Goal: Transaction & Acquisition: Book appointment/travel/reservation

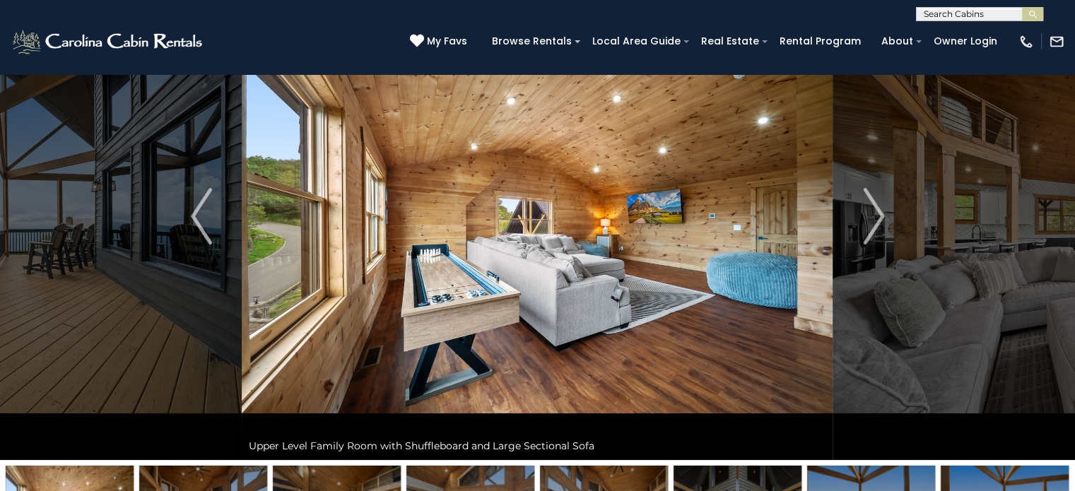
click at [212, 235] on button "Previous" at bounding box center [201, 216] width 81 height 488
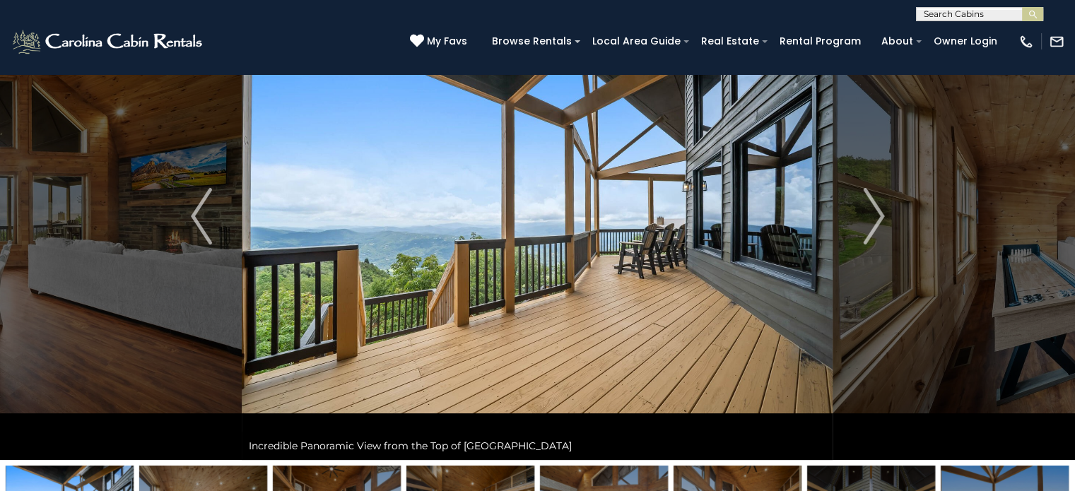
click at [212, 235] on button "Previous" at bounding box center [201, 216] width 81 height 488
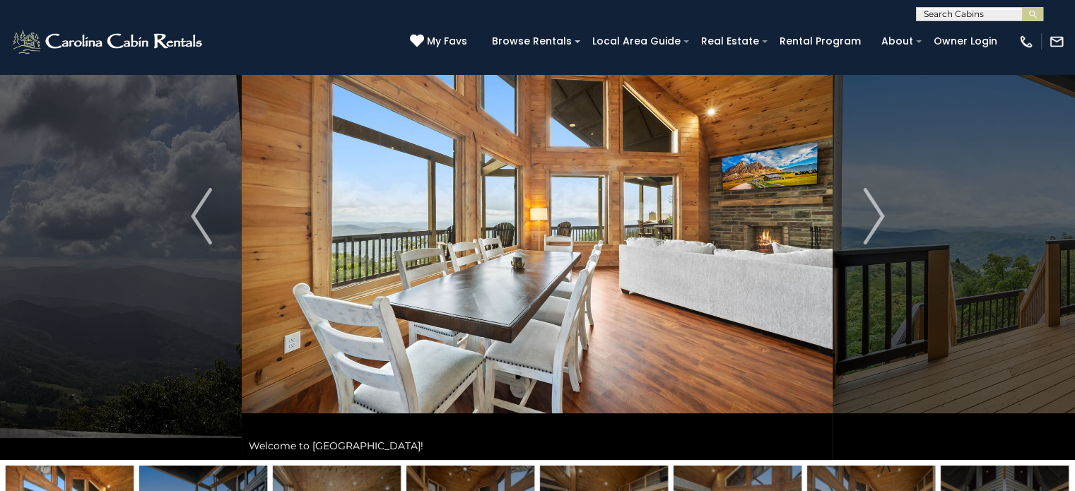
click at [212, 235] on button "Previous" at bounding box center [201, 216] width 81 height 488
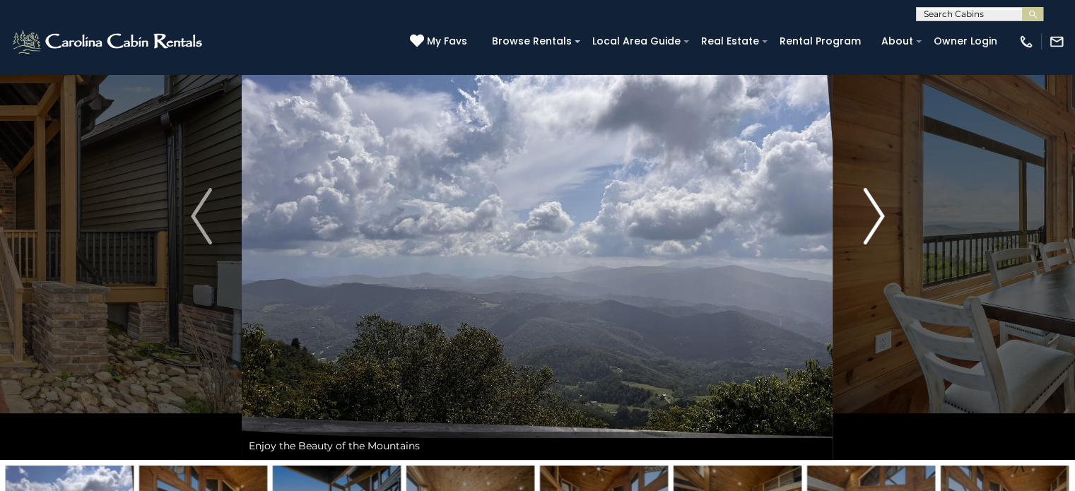
click at [864, 225] on img "Next" at bounding box center [873, 216] width 21 height 57
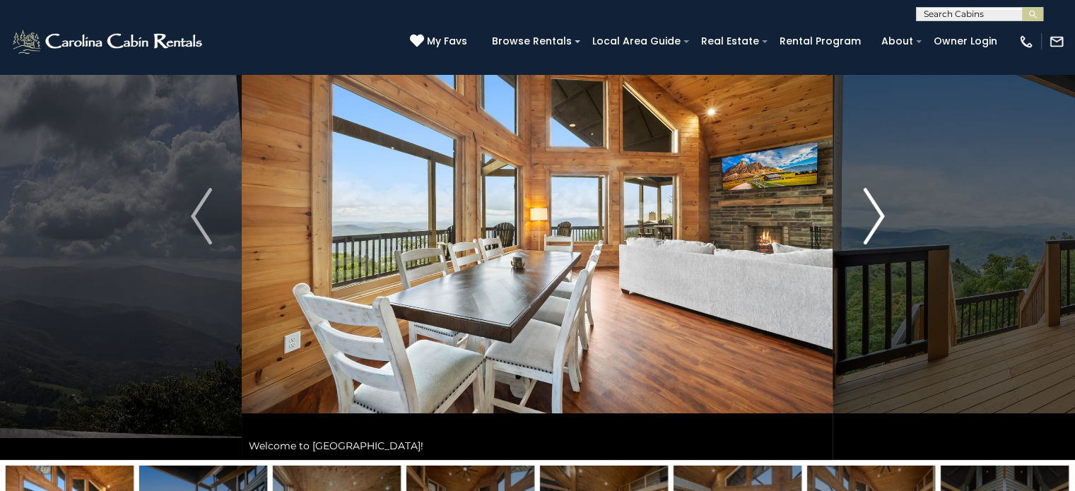
click at [868, 228] on img "Next" at bounding box center [873, 216] width 21 height 57
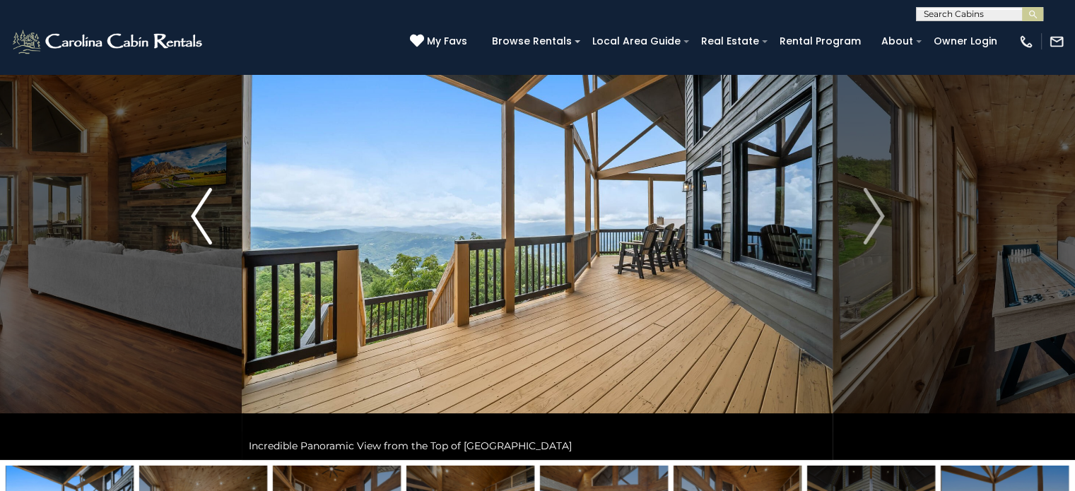
click at [214, 226] on button "Previous" at bounding box center [201, 216] width 81 height 488
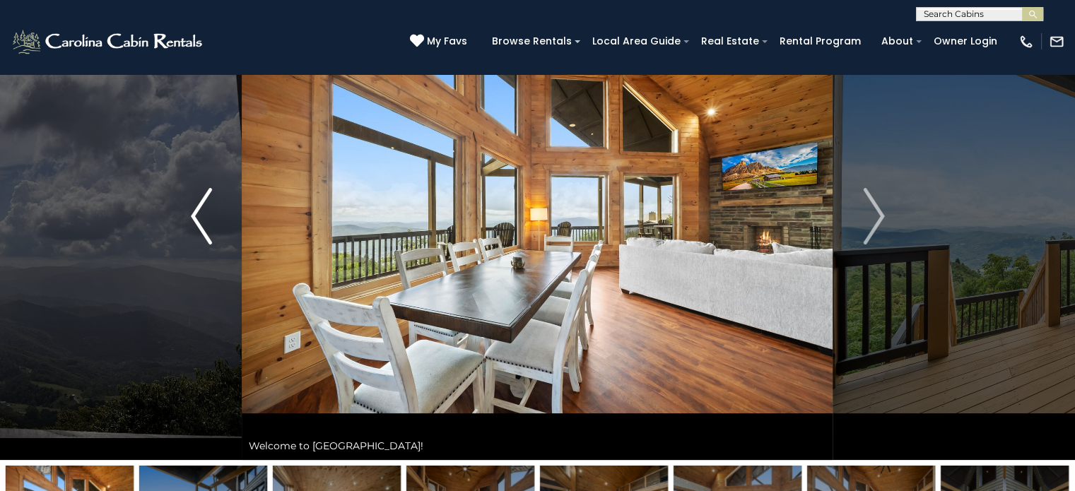
click at [214, 226] on button "Previous" at bounding box center [201, 216] width 81 height 488
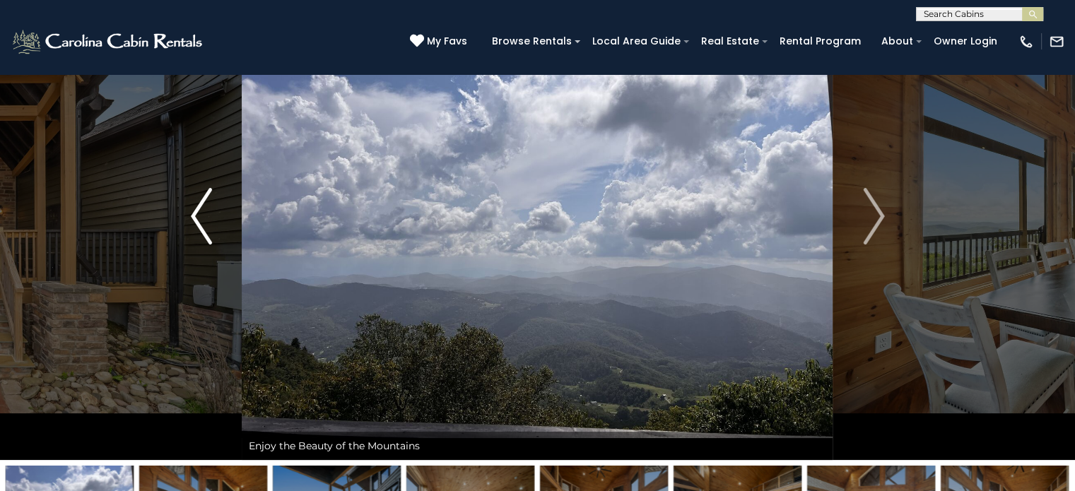
click at [195, 227] on img "Previous" at bounding box center [201, 216] width 21 height 57
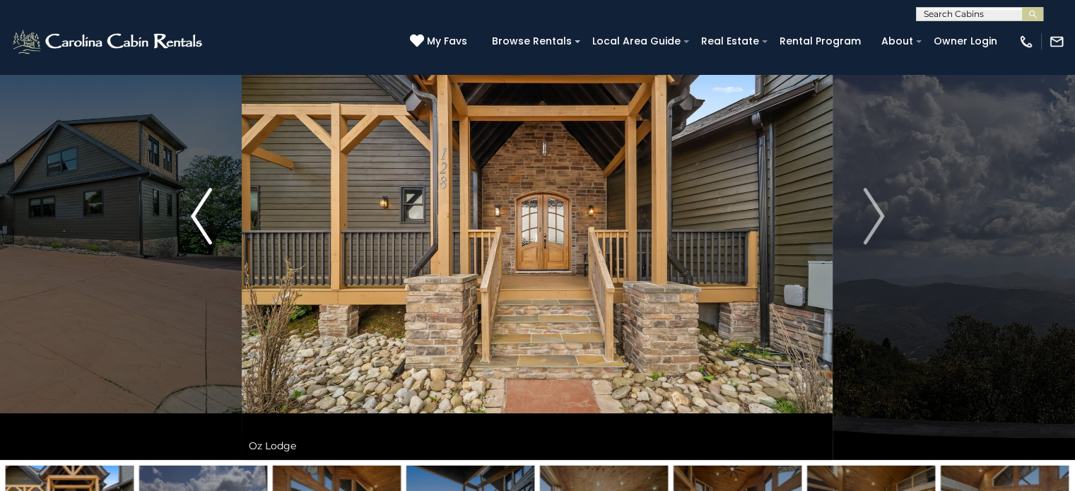
click at [198, 224] on img "Previous" at bounding box center [201, 216] width 21 height 57
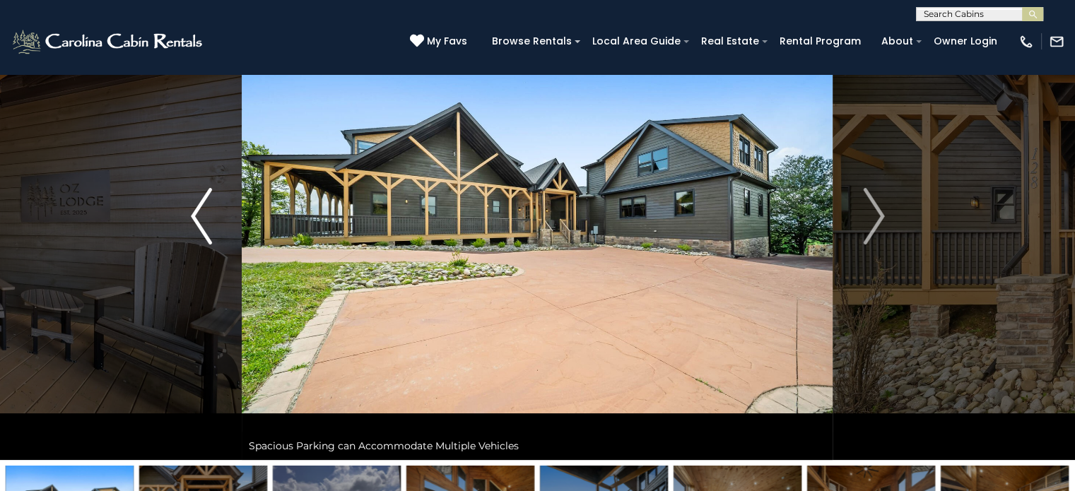
click at [198, 224] on img "Previous" at bounding box center [201, 216] width 21 height 57
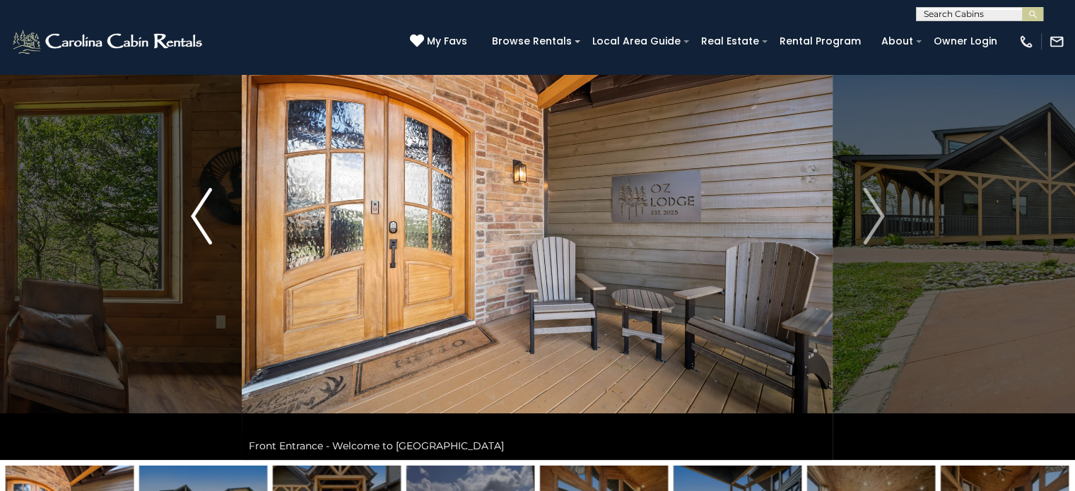
click at [198, 224] on img "Previous" at bounding box center [201, 216] width 21 height 57
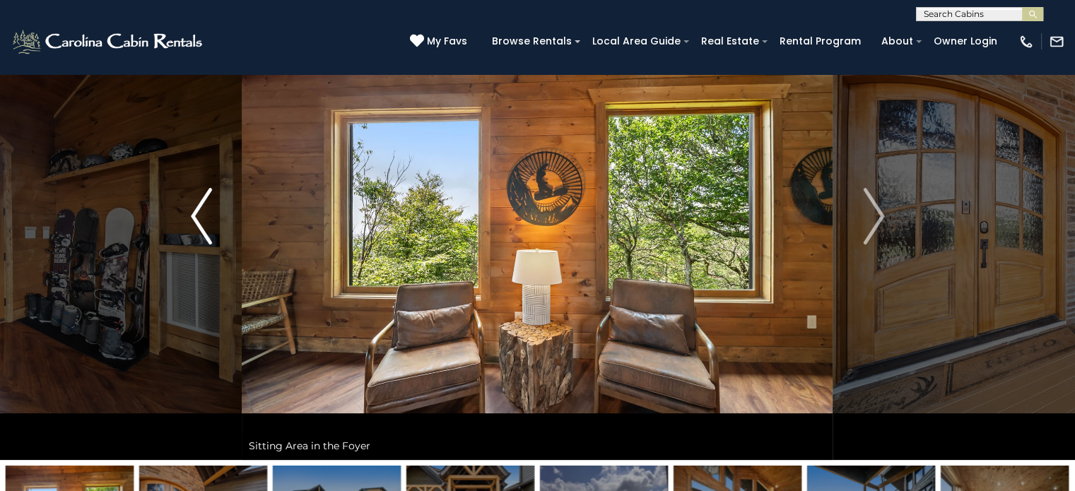
click at [198, 224] on img "Previous" at bounding box center [201, 216] width 21 height 57
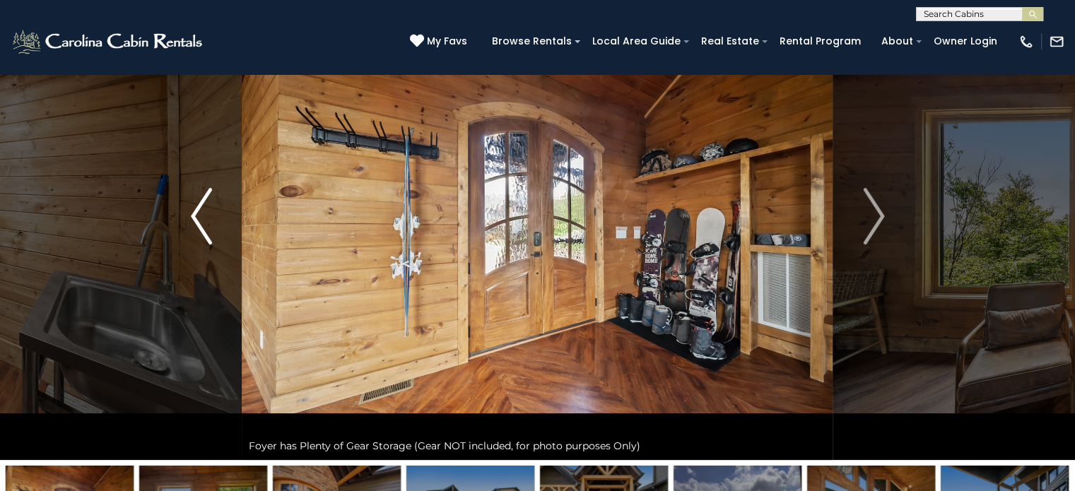
click at [198, 224] on img "Previous" at bounding box center [201, 216] width 21 height 57
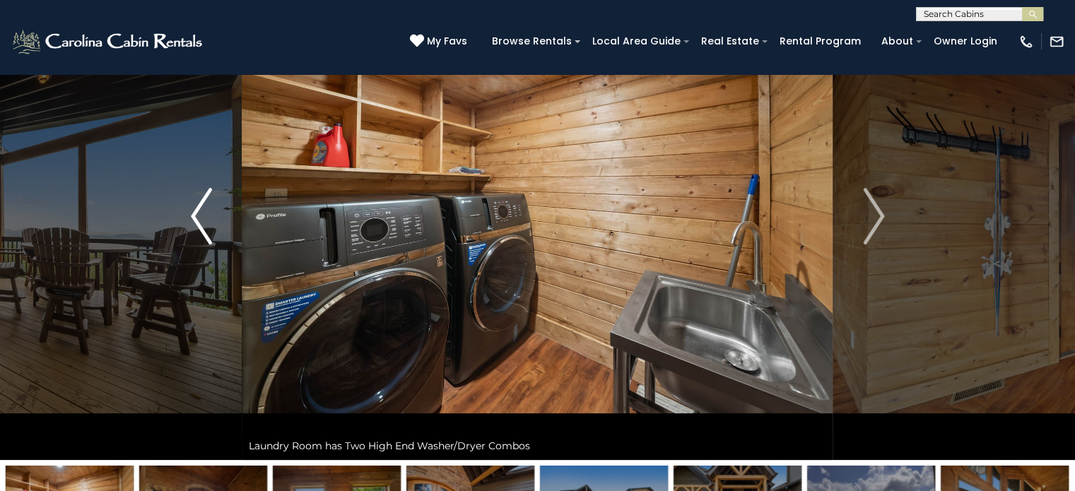
click at [198, 224] on img "Previous" at bounding box center [201, 216] width 21 height 57
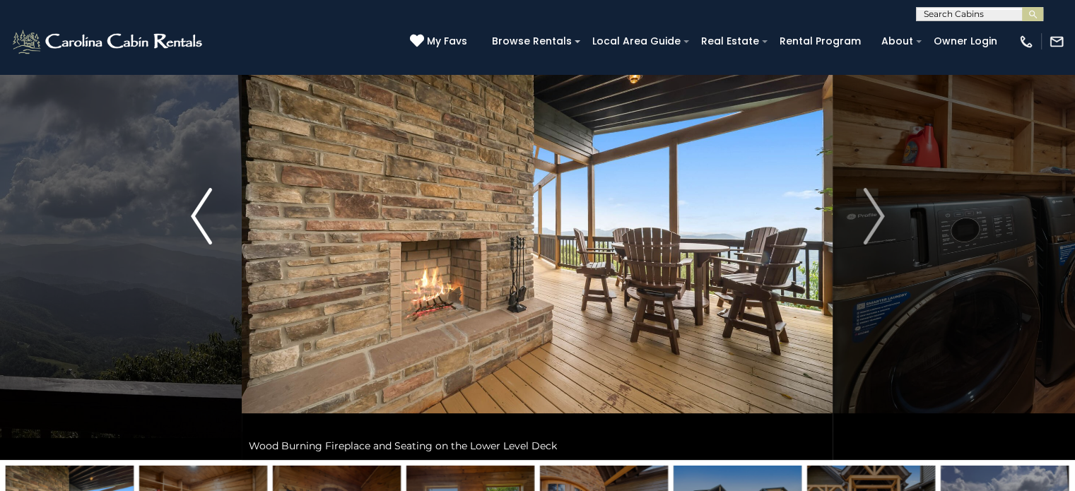
click at [198, 224] on img "Previous" at bounding box center [201, 216] width 21 height 57
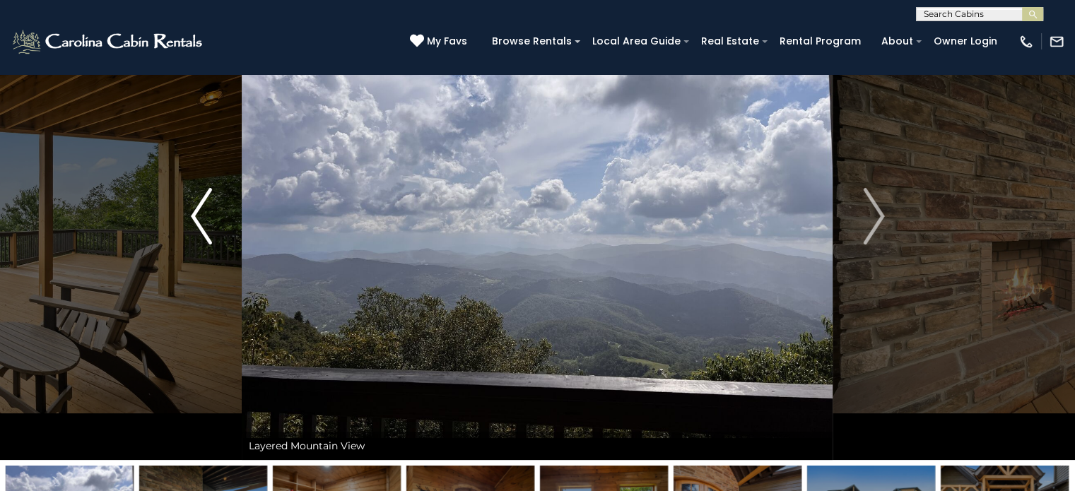
click at [198, 224] on img "Previous" at bounding box center [201, 216] width 21 height 57
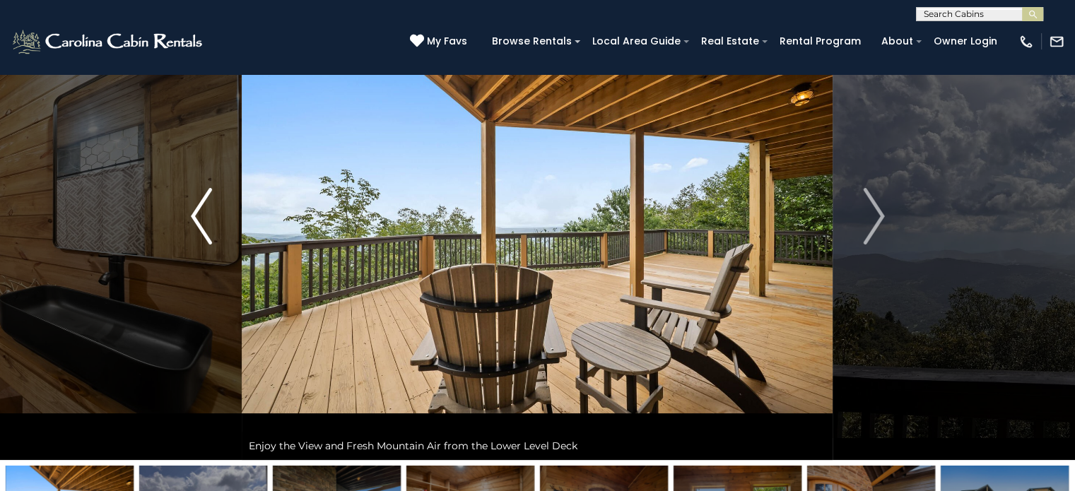
click at [198, 224] on img "Previous" at bounding box center [201, 216] width 21 height 57
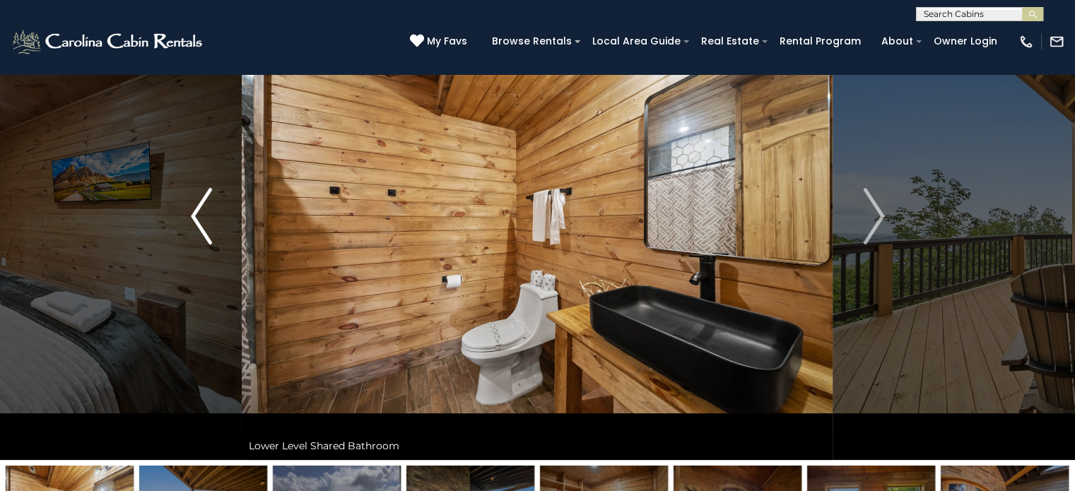
click at [198, 224] on img "Previous" at bounding box center [201, 216] width 21 height 57
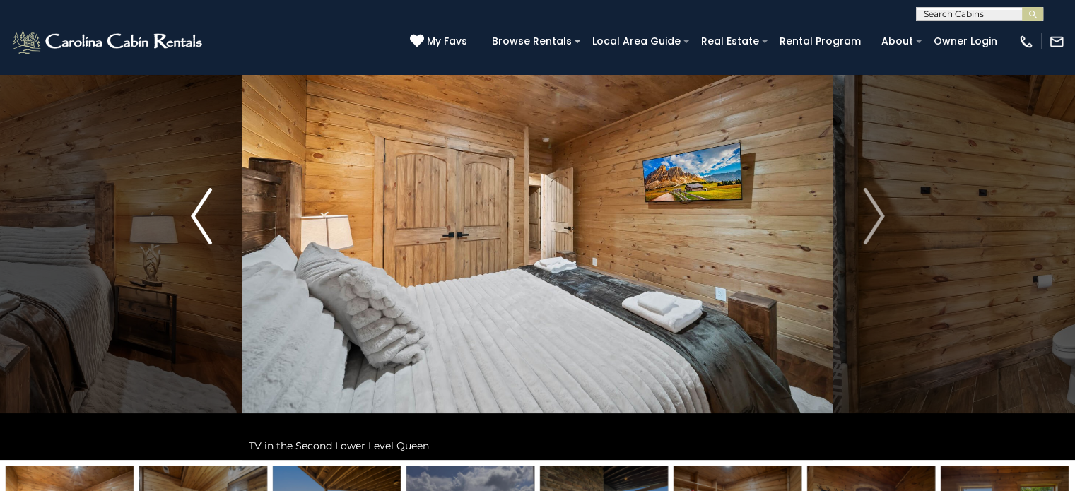
click at [198, 224] on img "Previous" at bounding box center [201, 216] width 21 height 57
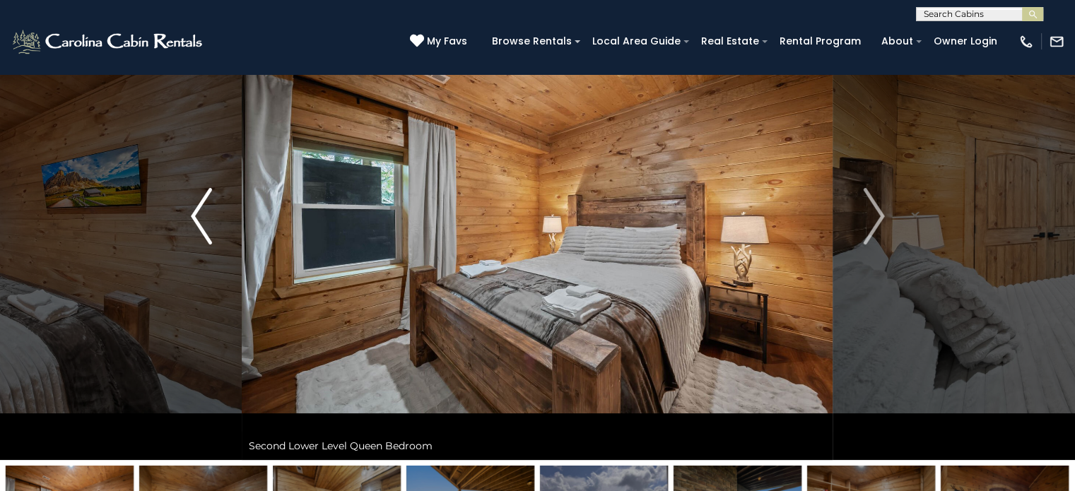
click at [198, 224] on img "Previous" at bounding box center [201, 216] width 21 height 57
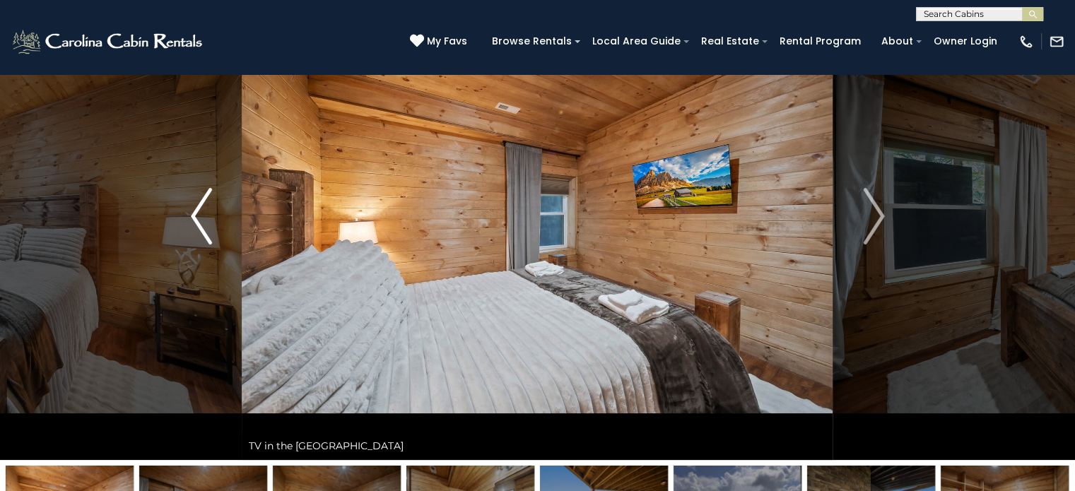
click at [198, 224] on img "Previous" at bounding box center [201, 216] width 21 height 57
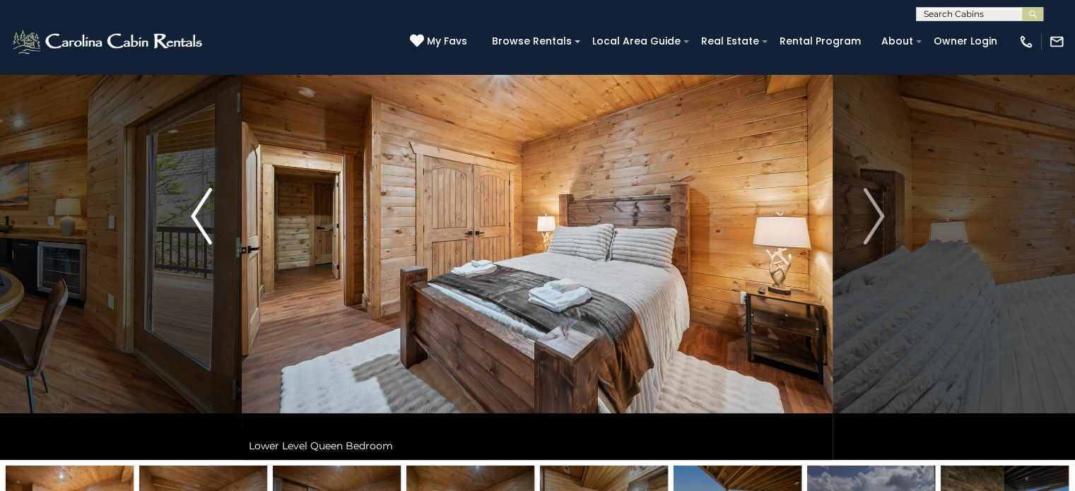
click at [198, 224] on img "Previous" at bounding box center [201, 216] width 21 height 57
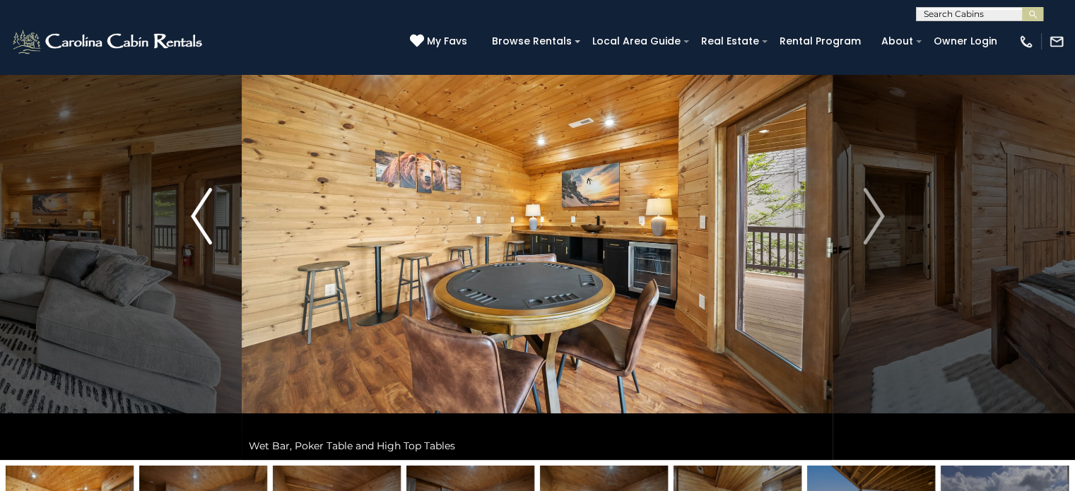
click at [198, 224] on img "Previous" at bounding box center [201, 216] width 21 height 57
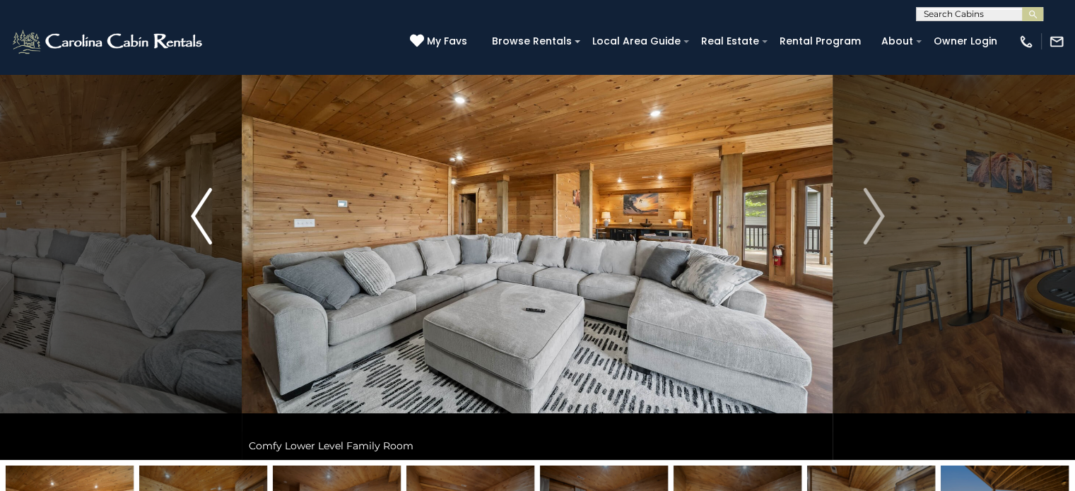
click at [198, 224] on img "Previous" at bounding box center [201, 216] width 21 height 57
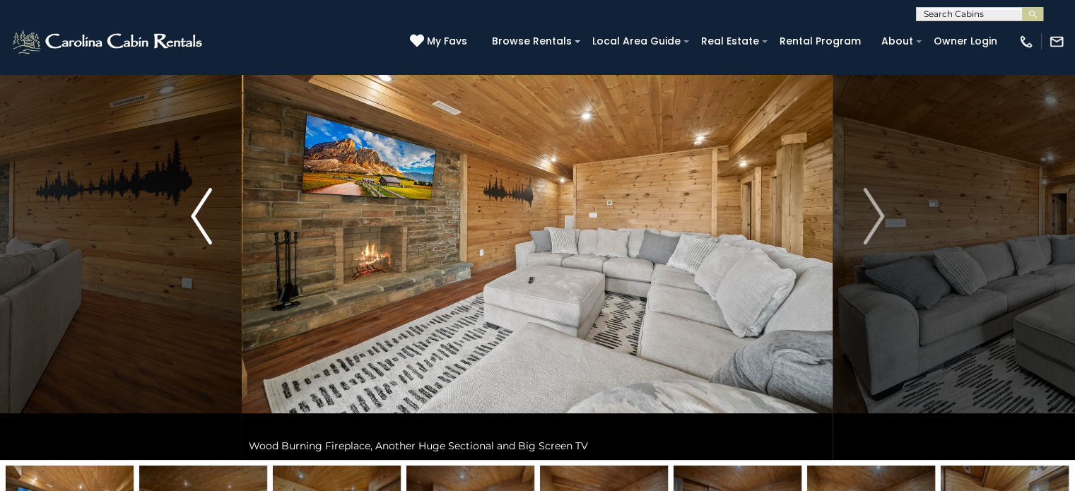
click at [198, 224] on img "Previous" at bounding box center [201, 216] width 21 height 57
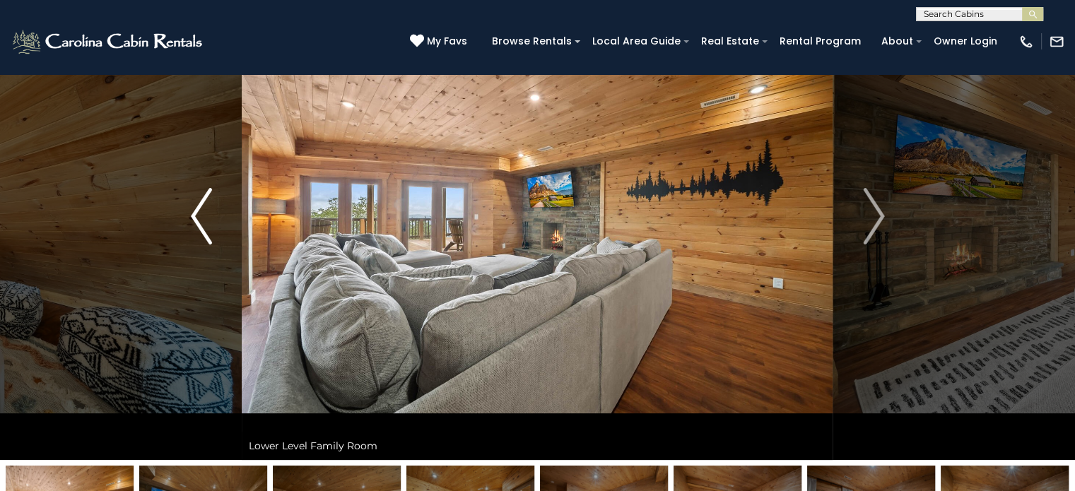
click at [198, 224] on img "Previous" at bounding box center [201, 216] width 21 height 57
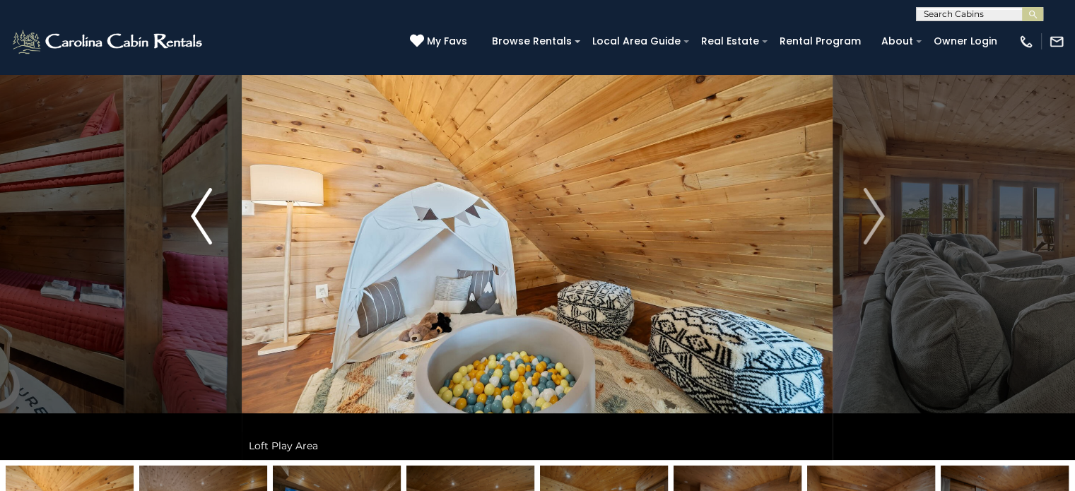
click at [198, 224] on img "Previous" at bounding box center [201, 216] width 21 height 57
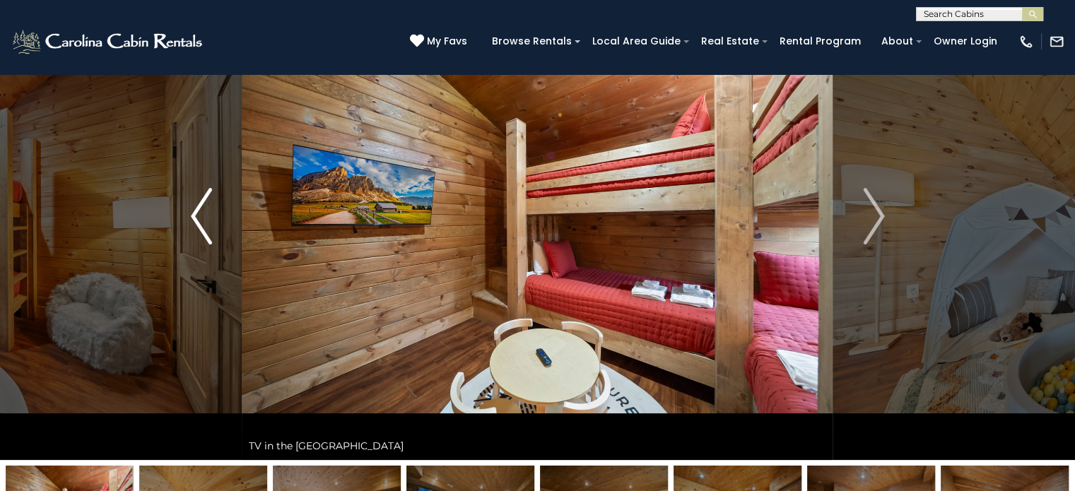
click at [198, 224] on img "Previous" at bounding box center [201, 216] width 21 height 57
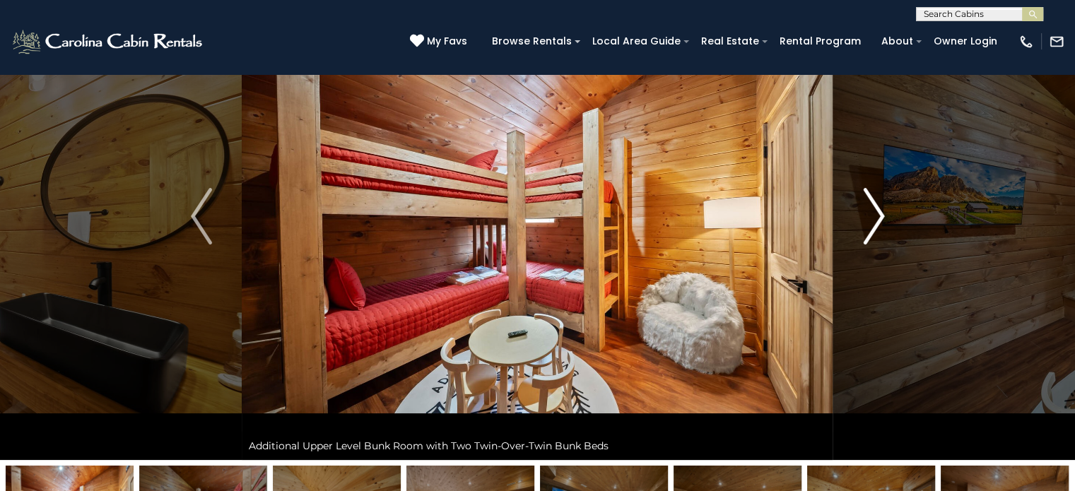
click at [878, 193] on img "Next" at bounding box center [873, 216] width 21 height 57
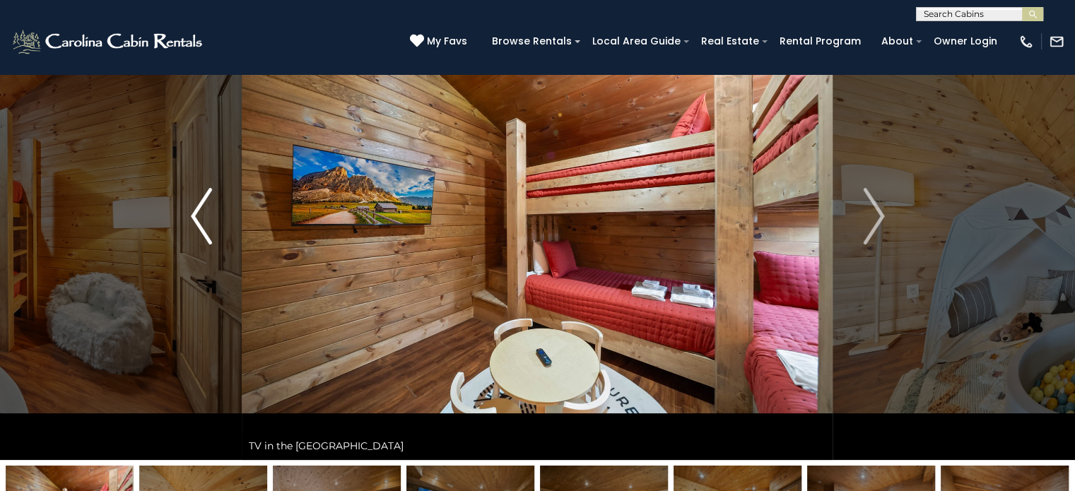
click at [215, 223] on button "Previous" at bounding box center [201, 216] width 81 height 488
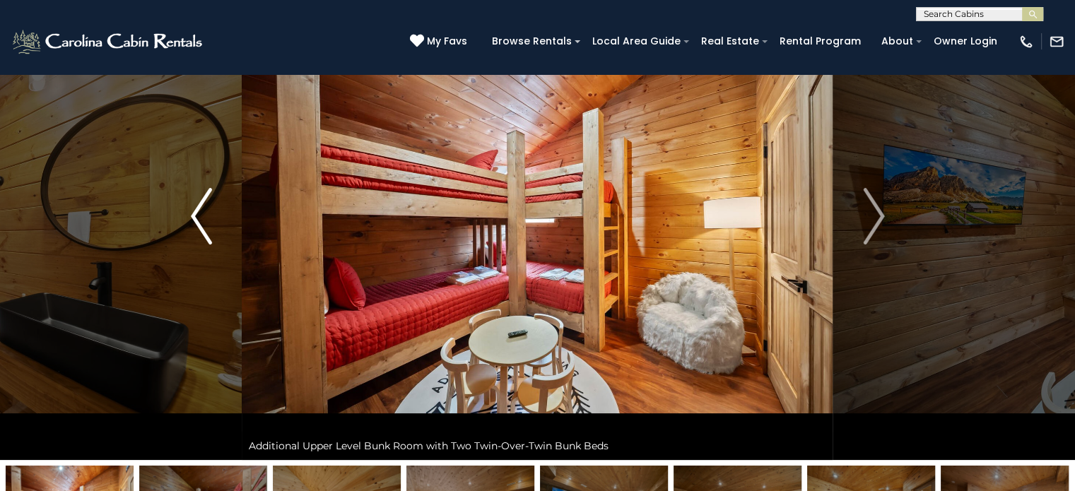
click at [215, 223] on button "Previous" at bounding box center [201, 216] width 81 height 488
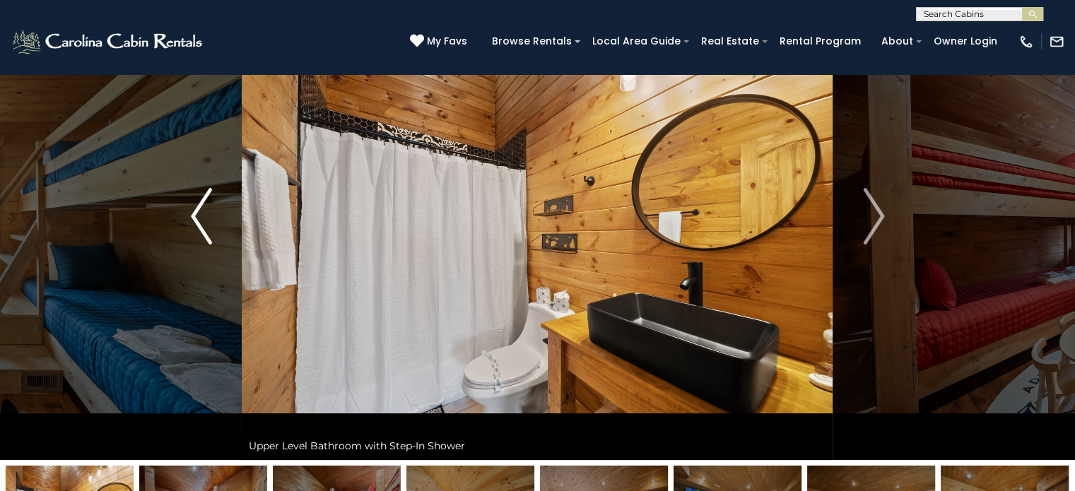
click at [215, 223] on button "Previous" at bounding box center [201, 216] width 81 height 488
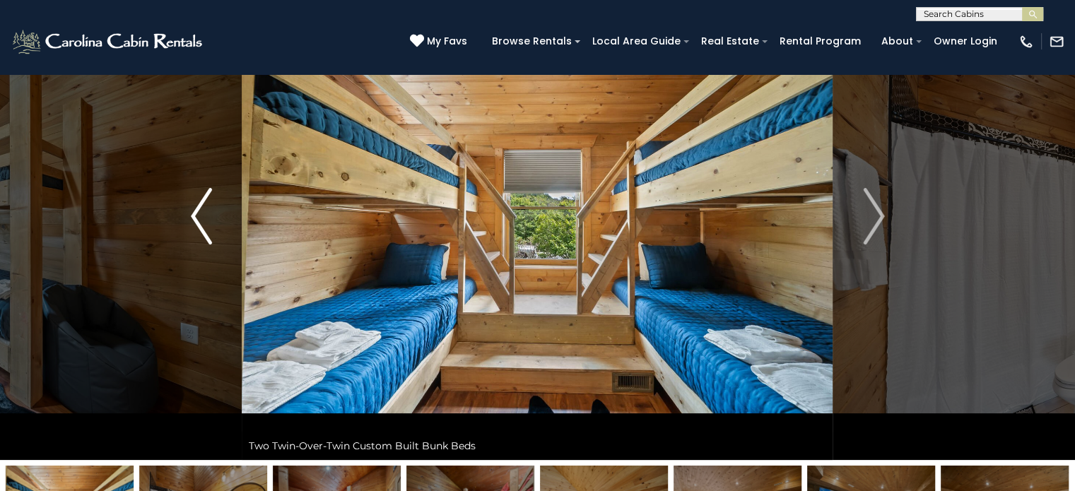
click at [215, 223] on button "Previous" at bounding box center [201, 216] width 81 height 488
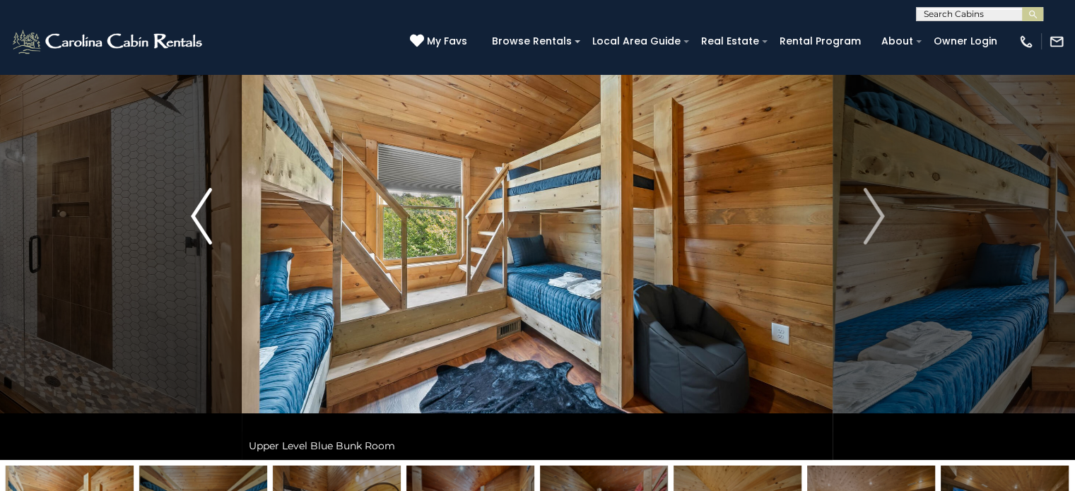
click at [215, 223] on button "Previous" at bounding box center [201, 216] width 81 height 488
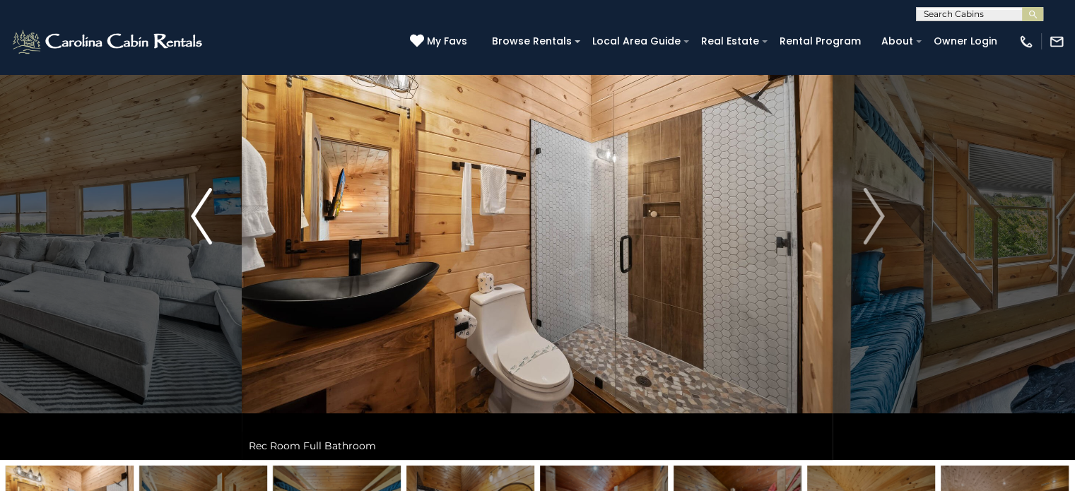
click at [215, 223] on button "Previous" at bounding box center [201, 216] width 81 height 488
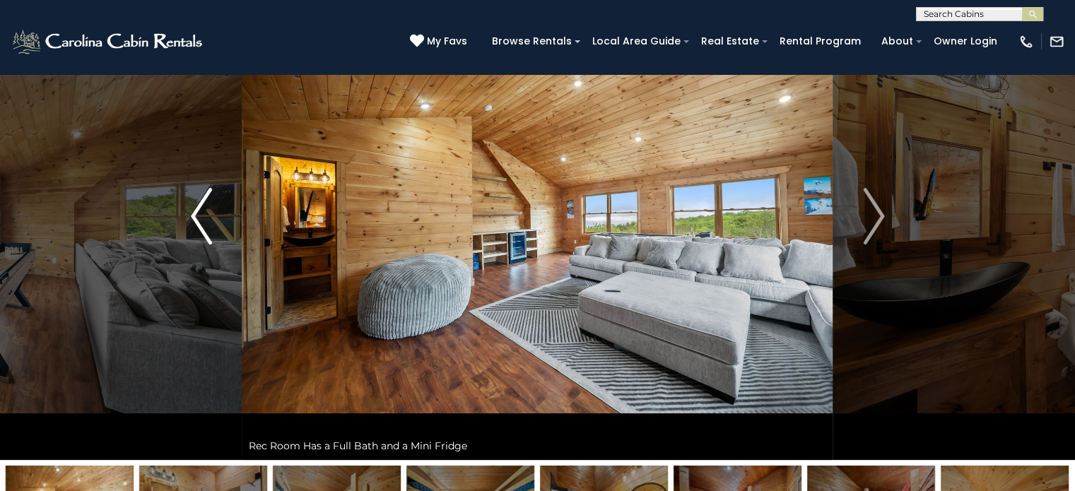
click at [215, 223] on button "Previous" at bounding box center [201, 216] width 81 height 488
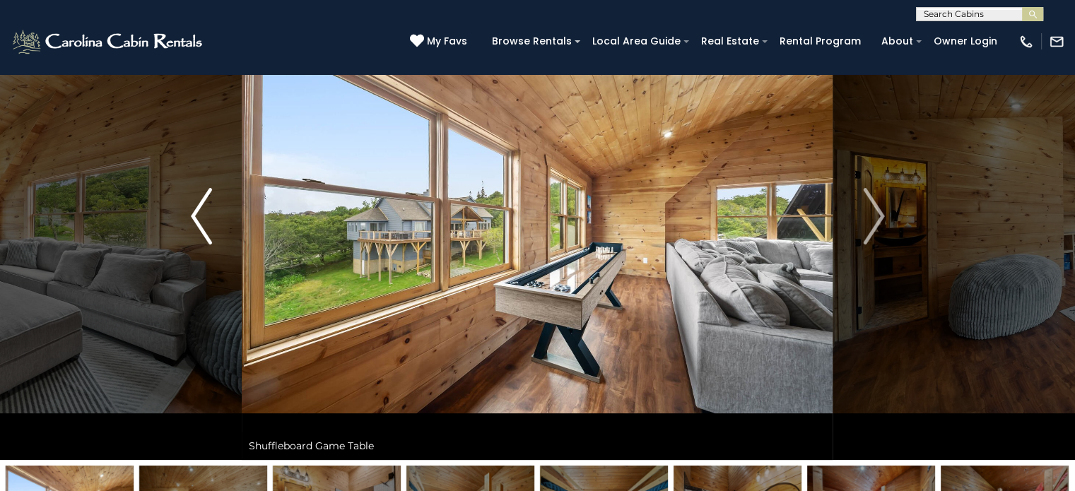
click at [215, 223] on button "Previous" at bounding box center [201, 216] width 81 height 488
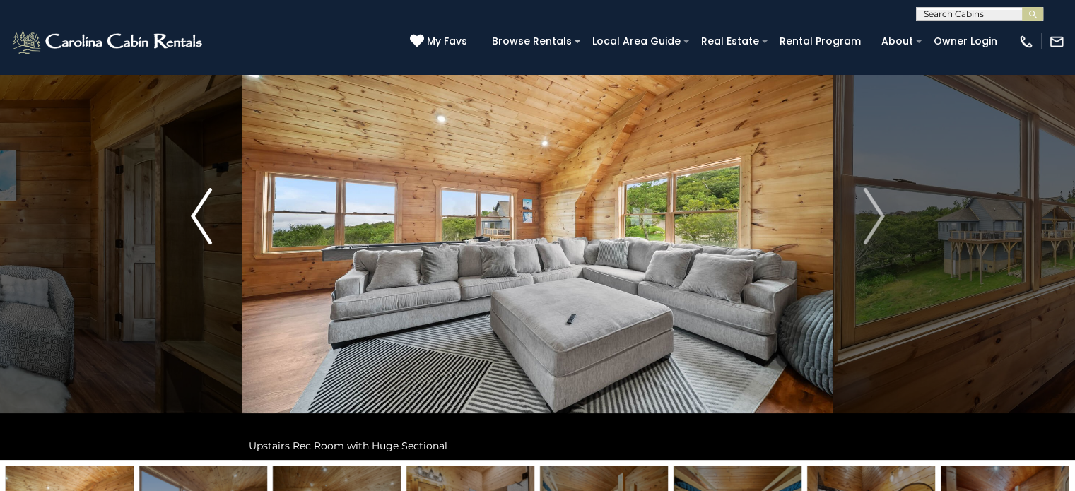
click at [215, 223] on button "Previous" at bounding box center [201, 216] width 81 height 488
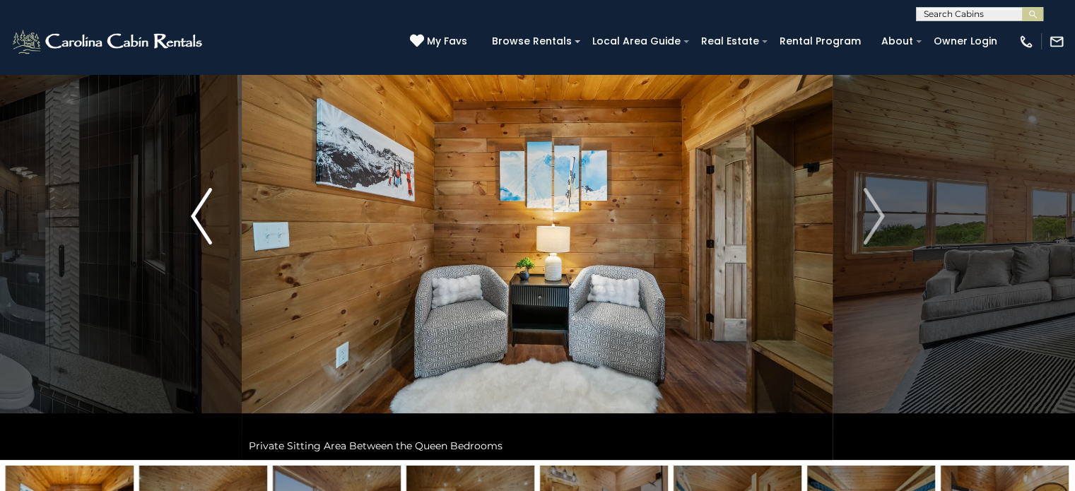
click at [215, 223] on button "Previous" at bounding box center [201, 216] width 81 height 488
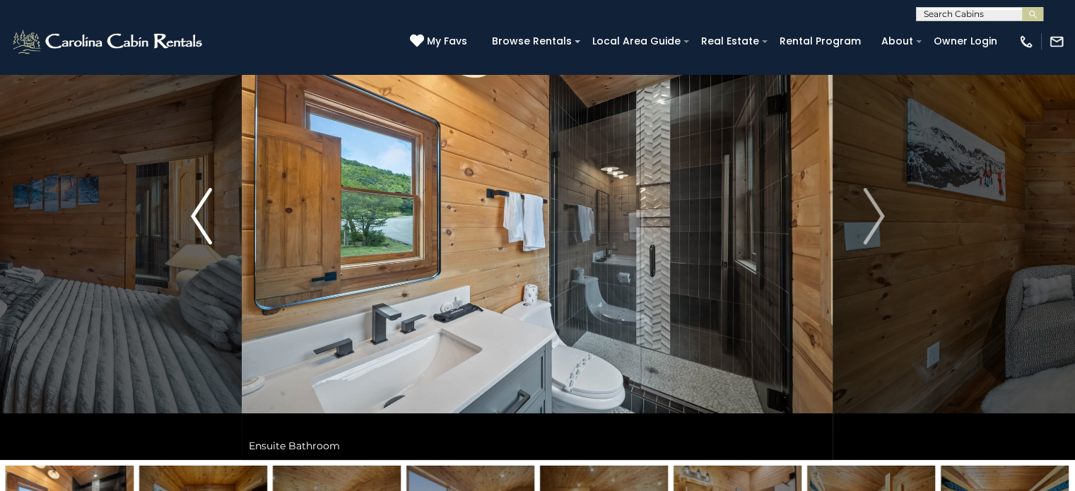
click at [215, 223] on button "Previous" at bounding box center [201, 216] width 81 height 488
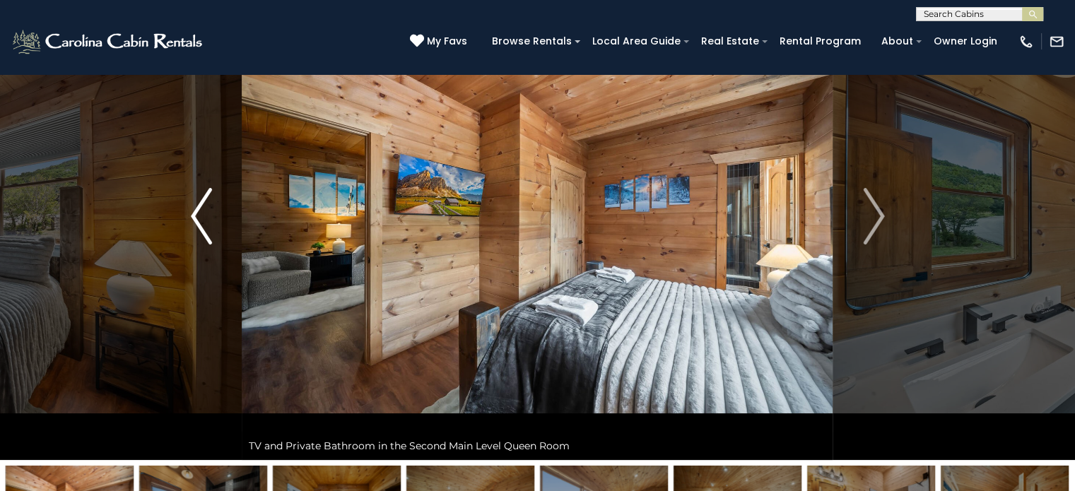
click at [215, 223] on button "Previous" at bounding box center [201, 216] width 81 height 488
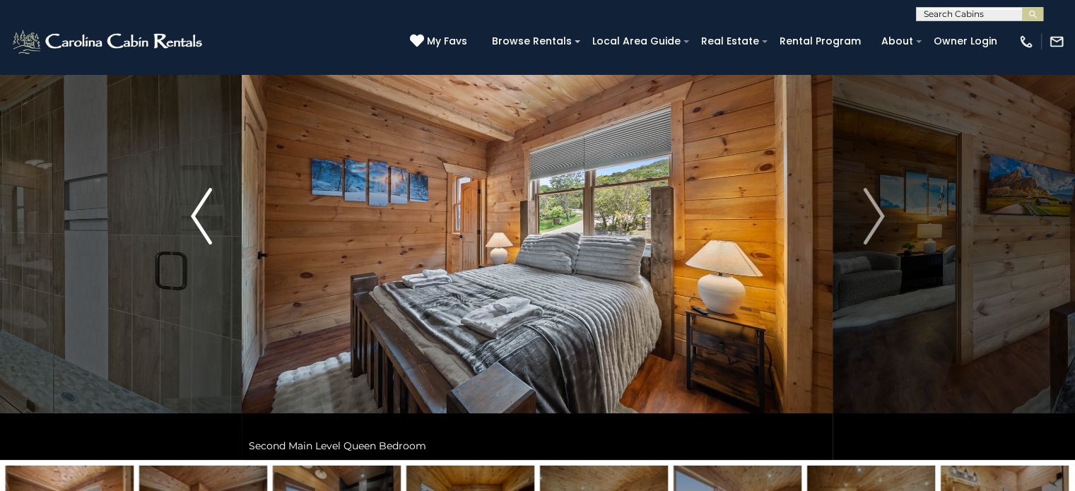
click at [215, 223] on button "Previous" at bounding box center [201, 216] width 81 height 488
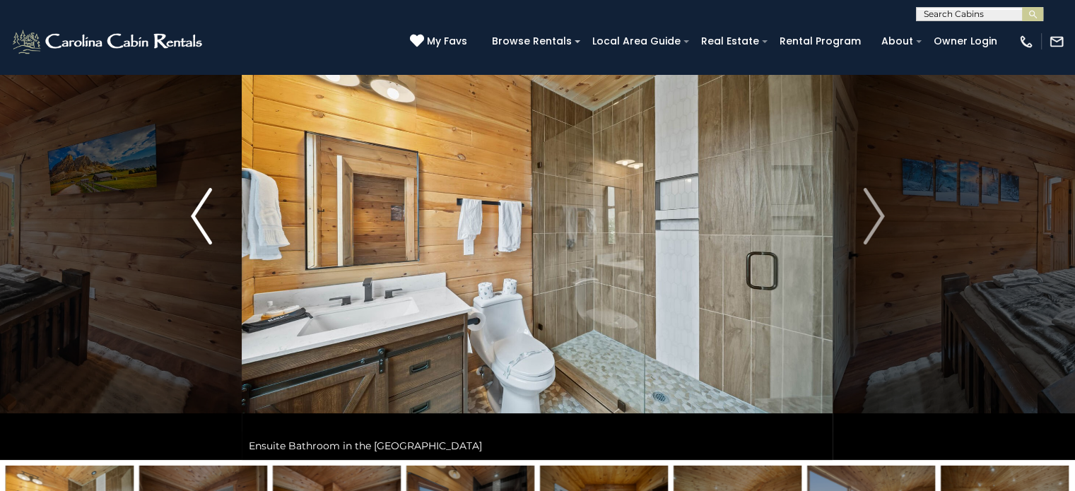
click at [215, 223] on button "Previous" at bounding box center [201, 216] width 81 height 488
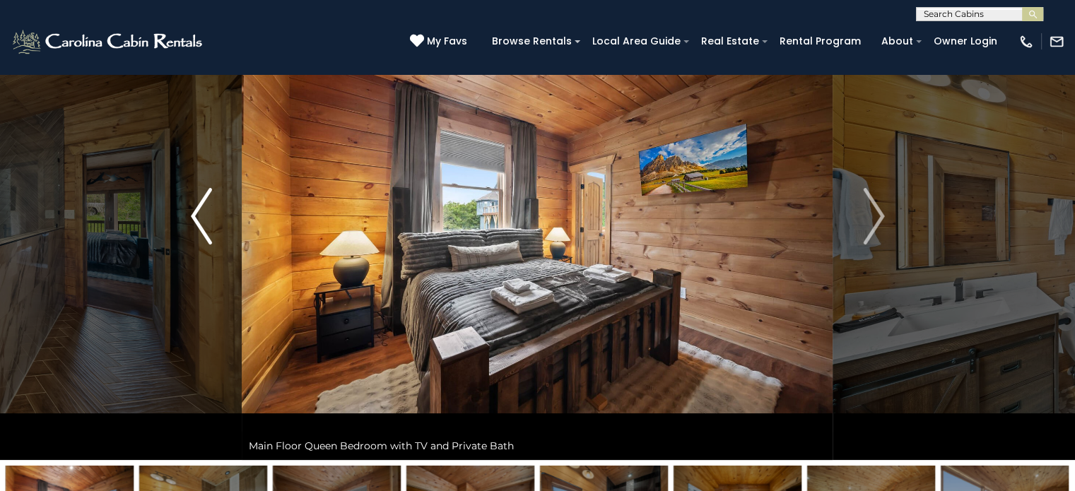
click at [215, 223] on button "Previous" at bounding box center [201, 216] width 81 height 488
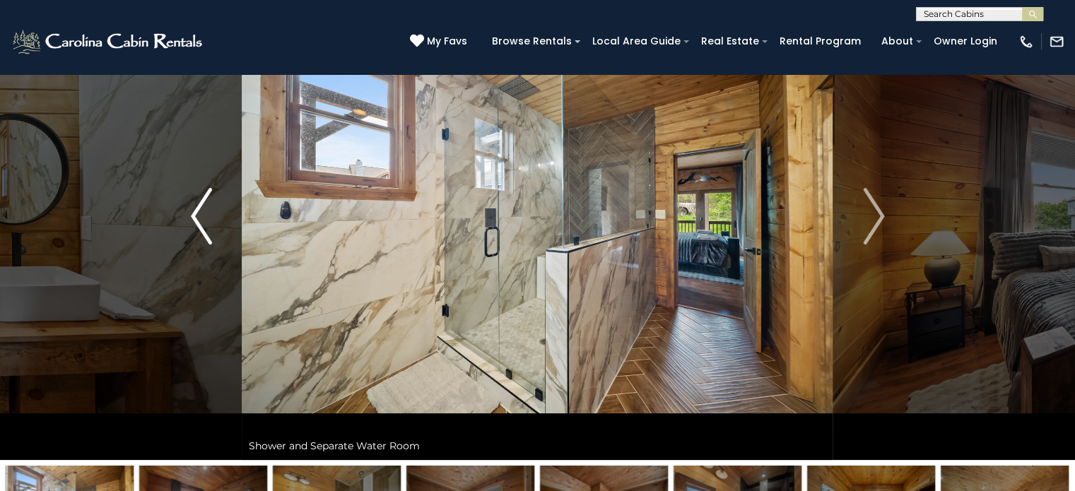
click at [215, 223] on button "Previous" at bounding box center [201, 216] width 81 height 488
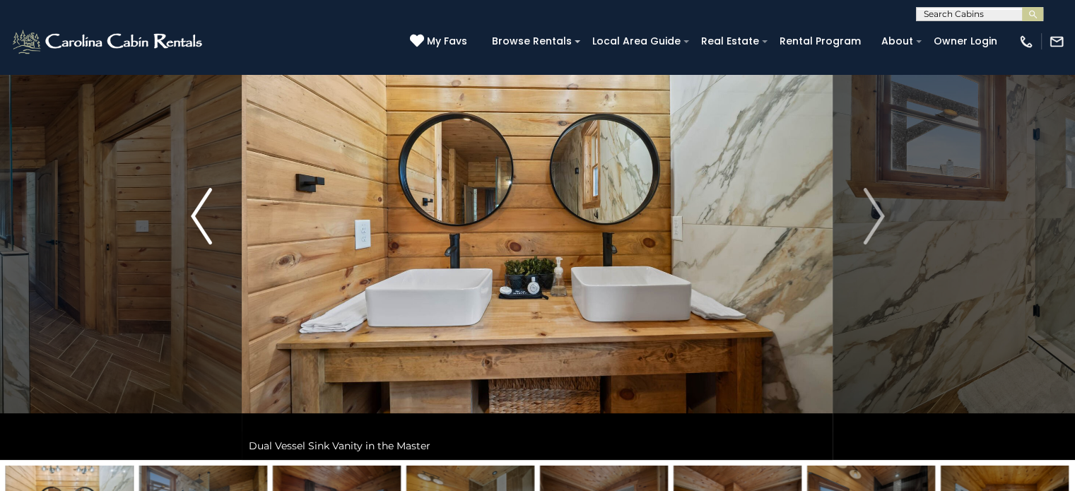
click at [215, 223] on button "Previous" at bounding box center [201, 216] width 81 height 488
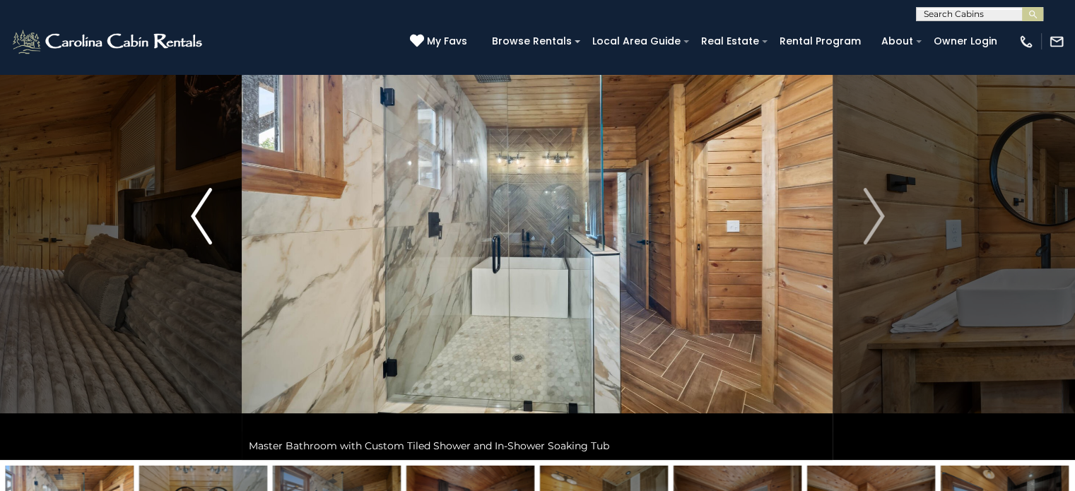
click at [215, 223] on button "Previous" at bounding box center [201, 216] width 81 height 488
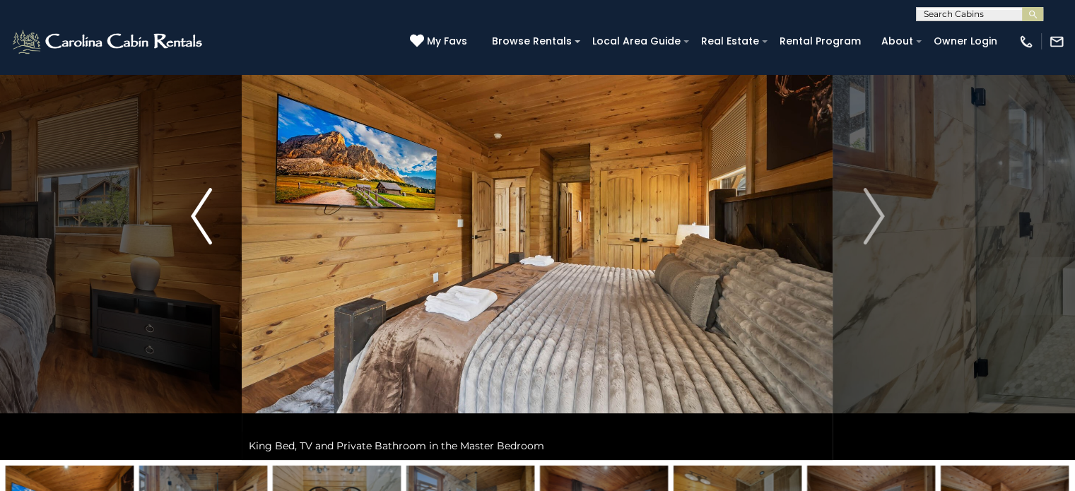
click at [215, 223] on button "Previous" at bounding box center [201, 216] width 81 height 488
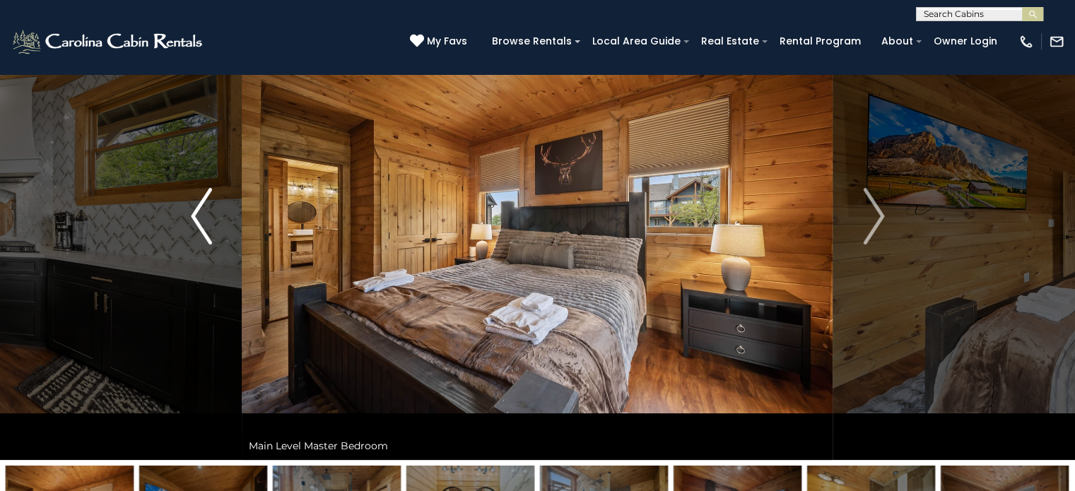
click at [215, 223] on button "Previous" at bounding box center [201, 216] width 81 height 488
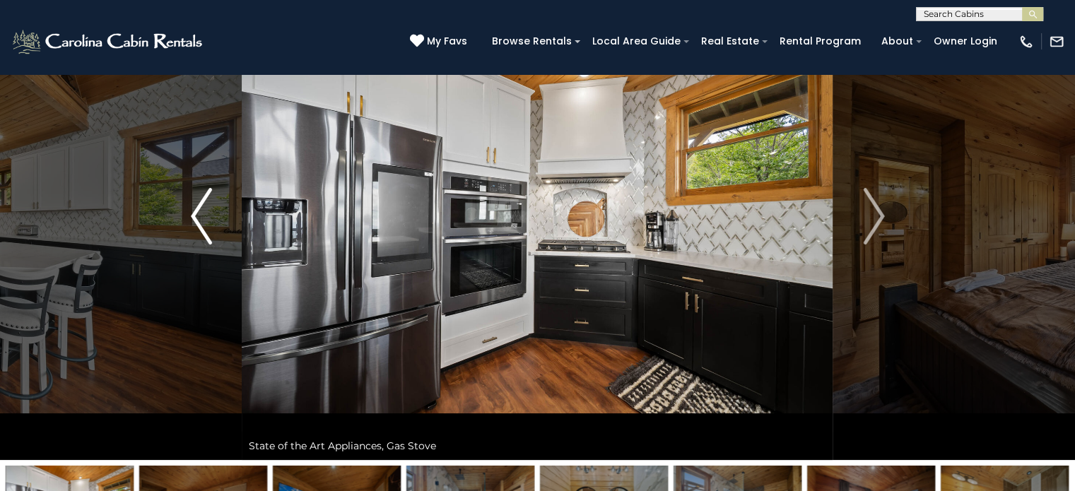
click at [215, 223] on button "Previous" at bounding box center [201, 216] width 81 height 488
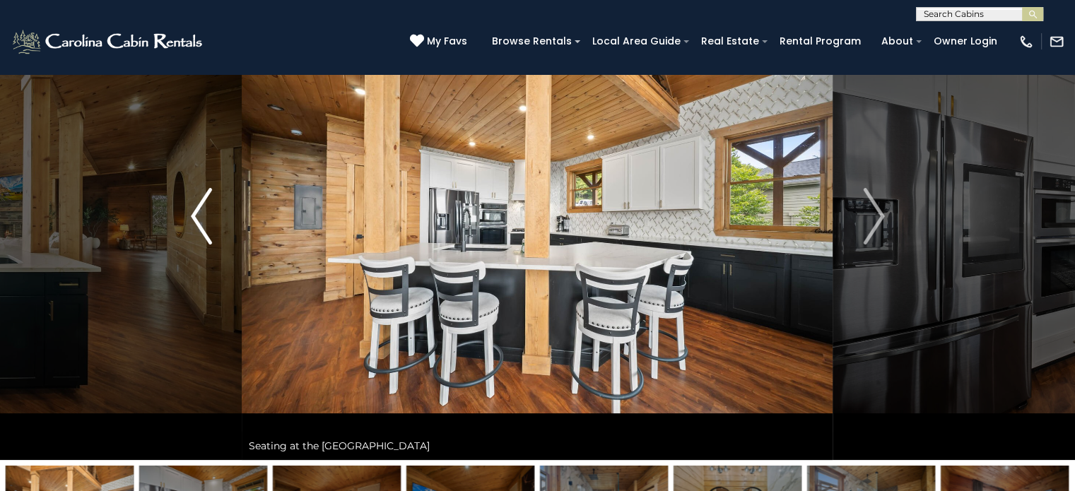
click at [215, 223] on button "Previous" at bounding box center [201, 216] width 81 height 488
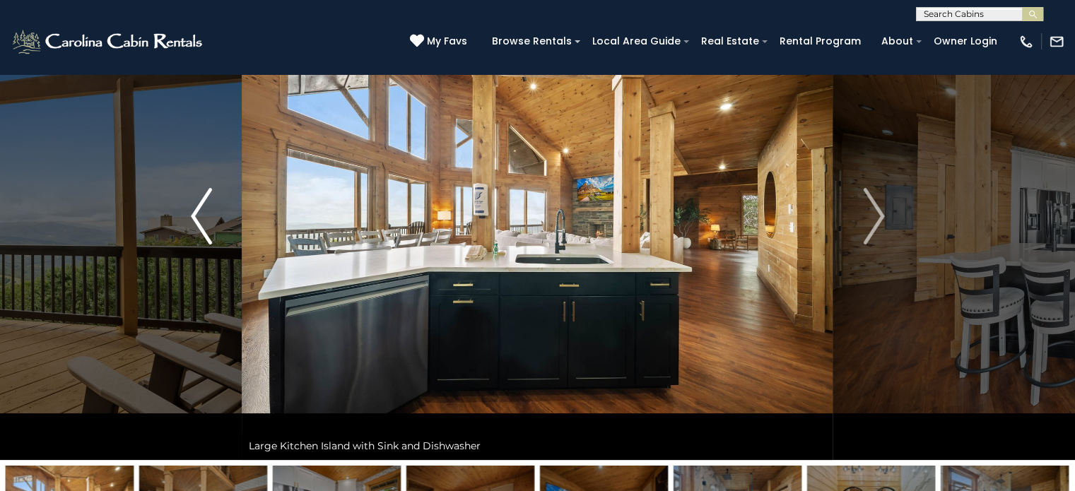
click at [215, 223] on button "Previous" at bounding box center [201, 216] width 81 height 488
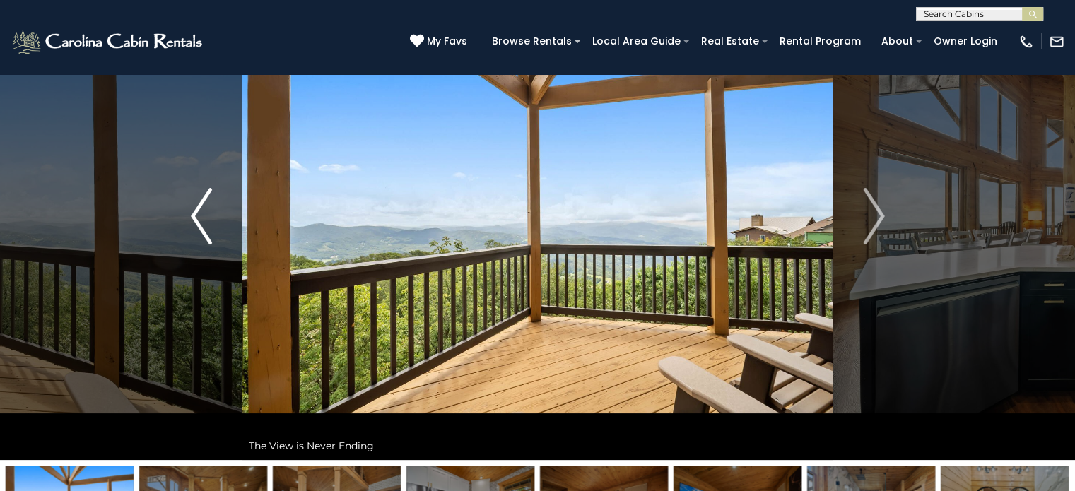
click at [215, 223] on button "Previous" at bounding box center [201, 216] width 81 height 488
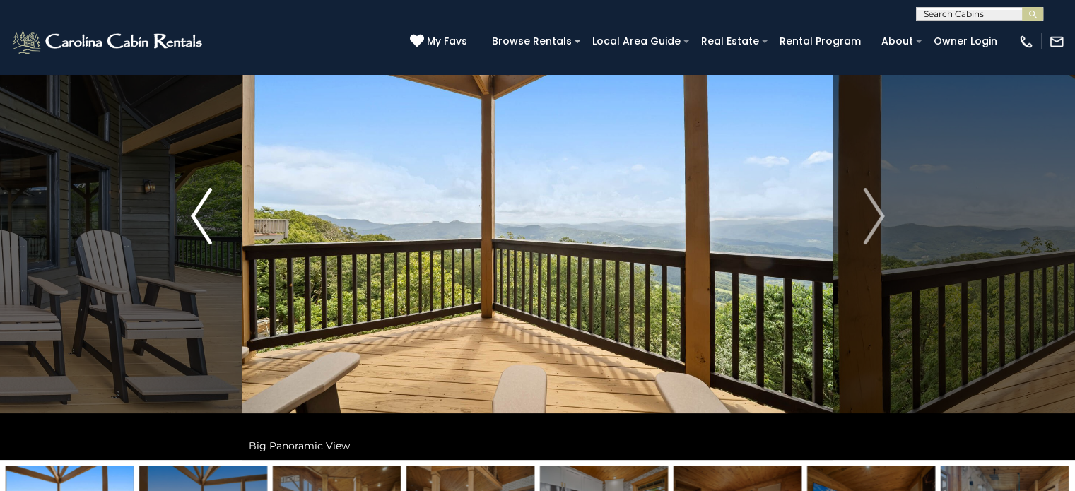
click at [215, 223] on button "Previous" at bounding box center [201, 216] width 81 height 488
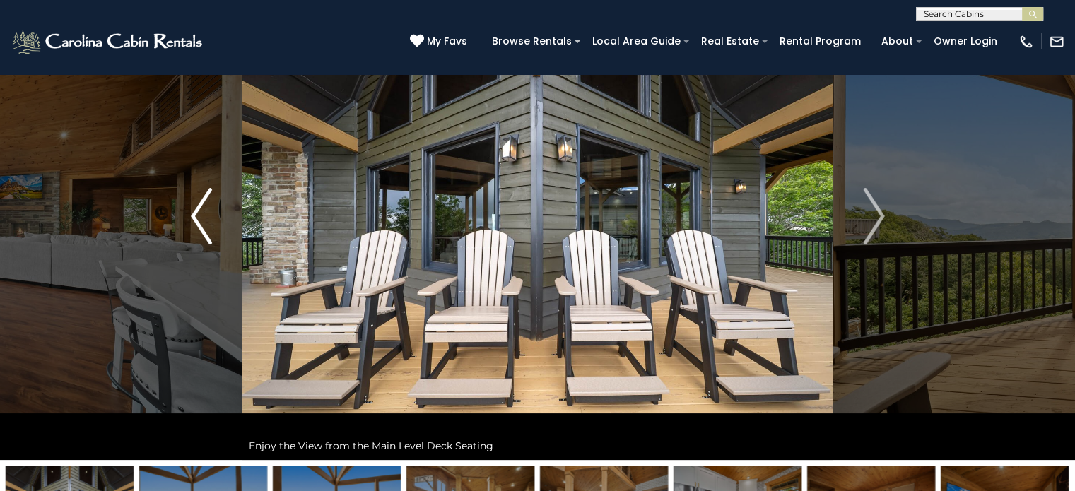
click at [215, 223] on button "Previous" at bounding box center [201, 216] width 81 height 488
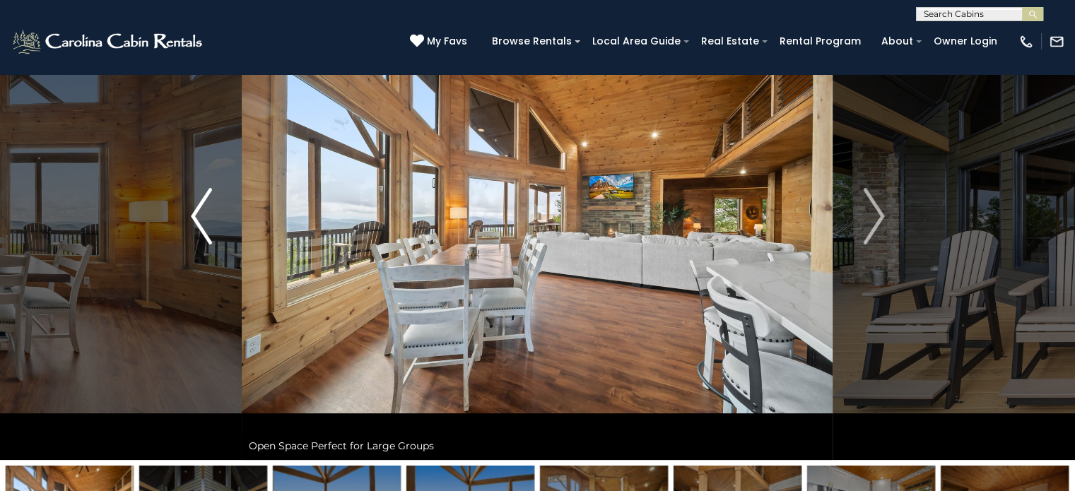
click at [215, 223] on button "Previous" at bounding box center [201, 216] width 81 height 488
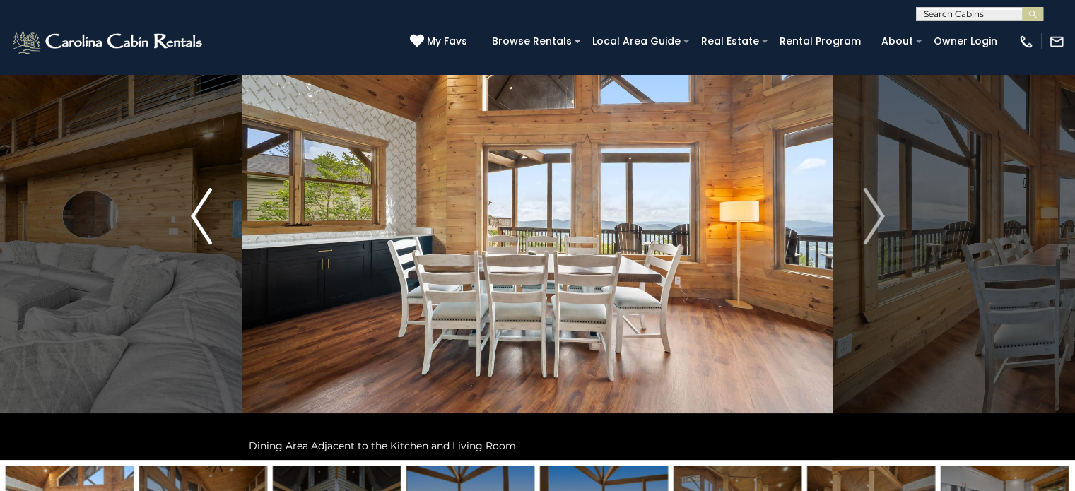
click at [215, 223] on button "Previous" at bounding box center [201, 216] width 81 height 488
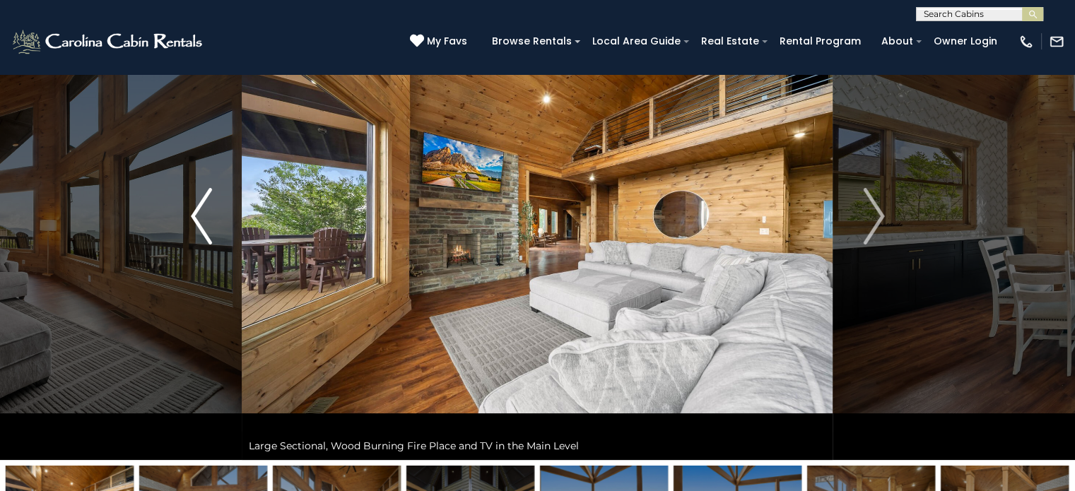
click at [215, 223] on button "Previous" at bounding box center [201, 216] width 81 height 488
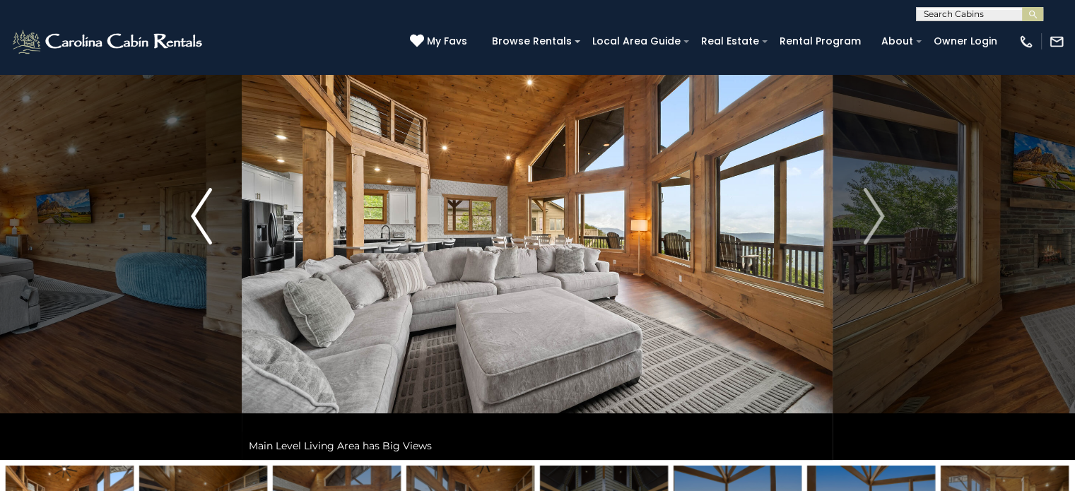
click at [215, 223] on button "Previous" at bounding box center [201, 216] width 81 height 488
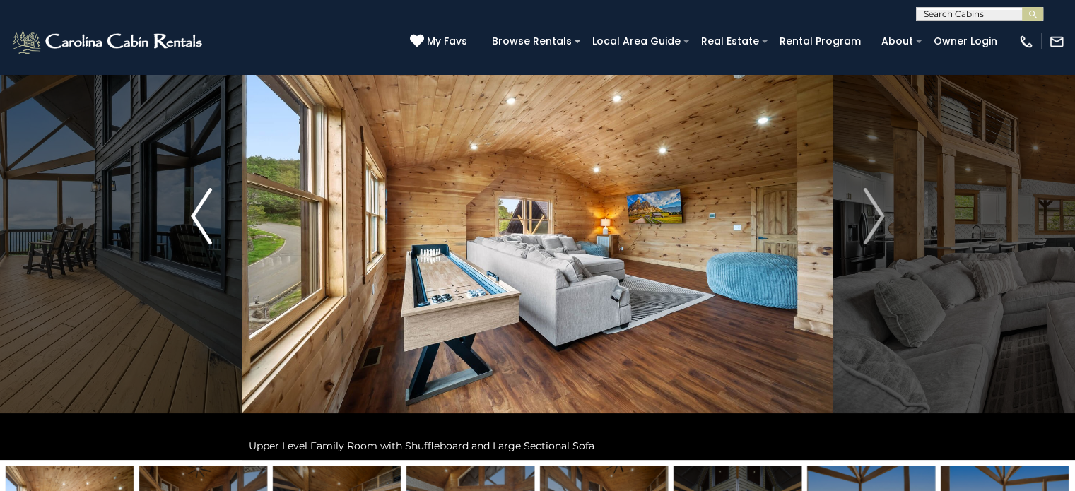
click at [215, 223] on button "Previous" at bounding box center [201, 216] width 81 height 488
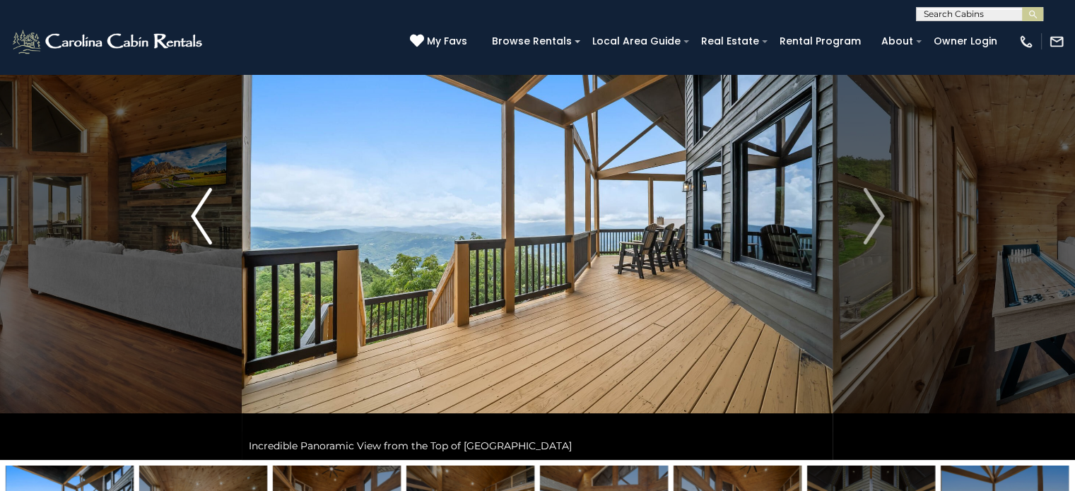
click at [215, 223] on button "Previous" at bounding box center [201, 216] width 81 height 488
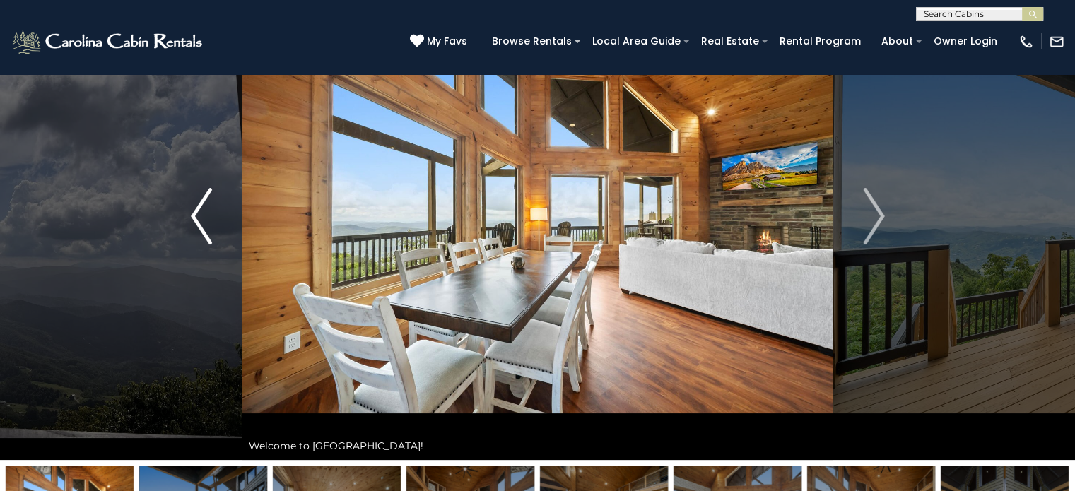
click at [215, 223] on button "Previous" at bounding box center [201, 216] width 81 height 488
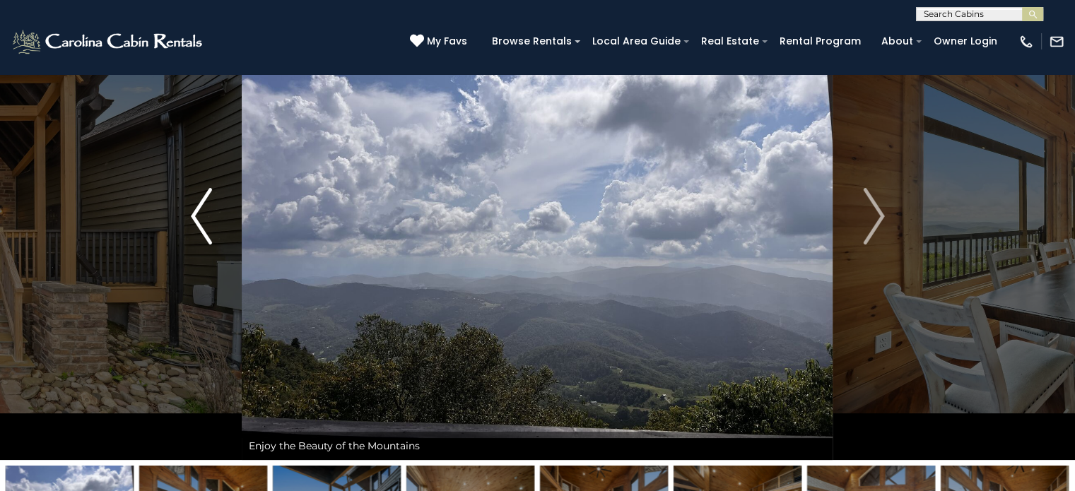
click at [215, 223] on button "Previous" at bounding box center [201, 216] width 81 height 488
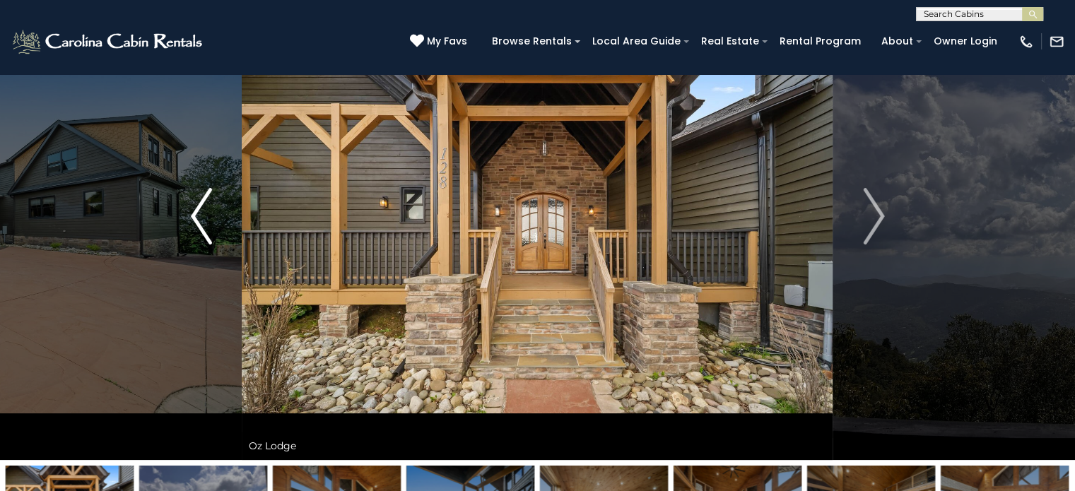
click at [215, 223] on button "Previous" at bounding box center [201, 216] width 81 height 488
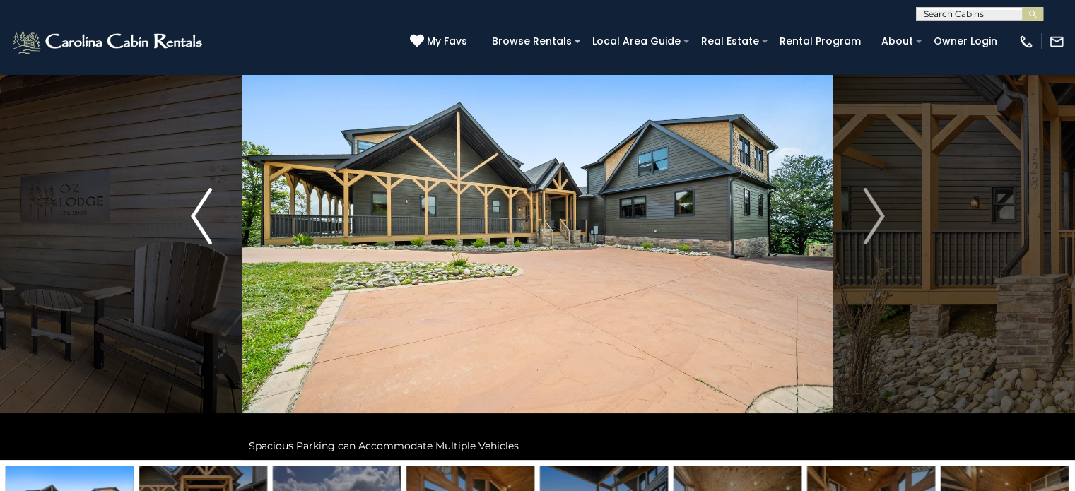
click at [215, 223] on button "Previous" at bounding box center [201, 216] width 81 height 488
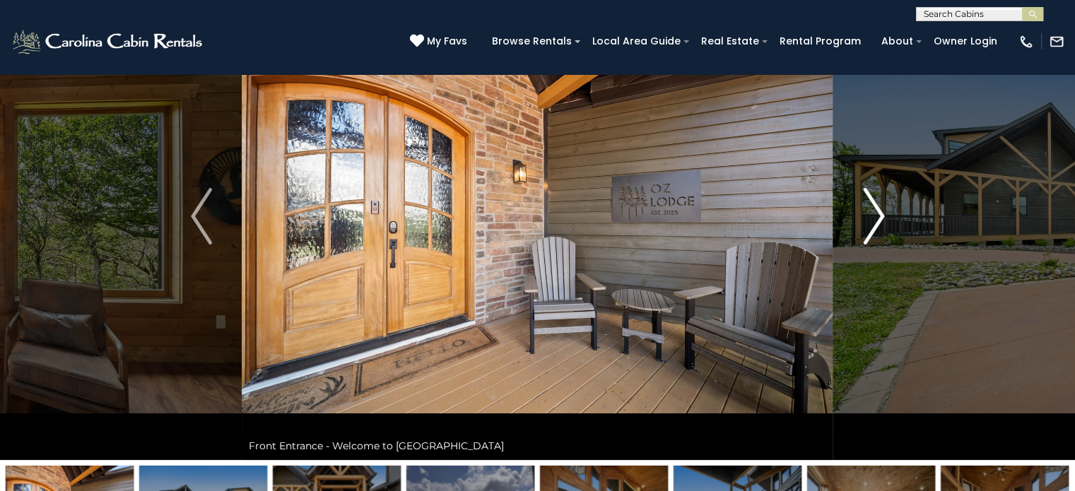
click at [854, 222] on button "Next" at bounding box center [873, 216] width 81 height 488
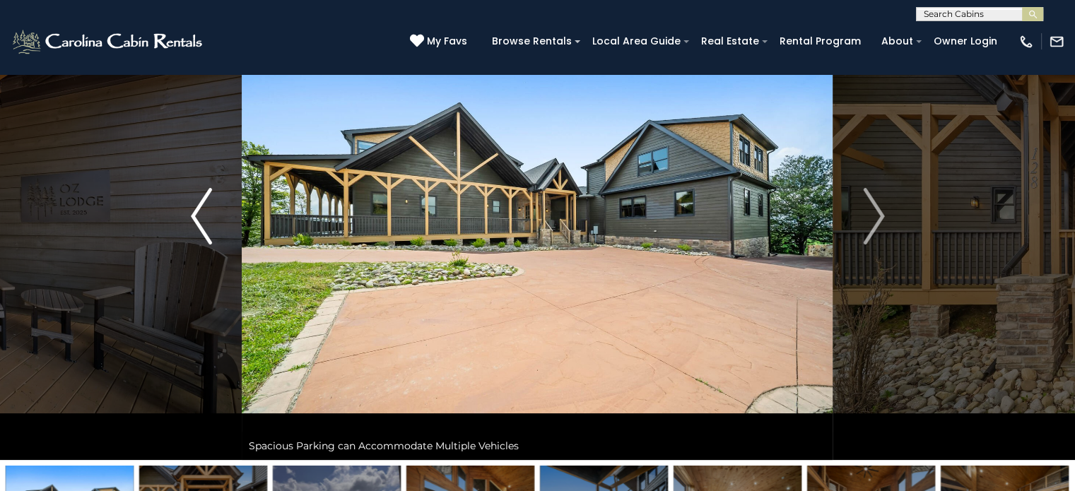
click at [208, 222] on img "Previous" at bounding box center [201, 216] width 21 height 57
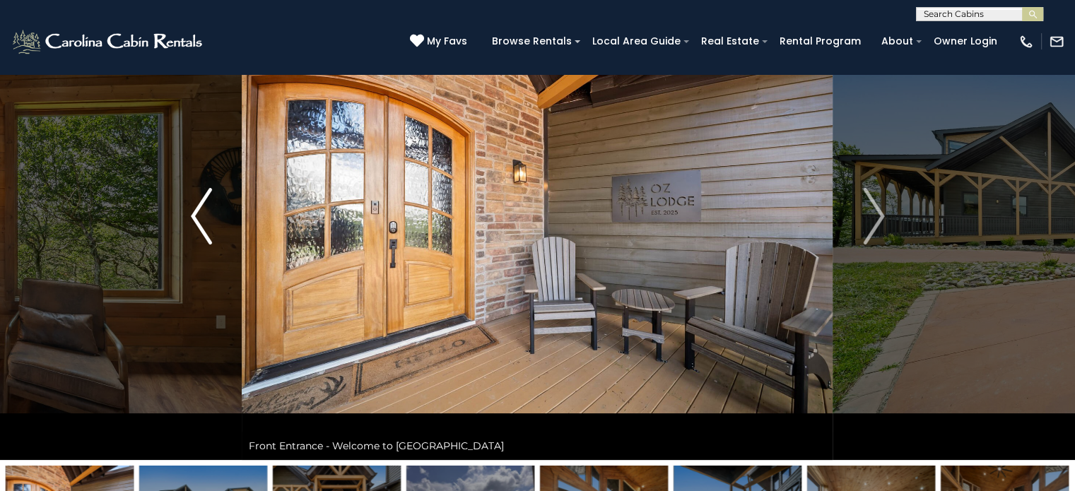
click at [208, 222] on img "Previous" at bounding box center [201, 216] width 21 height 57
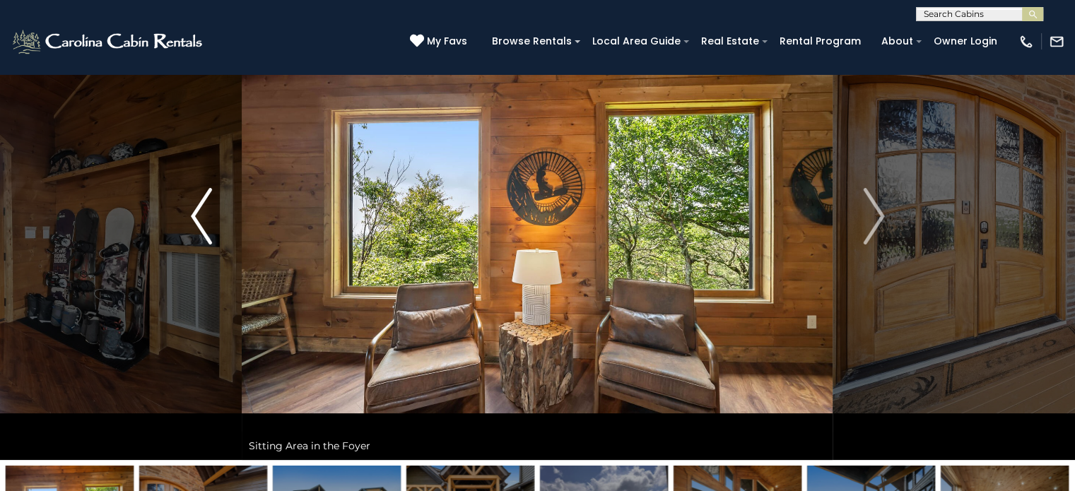
click at [208, 222] on img "Previous" at bounding box center [201, 216] width 21 height 57
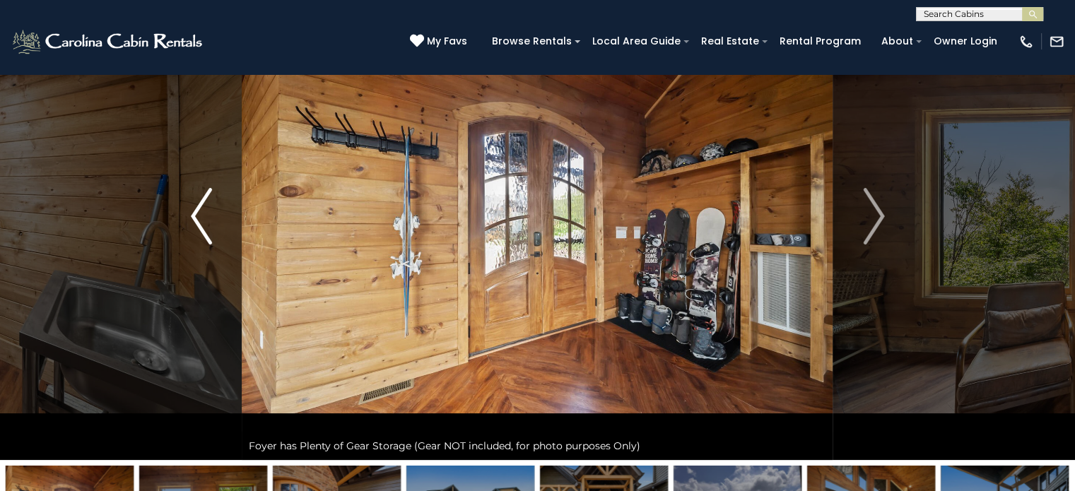
click at [208, 222] on img "Previous" at bounding box center [201, 216] width 21 height 57
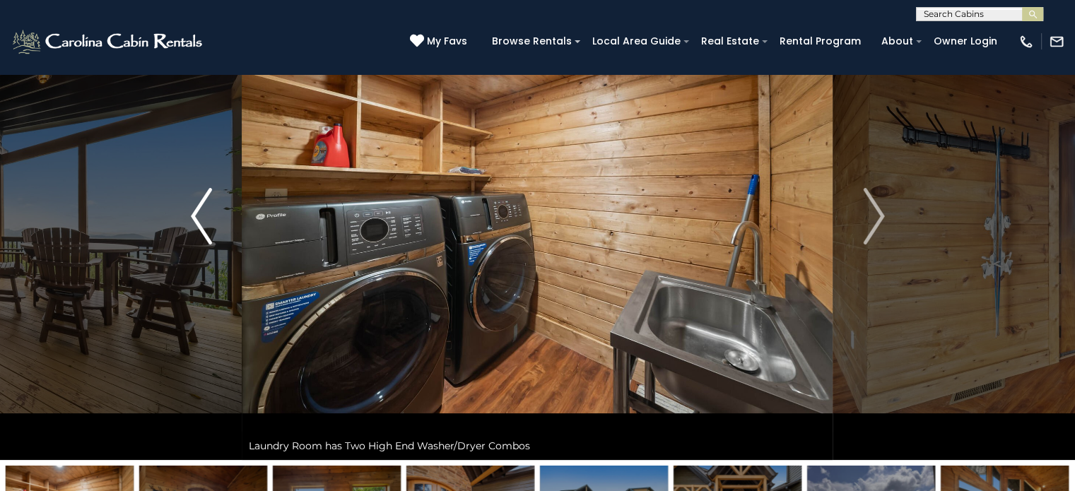
click at [208, 222] on img "Previous" at bounding box center [201, 216] width 21 height 57
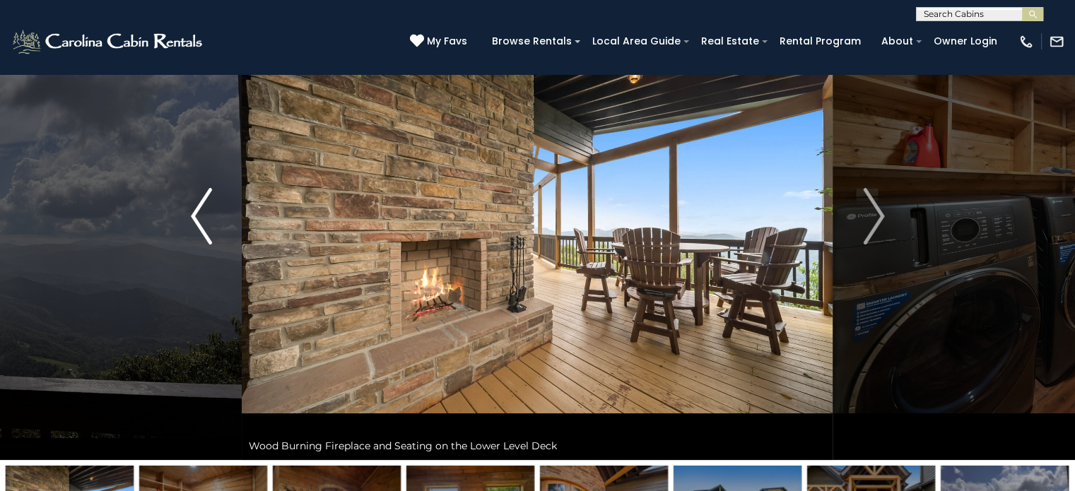
click at [208, 222] on img "Previous" at bounding box center [201, 216] width 21 height 57
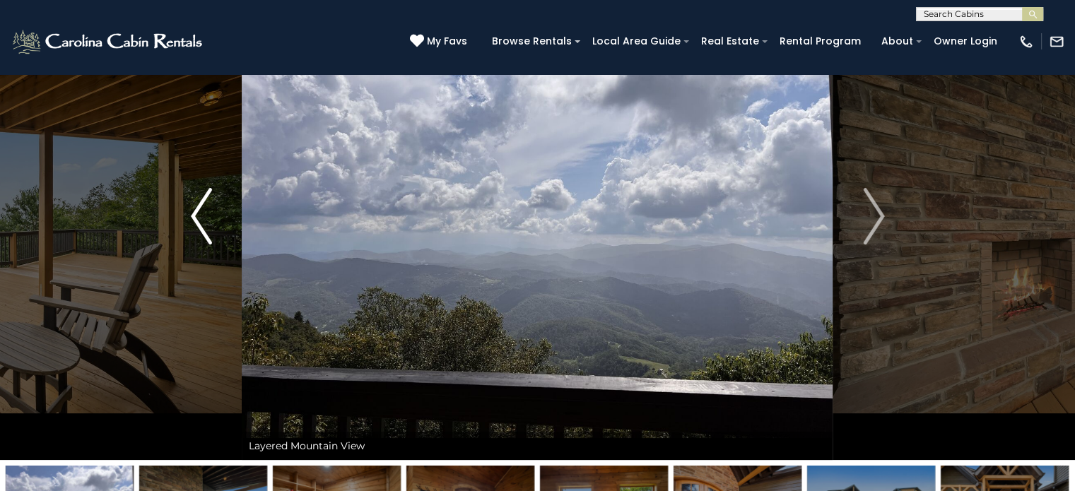
click at [208, 222] on img "Previous" at bounding box center [201, 216] width 21 height 57
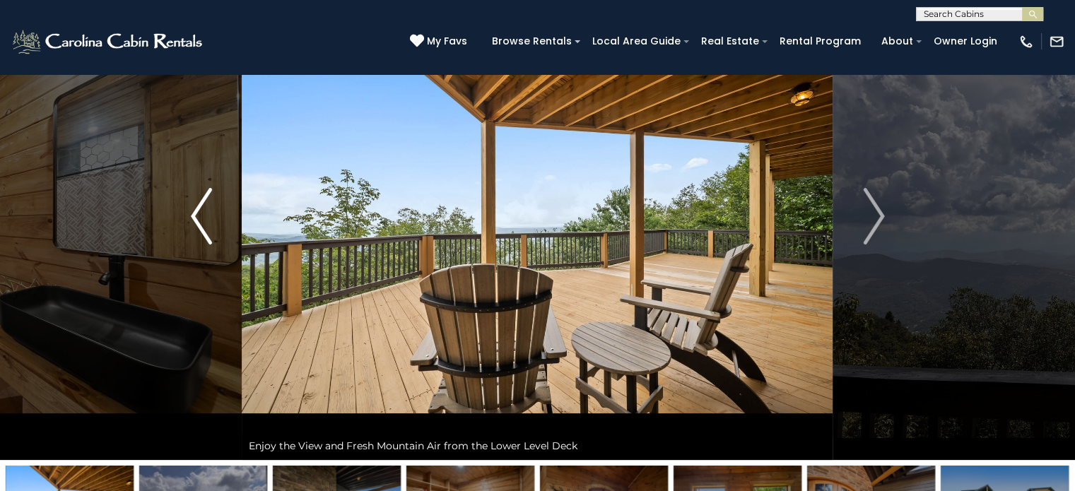
click at [208, 222] on img "Previous" at bounding box center [201, 216] width 21 height 57
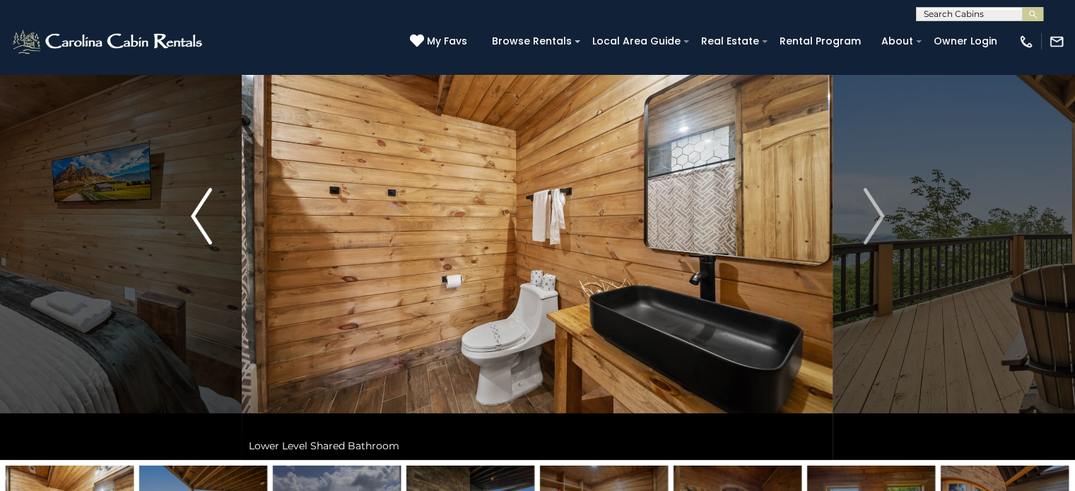
click at [208, 222] on img "Previous" at bounding box center [201, 216] width 21 height 57
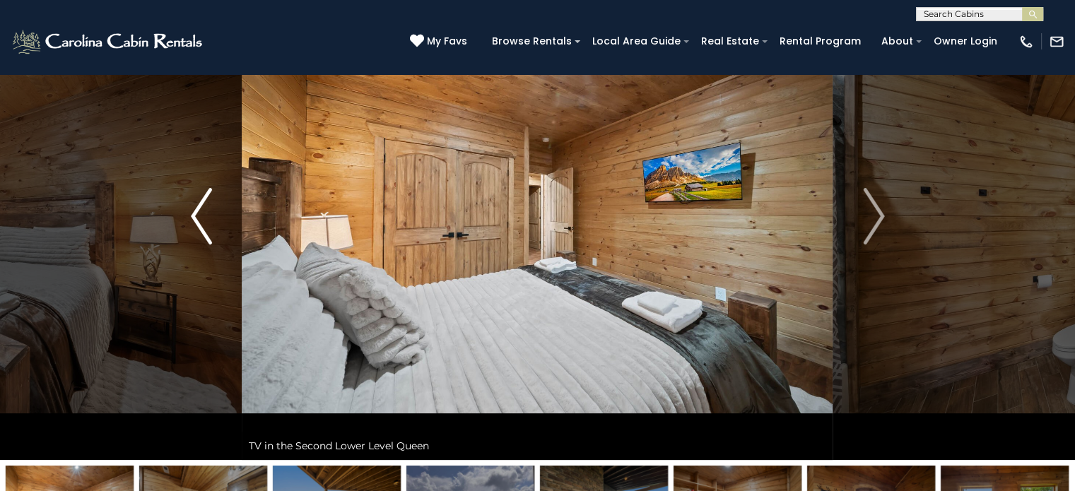
click at [208, 222] on img "Previous" at bounding box center [201, 216] width 21 height 57
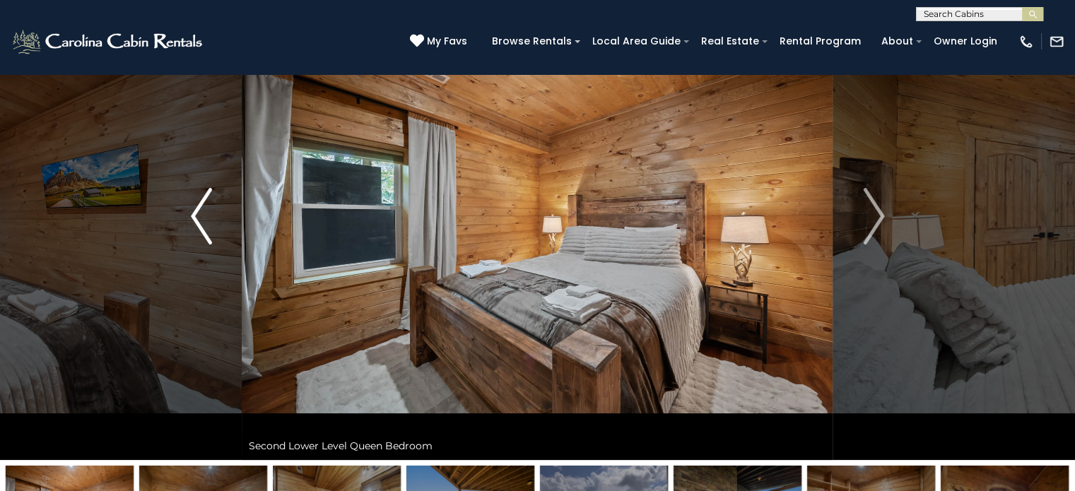
click at [208, 222] on img "Previous" at bounding box center [201, 216] width 21 height 57
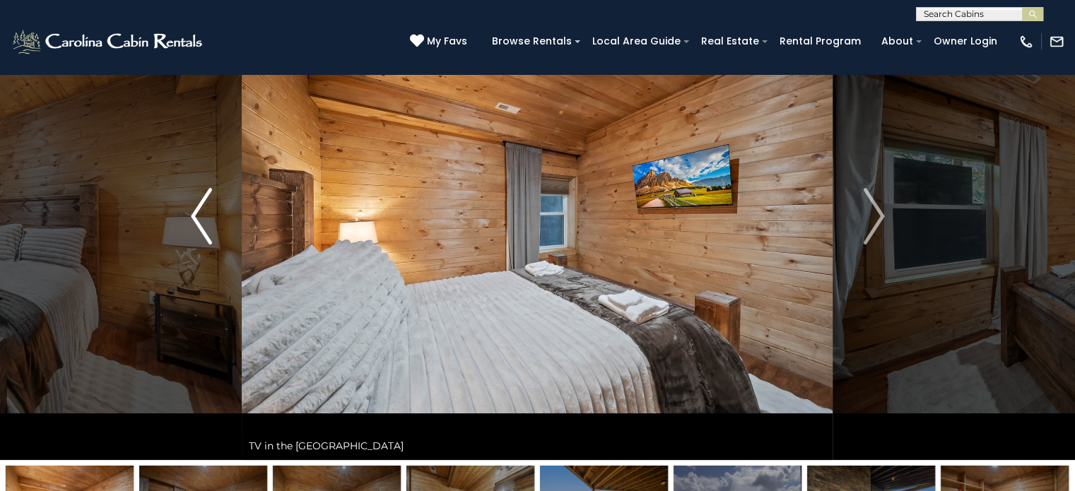
click at [222, 237] on button "Previous" at bounding box center [201, 216] width 81 height 488
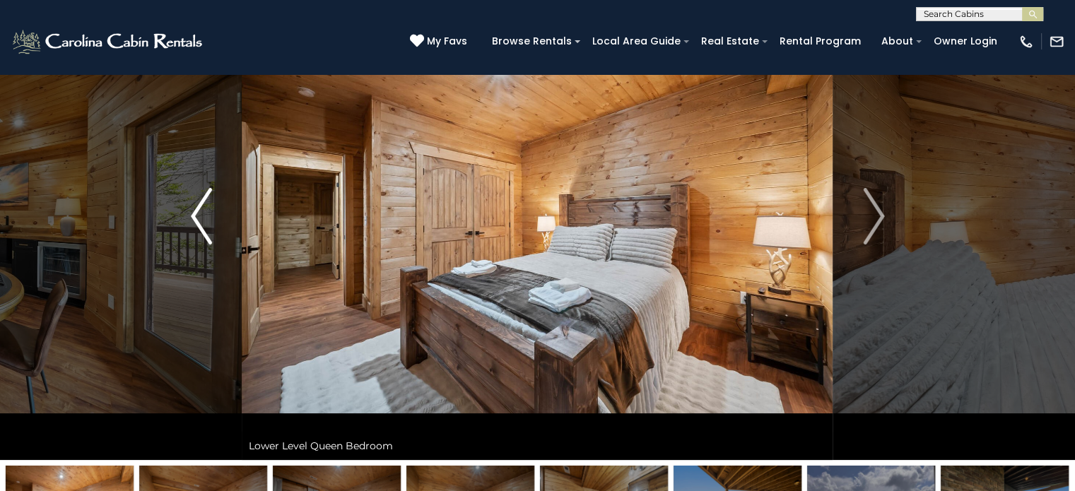
click at [222, 237] on button "Previous" at bounding box center [201, 216] width 81 height 488
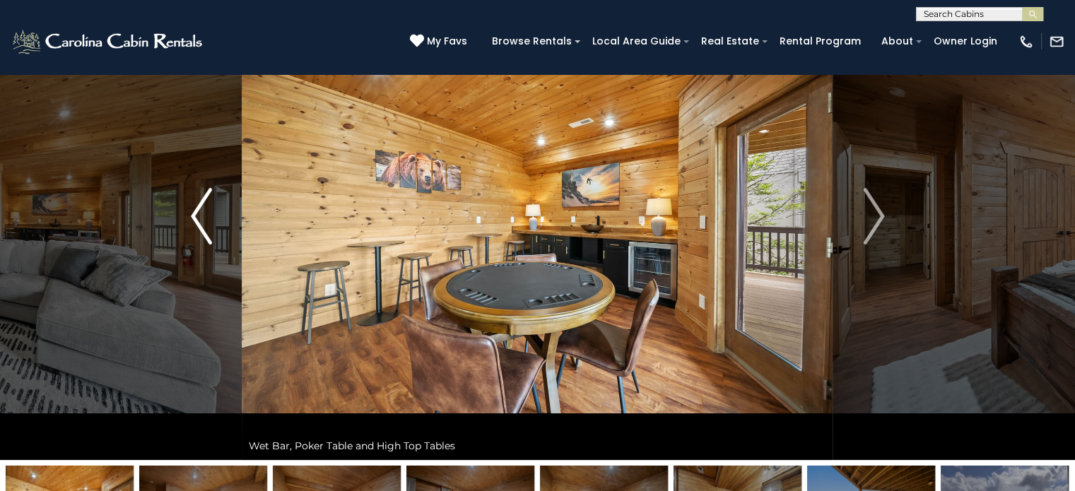
click at [222, 237] on button "Previous" at bounding box center [201, 216] width 81 height 488
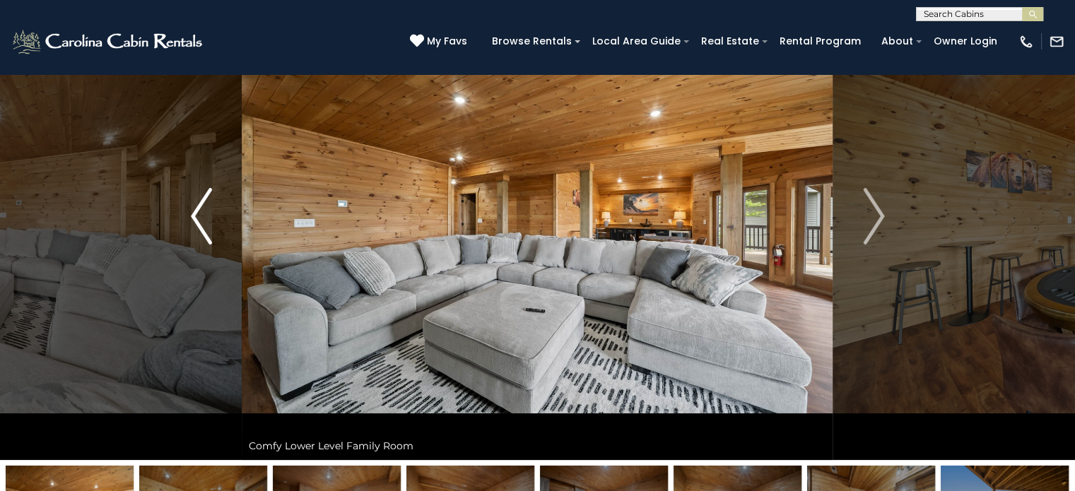
click at [222, 237] on button "Previous" at bounding box center [201, 216] width 81 height 488
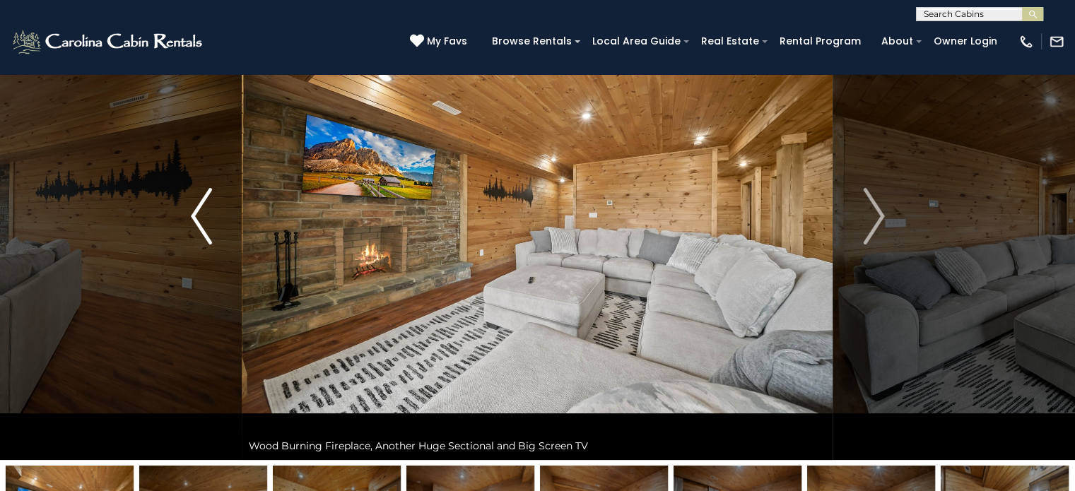
click at [222, 237] on button "Previous" at bounding box center [201, 216] width 81 height 488
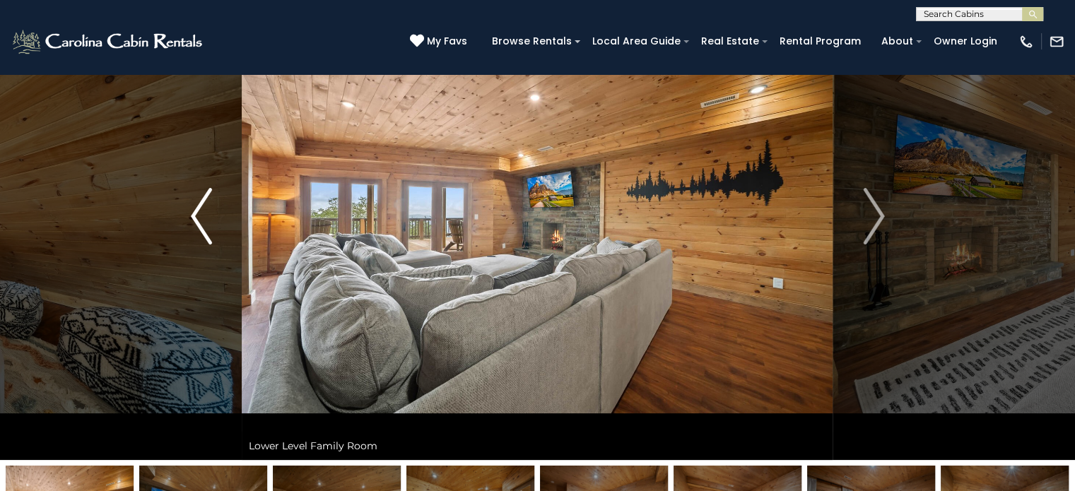
click at [222, 237] on button "Previous" at bounding box center [201, 216] width 81 height 488
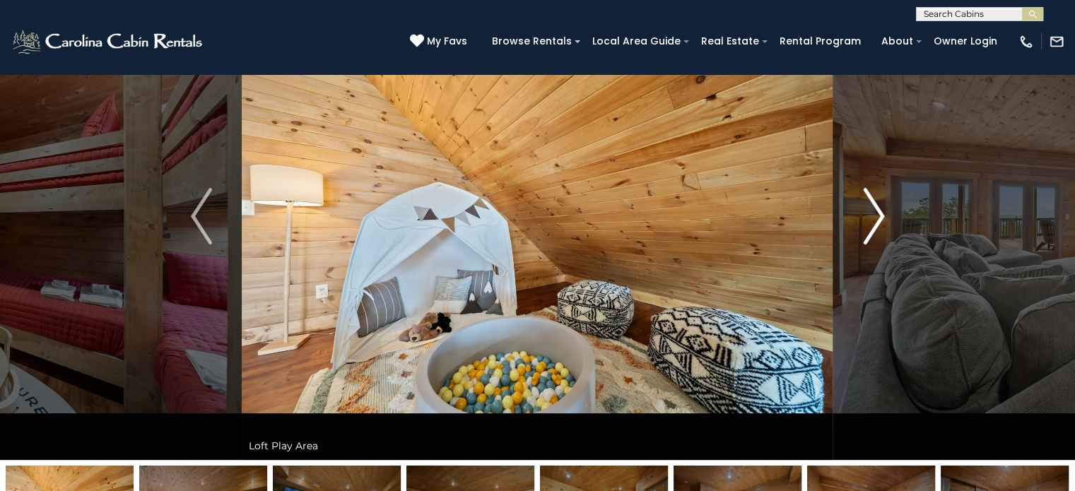
click at [863, 214] on img "Next" at bounding box center [873, 216] width 21 height 57
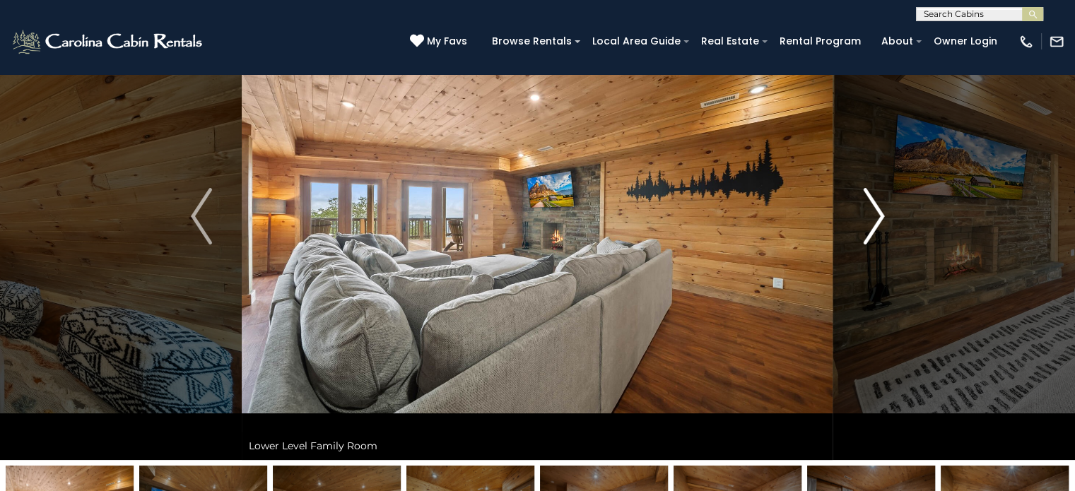
click at [863, 214] on img "Next" at bounding box center [873, 216] width 21 height 57
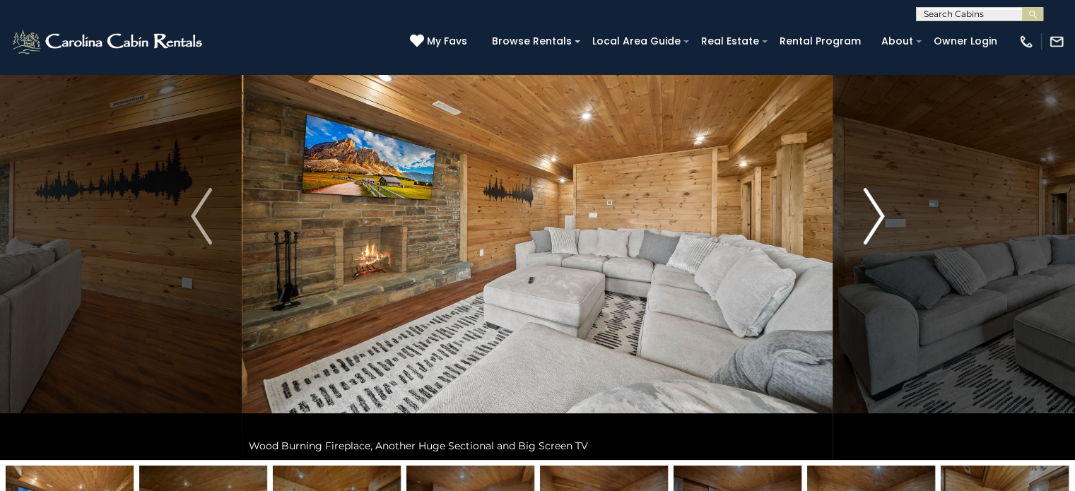
click at [863, 214] on img "Next" at bounding box center [873, 216] width 21 height 57
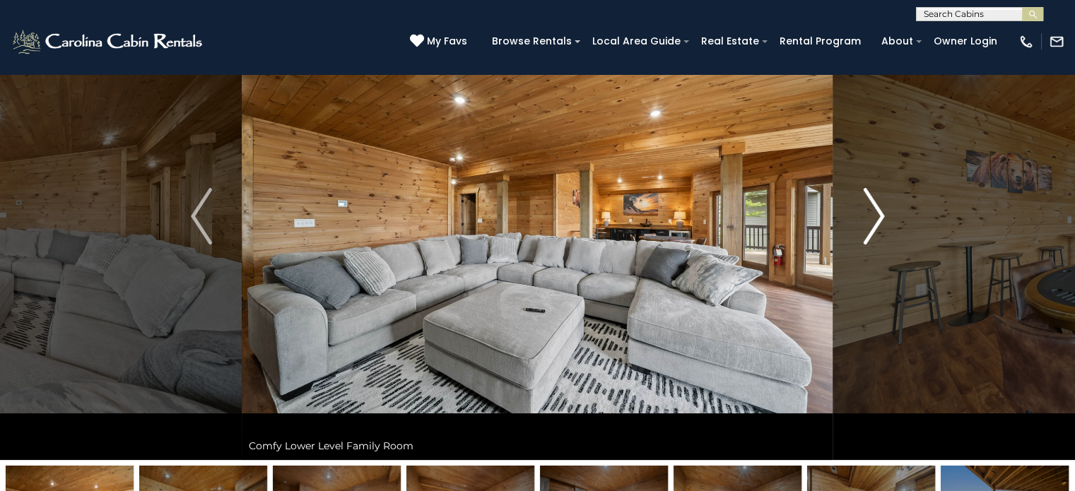
click at [863, 214] on img "Next" at bounding box center [873, 216] width 21 height 57
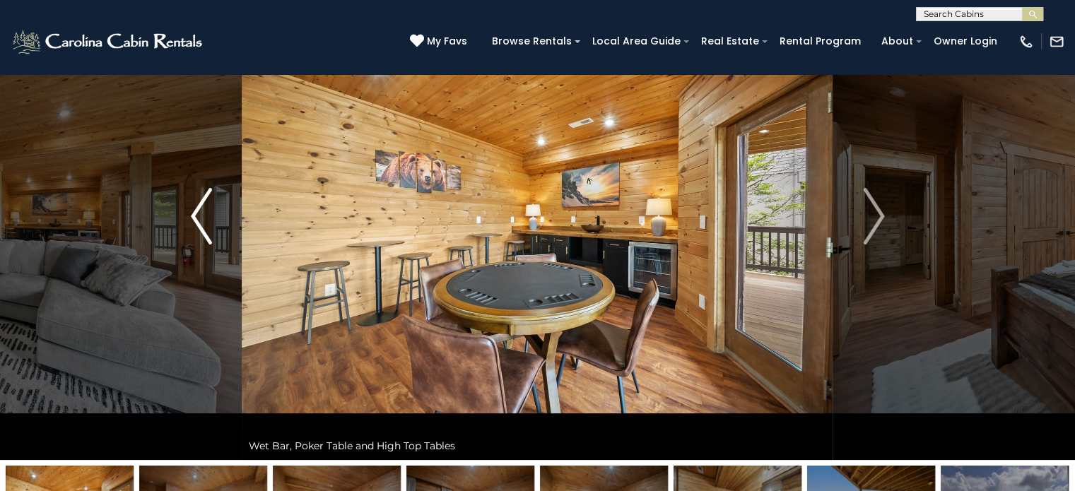
click at [197, 193] on img "Previous" at bounding box center [201, 216] width 21 height 57
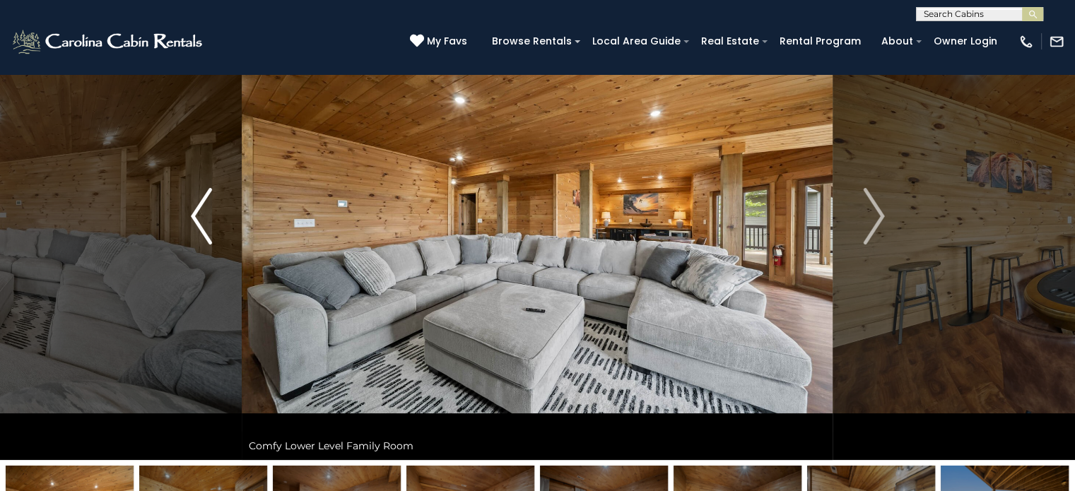
click at [197, 193] on img "Previous" at bounding box center [201, 216] width 21 height 57
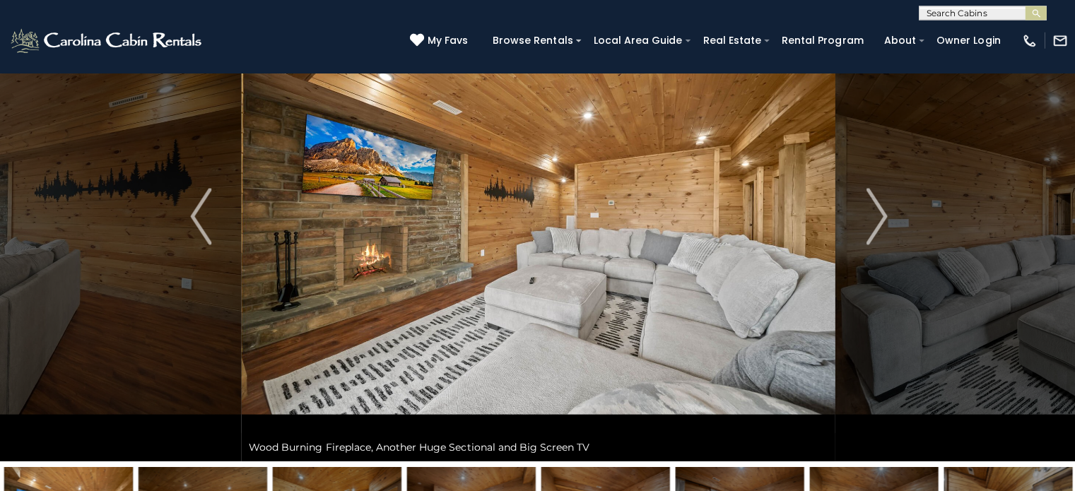
scroll to position [100, 0]
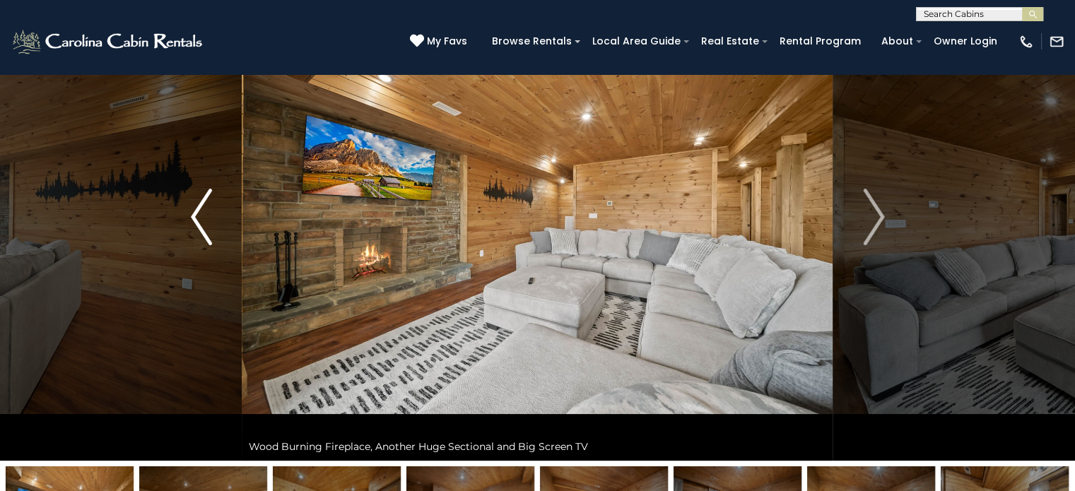
click at [218, 228] on button "Previous" at bounding box center [201, 217] width 81 height 488
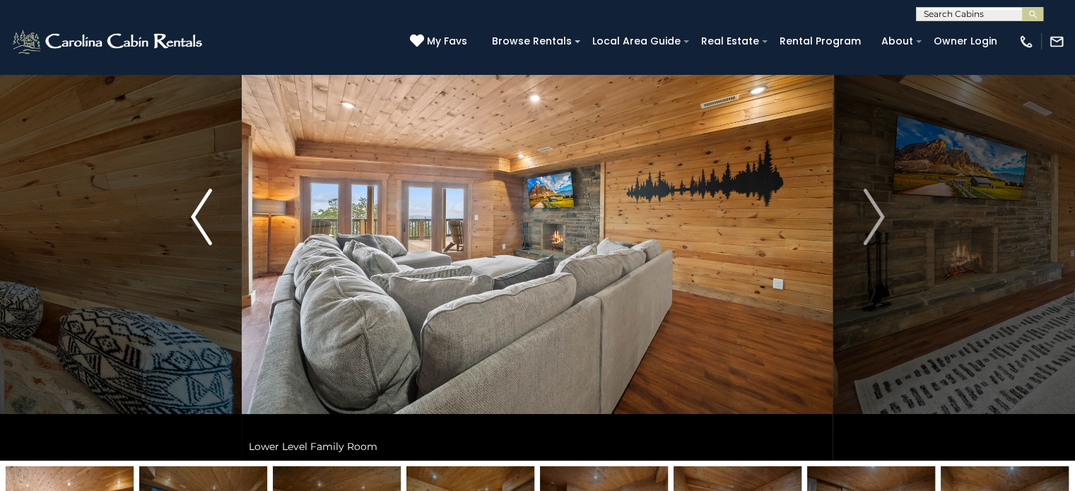
click at [218, 228] on button "Previous" at bounding box center [201, 217] width 81 height 488
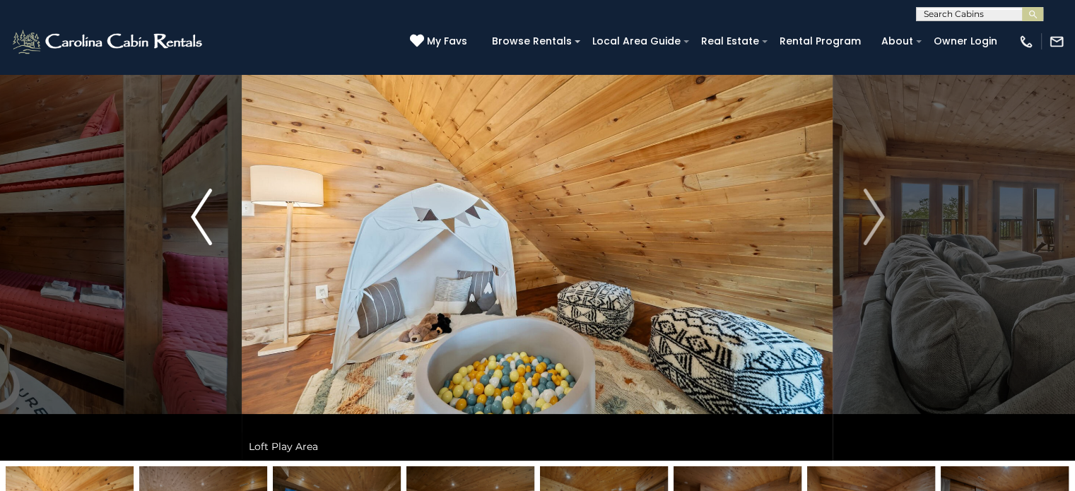
click at [218, 228] on button "Previous" at bounding box center [201, 217] width 81 height 488
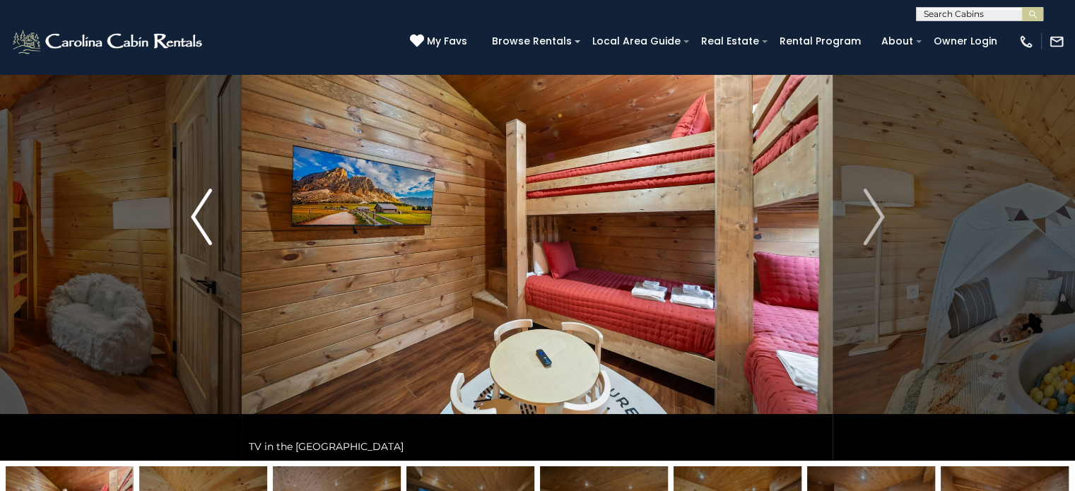
click at [218, 228] on button "Previous" at bounding box center [201, 217] width 81 height 488
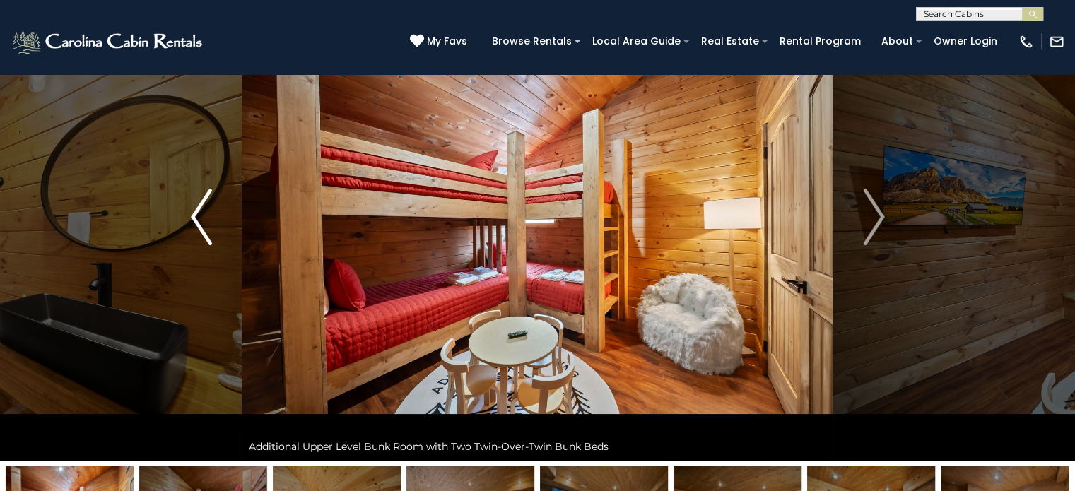
click at [218, 228] on button "Previous" at bounding box center [201, 217] width 81 height 488
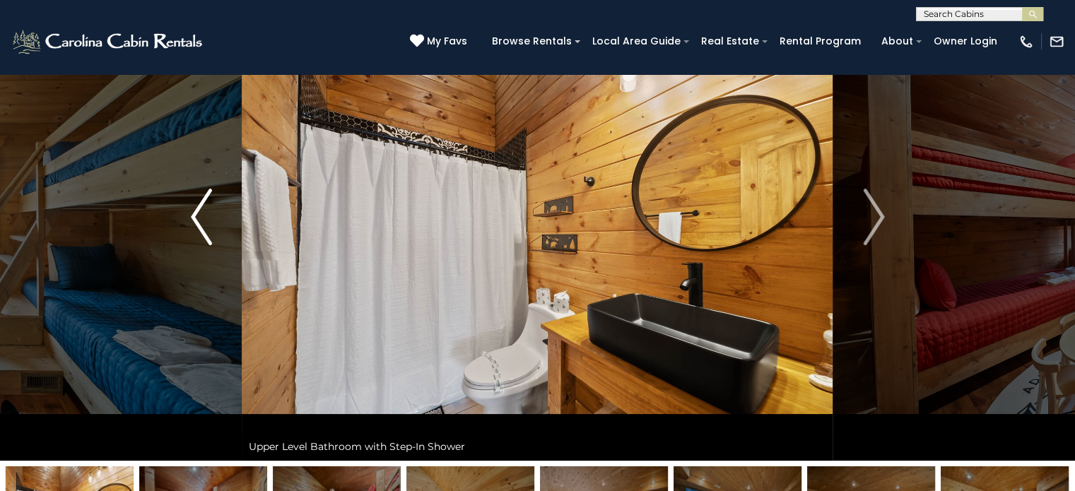
click at [218, 228] on button "Previous" at bounding box center [201, 217] width 81 height 488
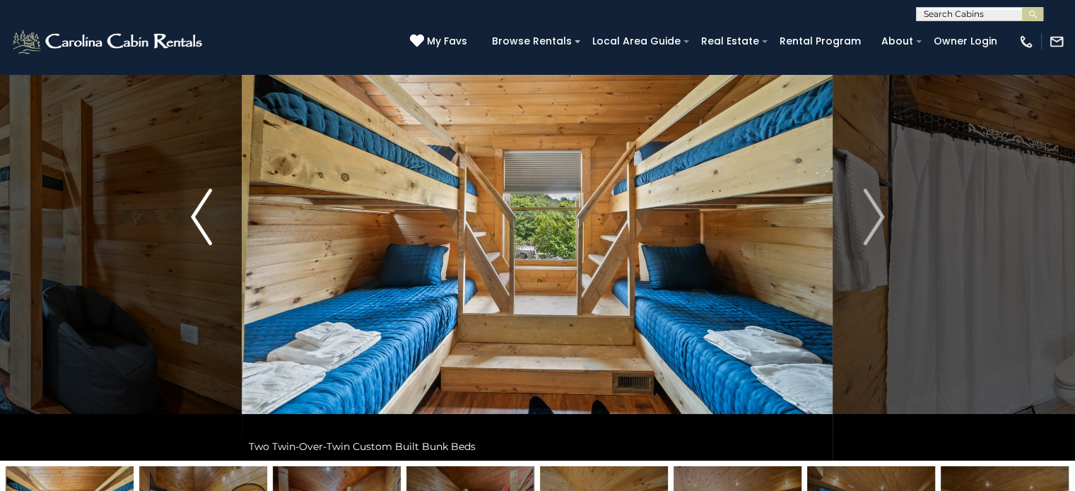
click at [218, 228] on button "Previous" at bounding box center [201, 217] width 81 height 488
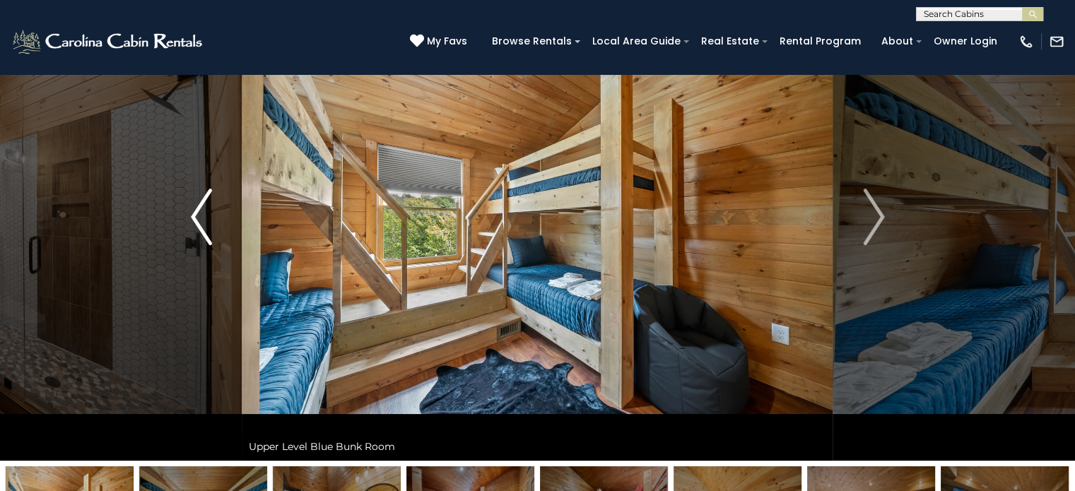
click at [218, 228] on button "Previous" at bounding box center [201, 217] width 81 height 488
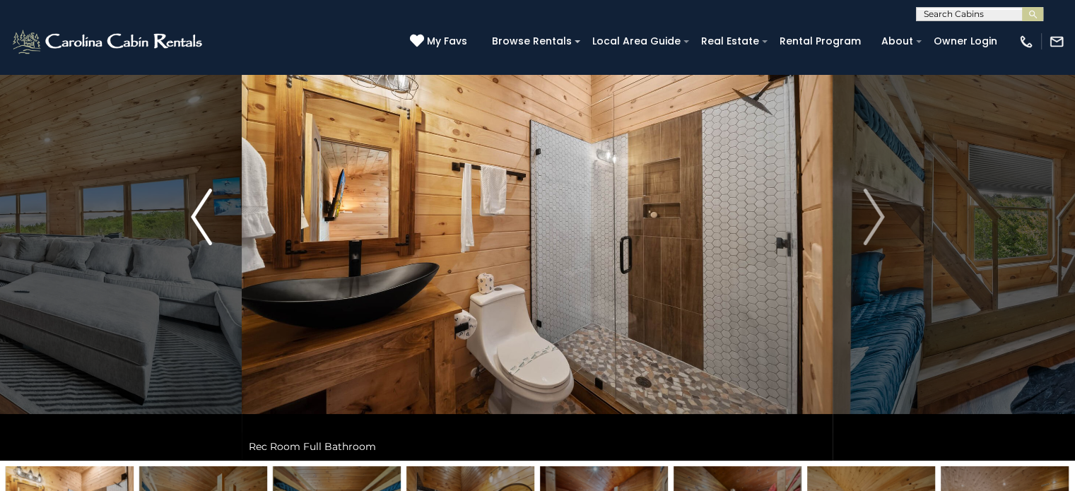
click at [218, 228] on button "Previous" at bounding box center [201, 217] width 81 height 488
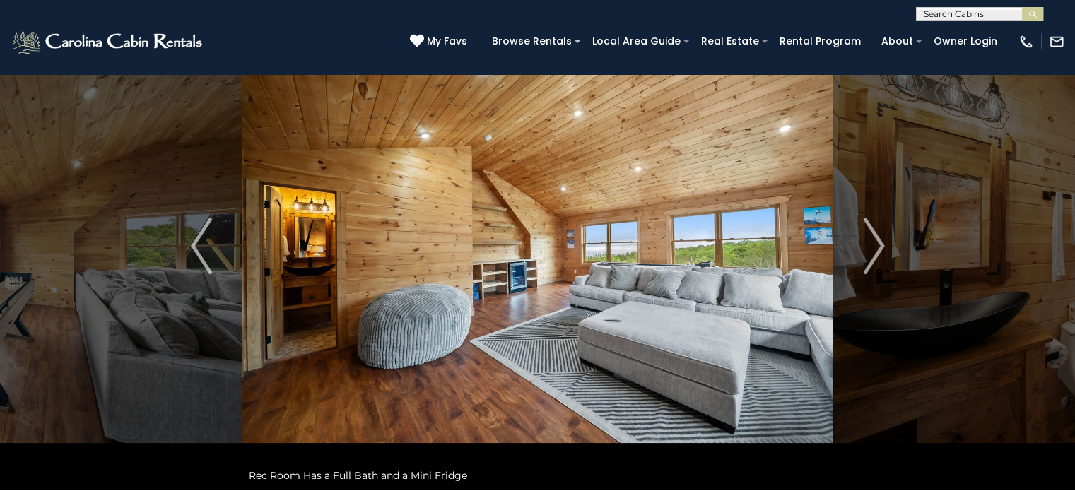
scroll to position [71, 0]
click at [220, 252] on button "Previous" at bounding box center [201, 246] width 81 height 488
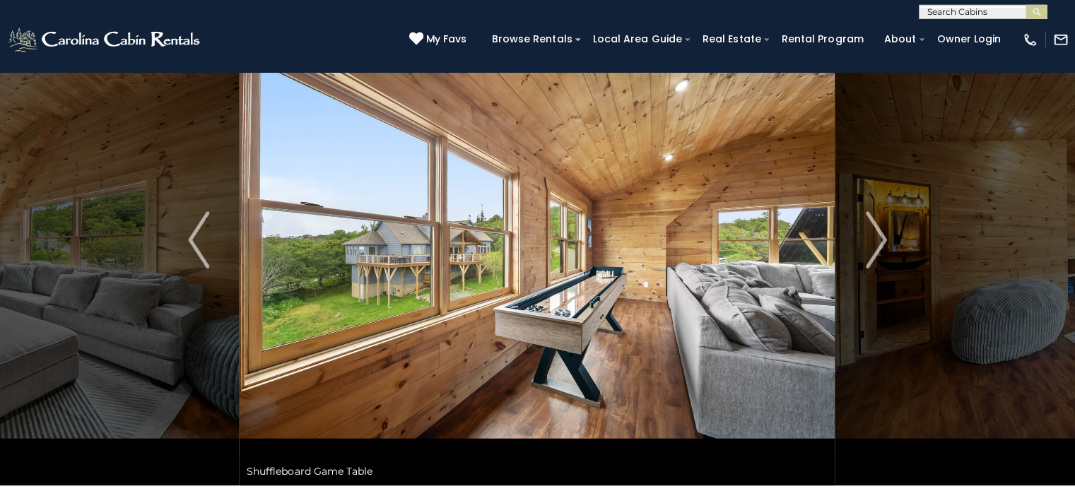
scroll to position [77, 0]
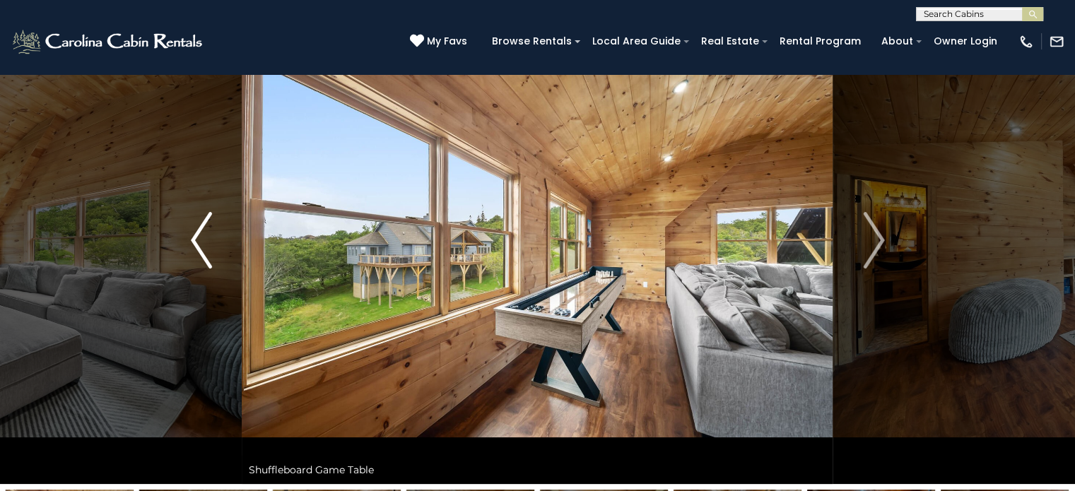
click at [220, 256] on button "Previous" at bounding box center [201, 240] width 81 height 488
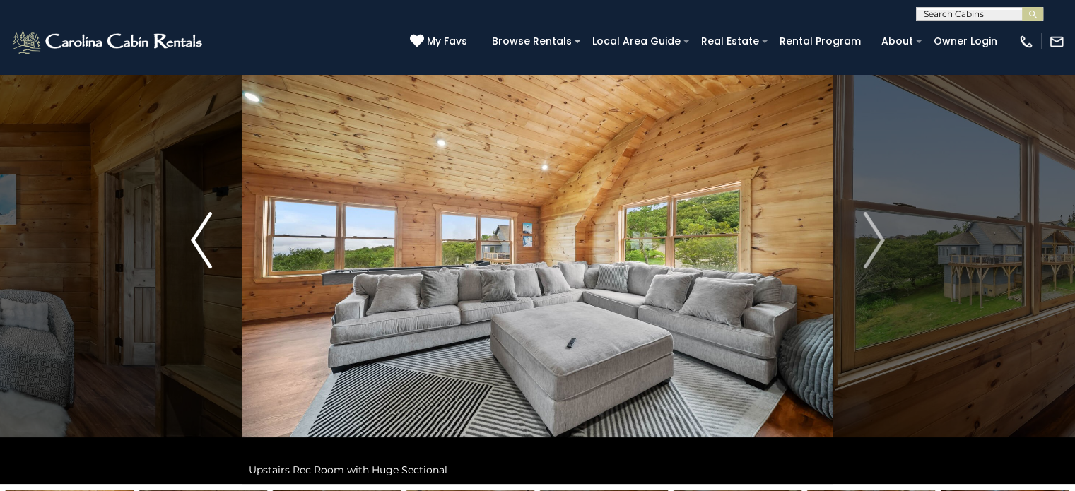
click at [220, 256] on button "Previous" at bounding box center [201, 240] width 81 height 488
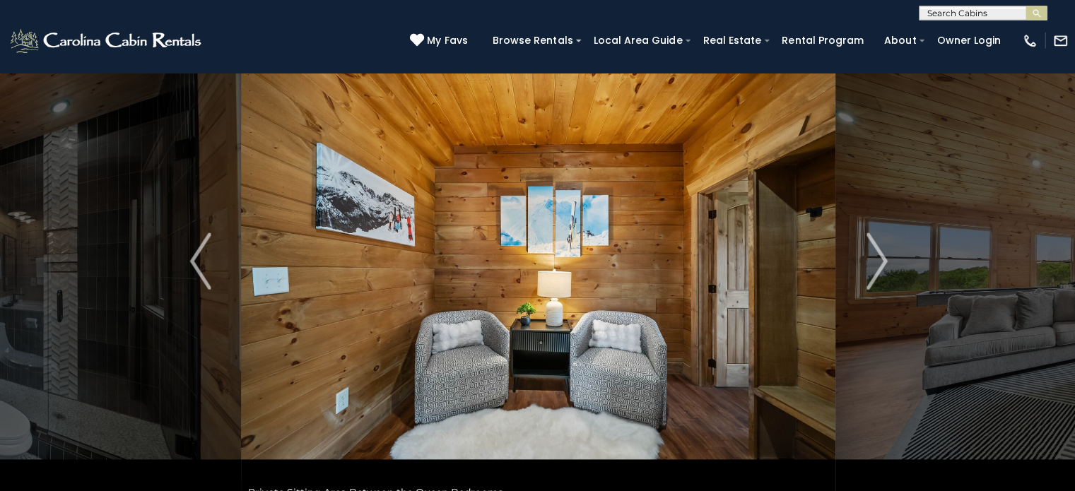
scroll to position [57, 0]
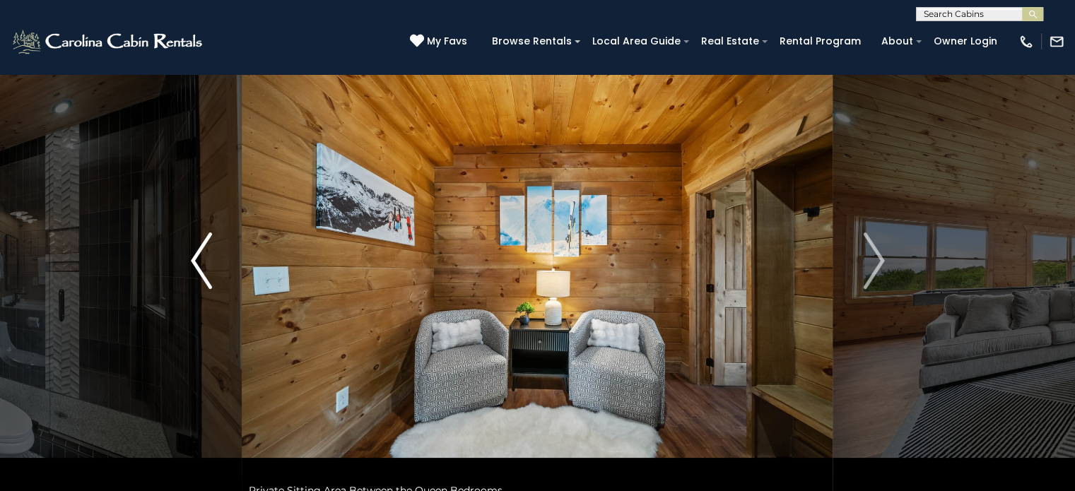
click at [216, 275] on button "Previous" at bounding box center [201, 261] width 81 height 488
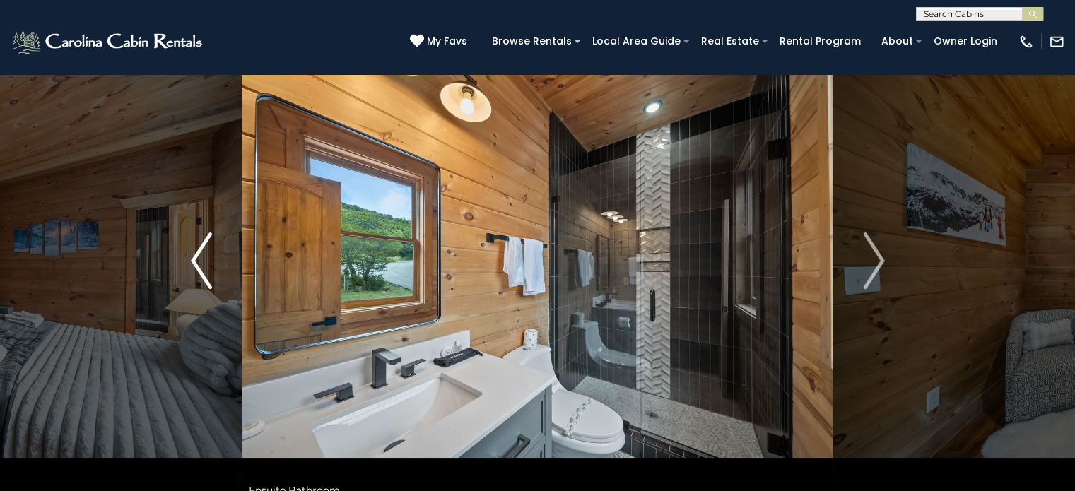
click at [216, 275] on button "Previous" at bounding box center [201, 261] width 81 height 488
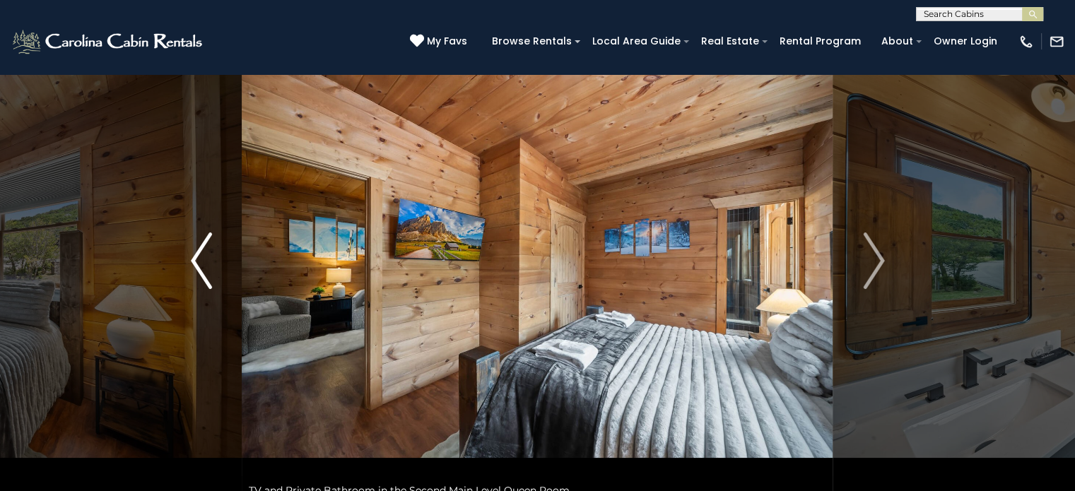
click at [216, 275] on button "Previous" at bounding box center [201, 261] width 81 height 488
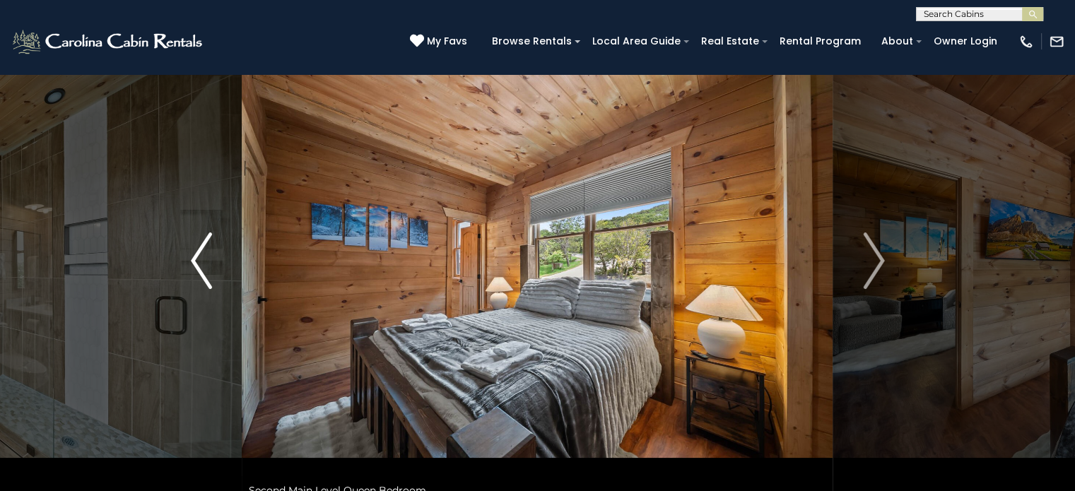
click at [216, 275] on button "Previous" at bounding box center [201, 261] width 81 height 488
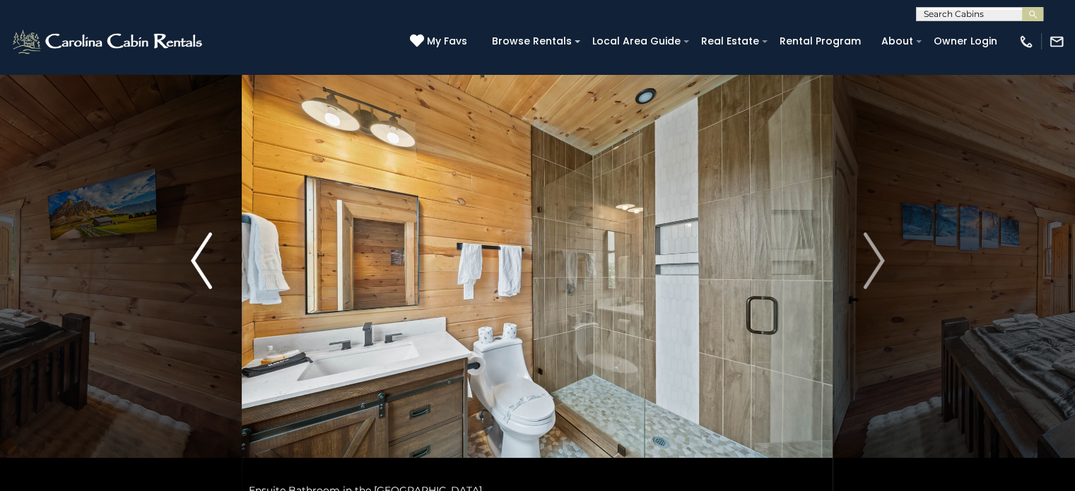
click at [216, 275] on button "Previous" at bounding box center [201, 261] width 81 height 488
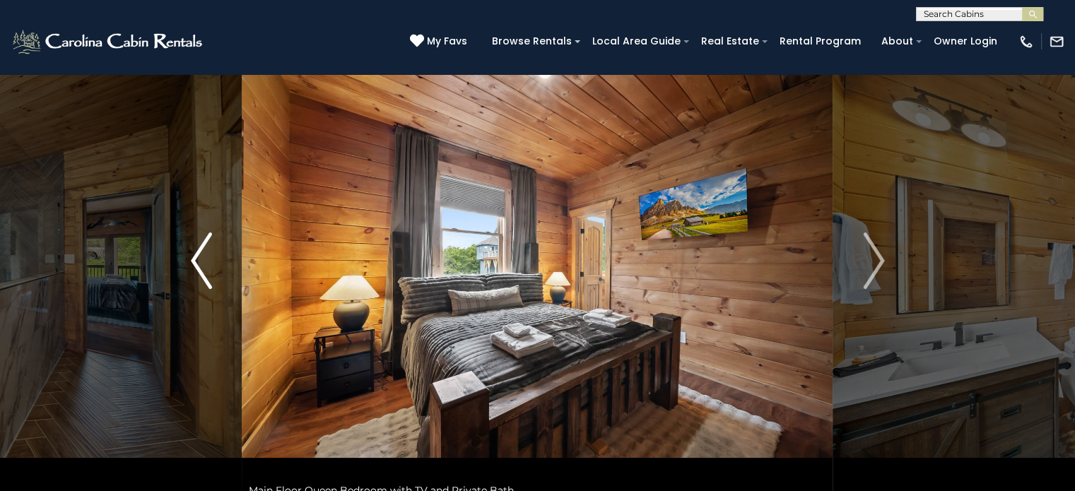
click at [216, 275] on button "Previous" at bounding box center [201, 261] width 81 height 488
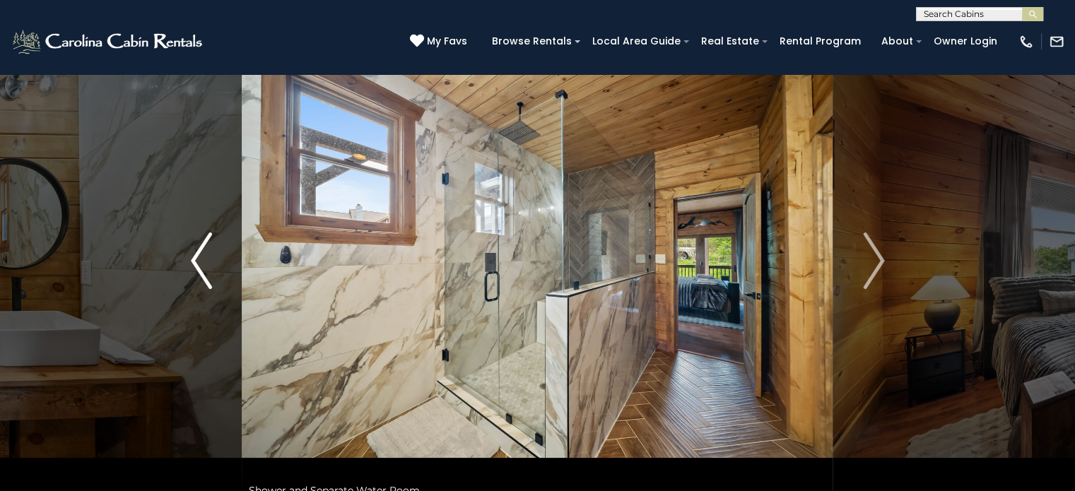
click at [216, 275] on button "Previous" at bounding box center [201, 261] width 81 height 488
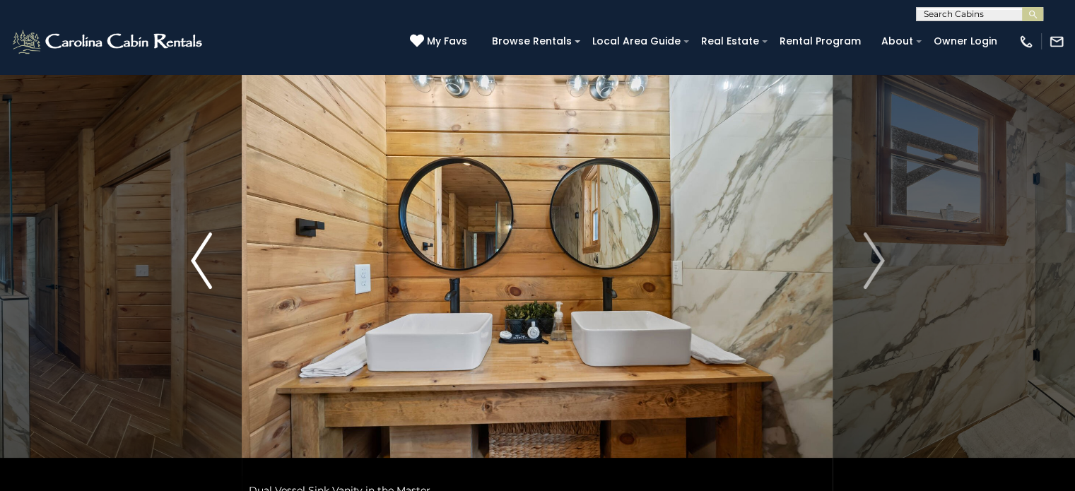
click at [216, 275] on button "Previous" at bounding box center [201, 261] width 81 height 488
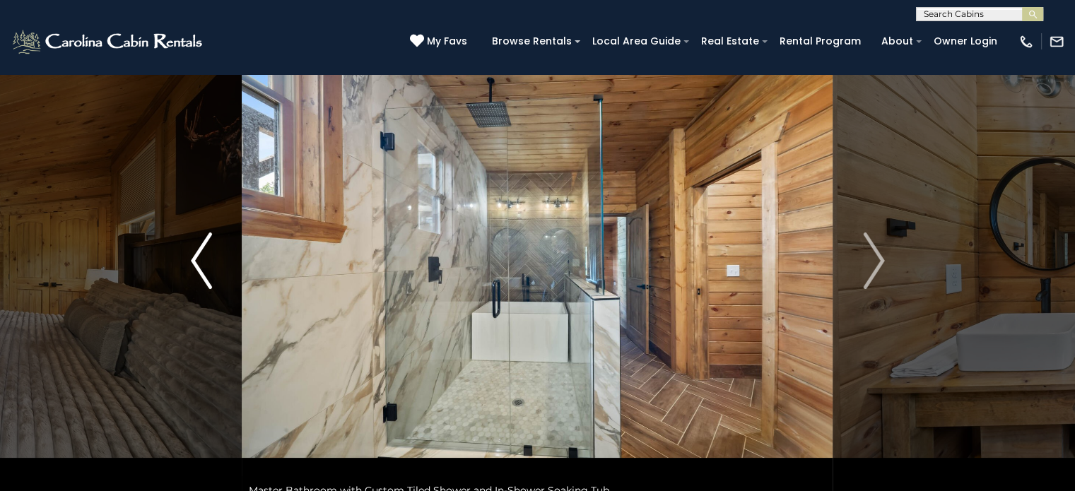
click at [216, 275] on button "Previous" at bounding box center [201, 261] width 81 height 488
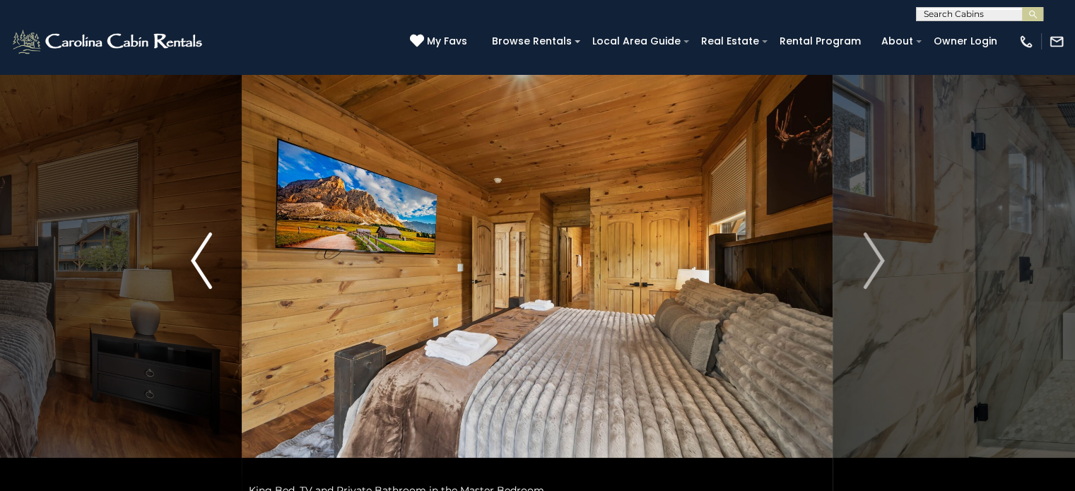
click at [216, 275] on button "Previous" at bounding box center [201, 261] width 81 height 488
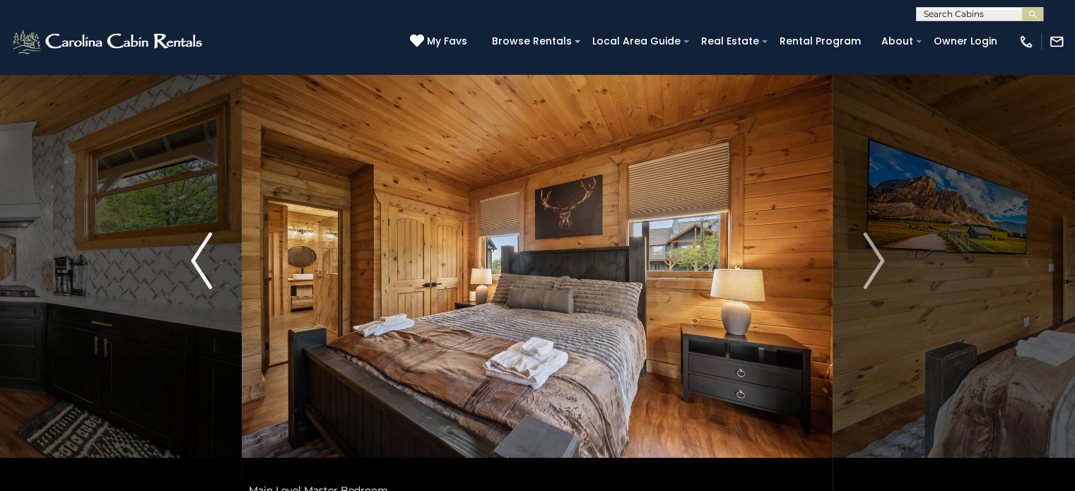
click at [216, 275] on button "Previous" at bounding box center [201, 261] width 81 height 488
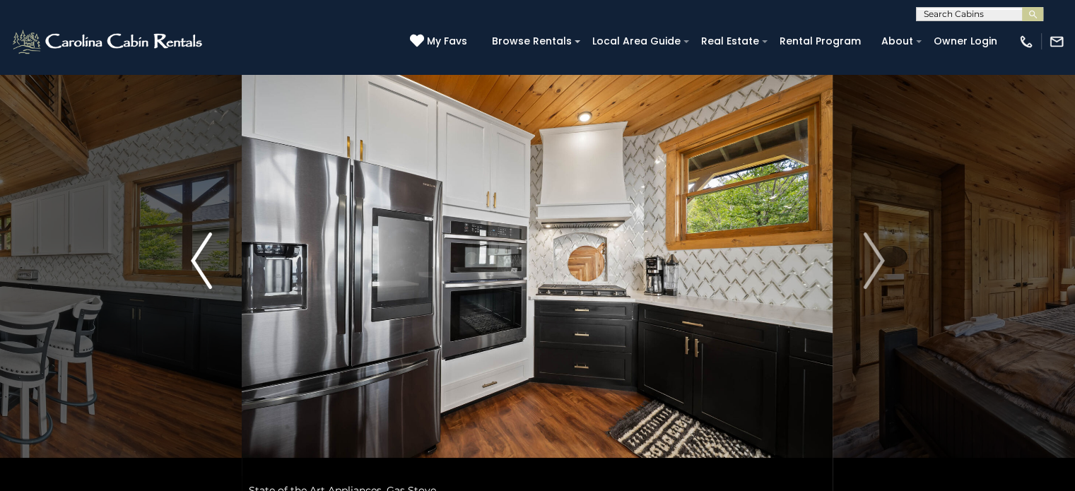
click at [216, 275] on button "Previous" at bounding box center [201, 261] width 81 height 488
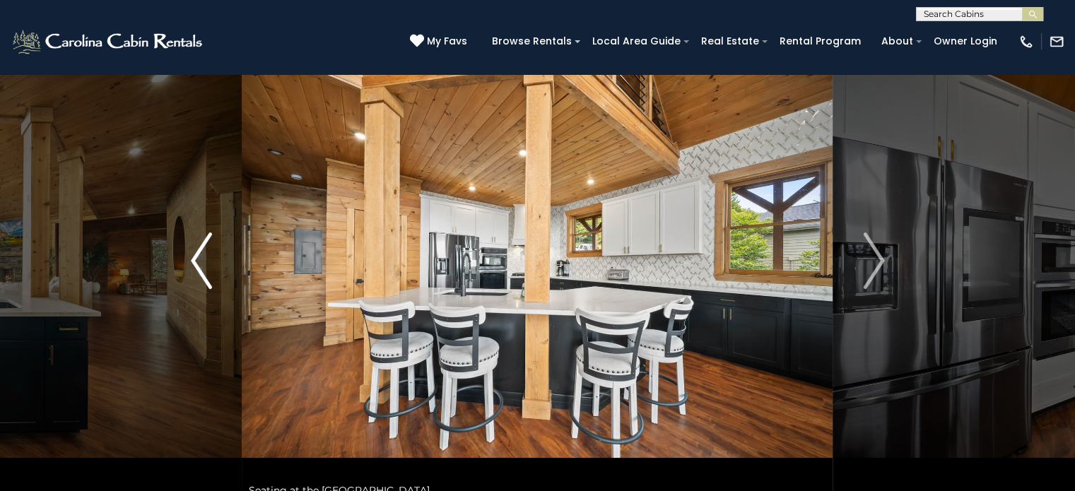
click at [216, 275] on button "Previous" at bounding box center [201, 261] width 81 height 488
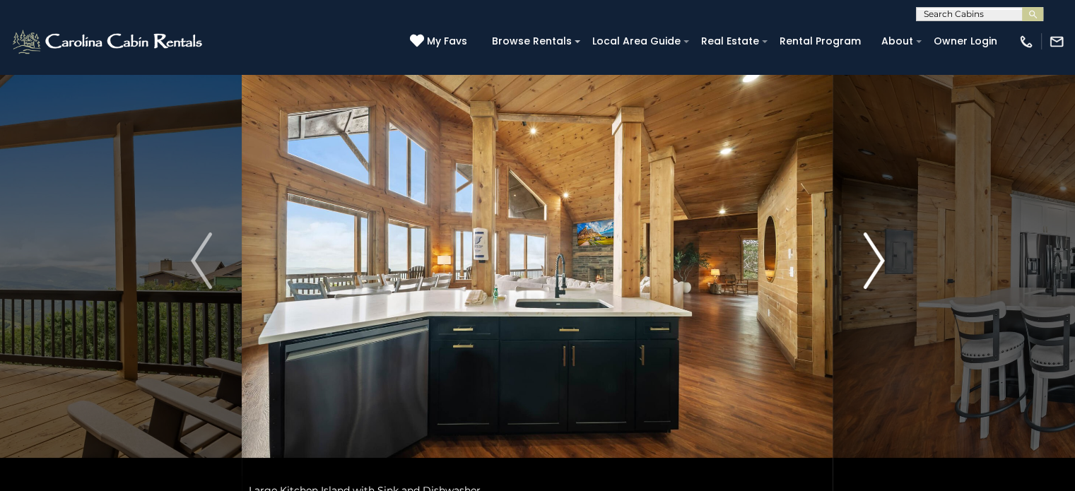
click at [868, 271] on img "Next" at bounding box center [873, 260] width 21 height 57
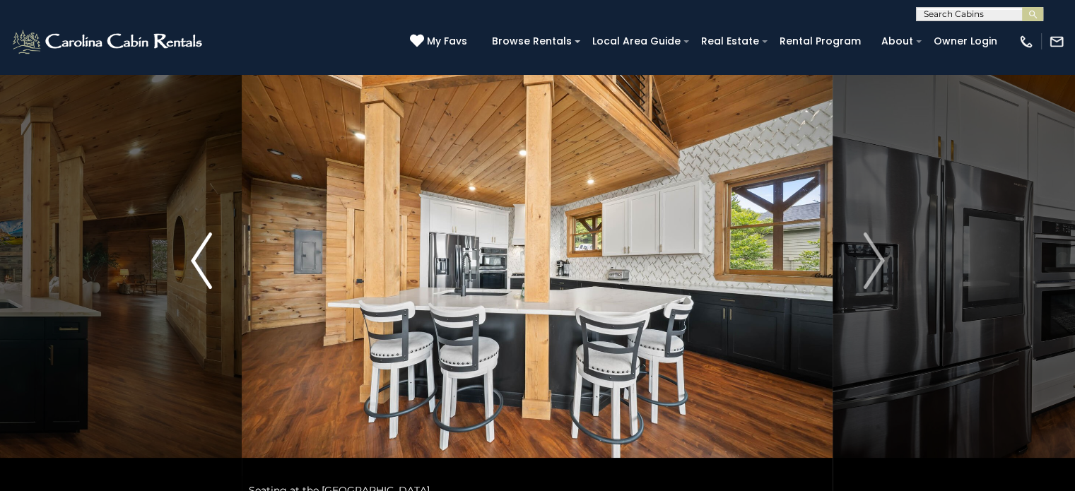
click at [212, 255] on button "Previous" at bounding box center [201, 261] width 81 height 488
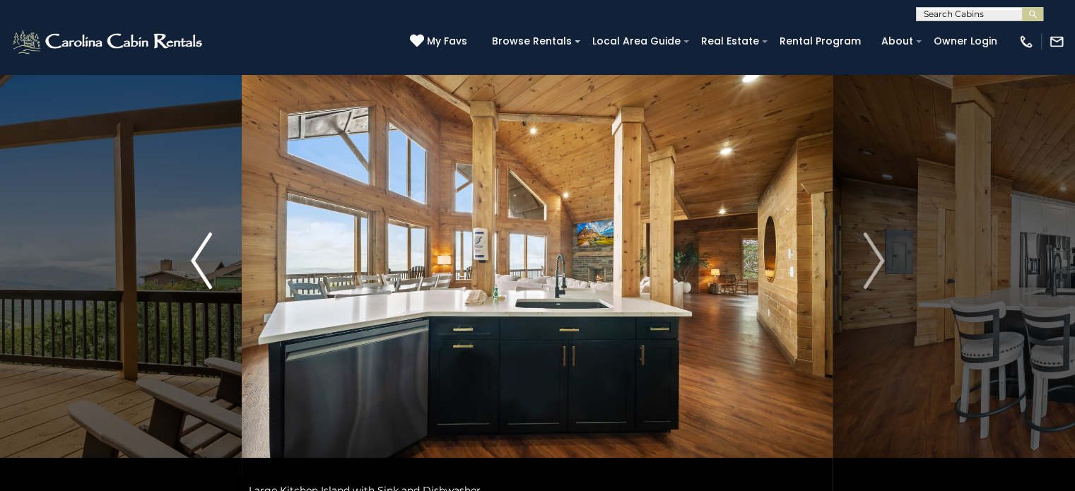
click at [212, 255] on button "Previous" at bounding box center [201, 261] width 81 height 488
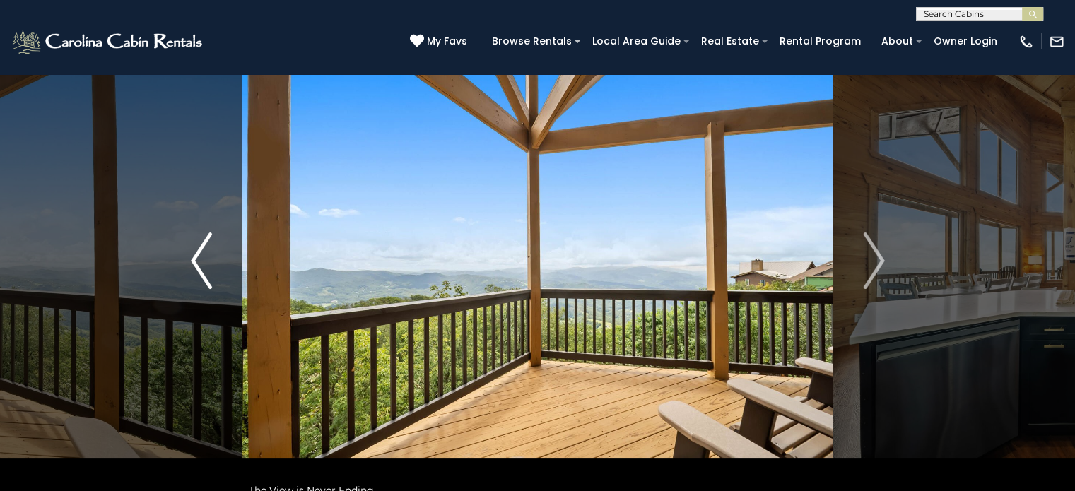
click at [212, 255] on button "Previous" at bounding box center [201, 261] width 81 height 488
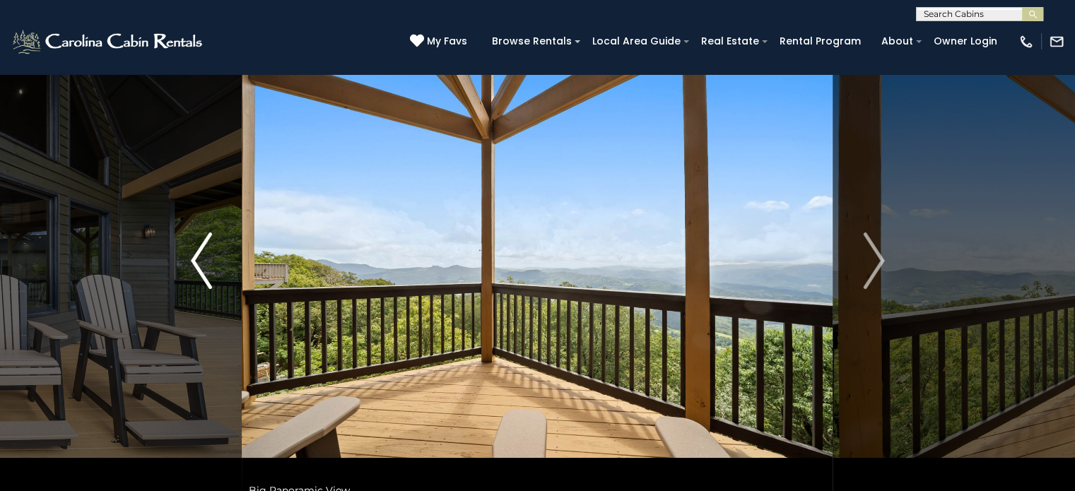
click at [212, 255] on button "Previous" at bounding box center [201, 261] width 81 height 488
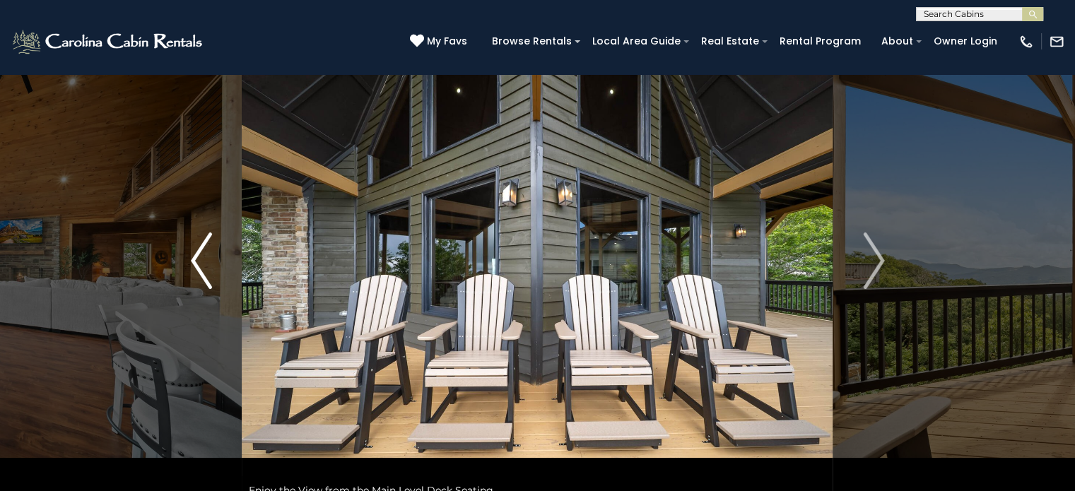
click at [212, 255] on button "Previous" at bounding box center [201, 261] width 81 height 488
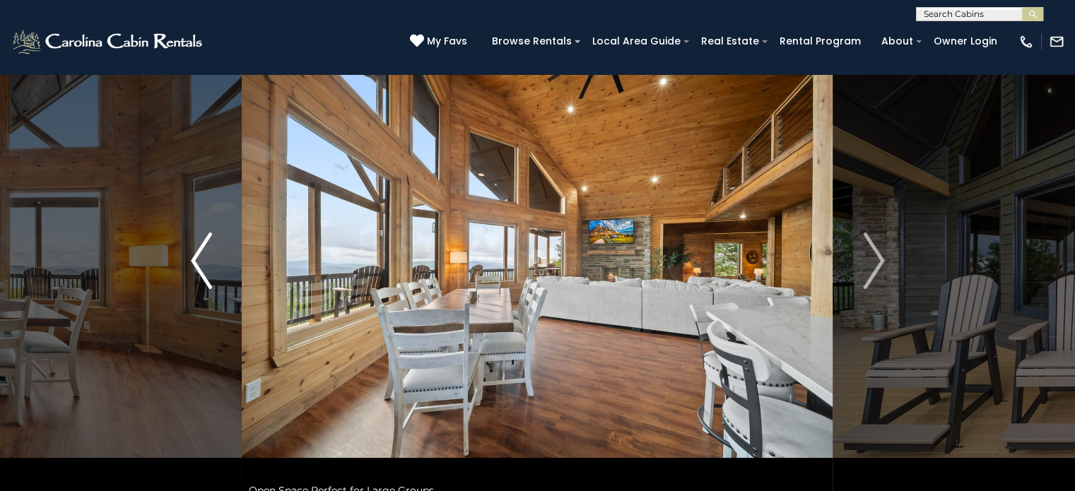
click at [212, 255] on button "Previous" at bounding box center [201, 261] width 81 height 488
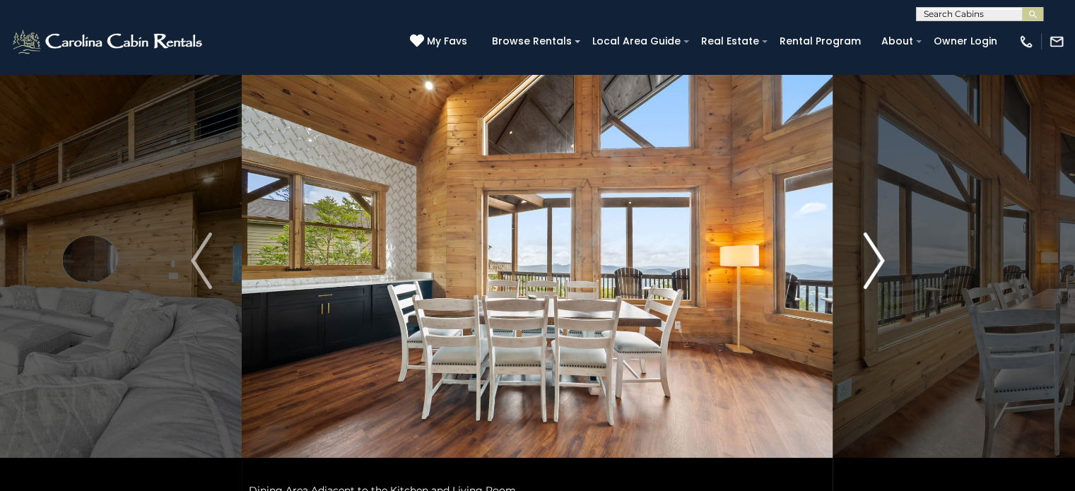
click at [876, 274] on img "Next" at bounding box center [873, 260] width 21 height 57
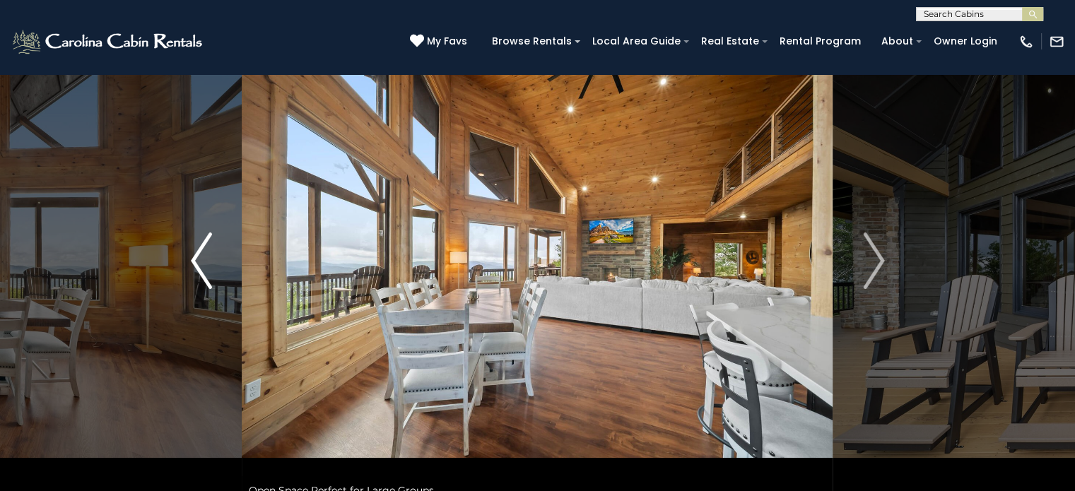
click at [213, 273] on button "Previous" at bounding box center [201, 261] width 81 height 488
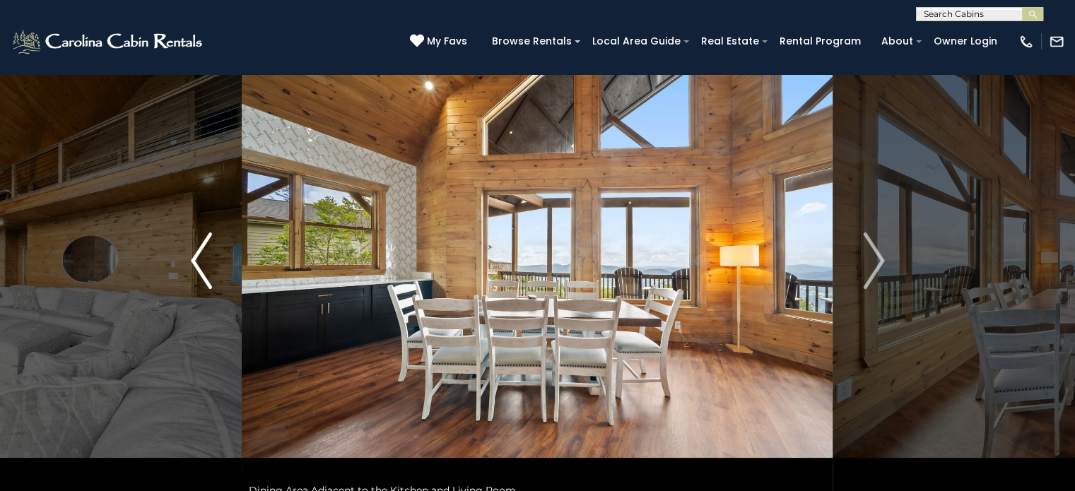
click at [213, 273] on button "Previous" at bounding box center [201, 261] width 81 height 488
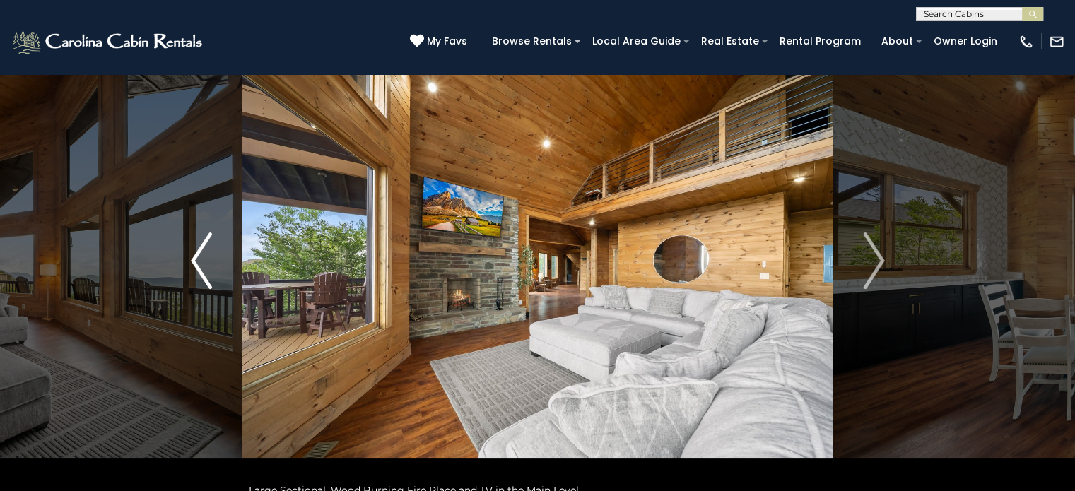
click at [213, 273] on button "Previous" at bounding box center [201, 261] width 81 height 488
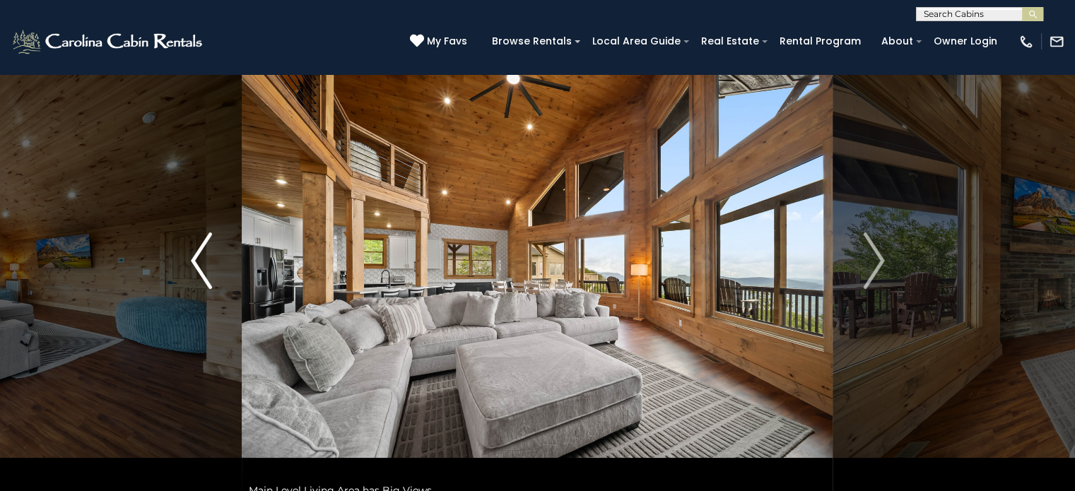
click at [213, 273] on button "Previous" at bounding box center [201, 261] width 81 height 488
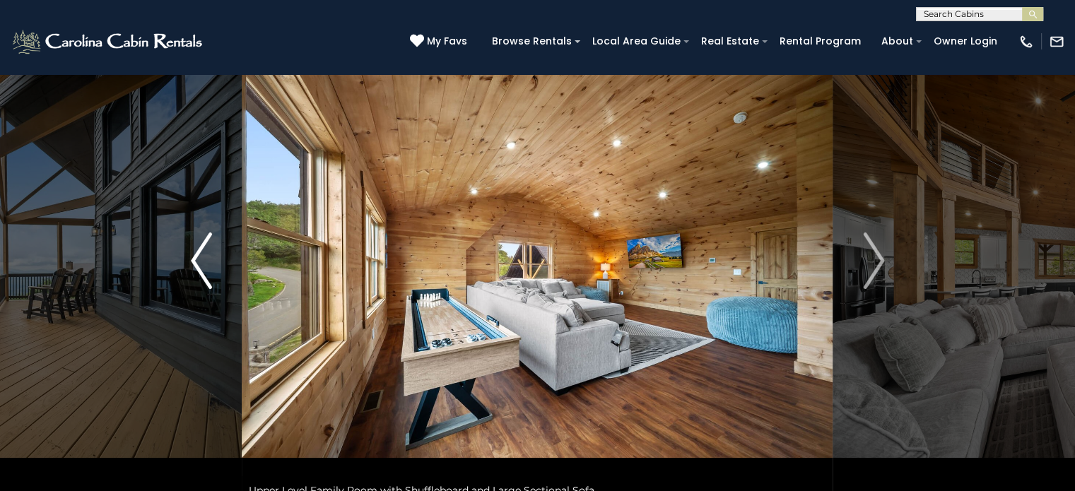
click at [213, 273] on button "Previous" at bounding box center [201, 261] width 81 height 488
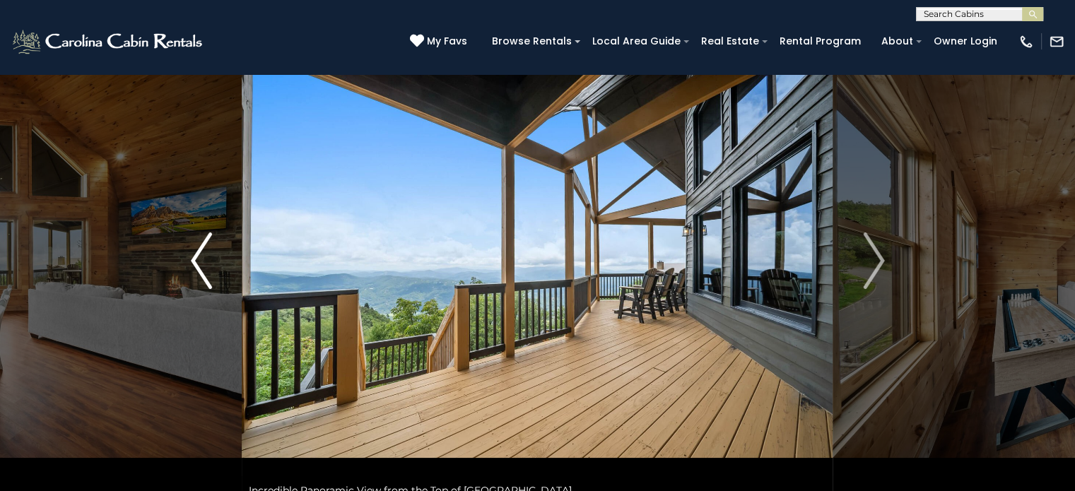
click at [213, 273] on button "Previous" at bounding box center [201, 261] width 81 height 488
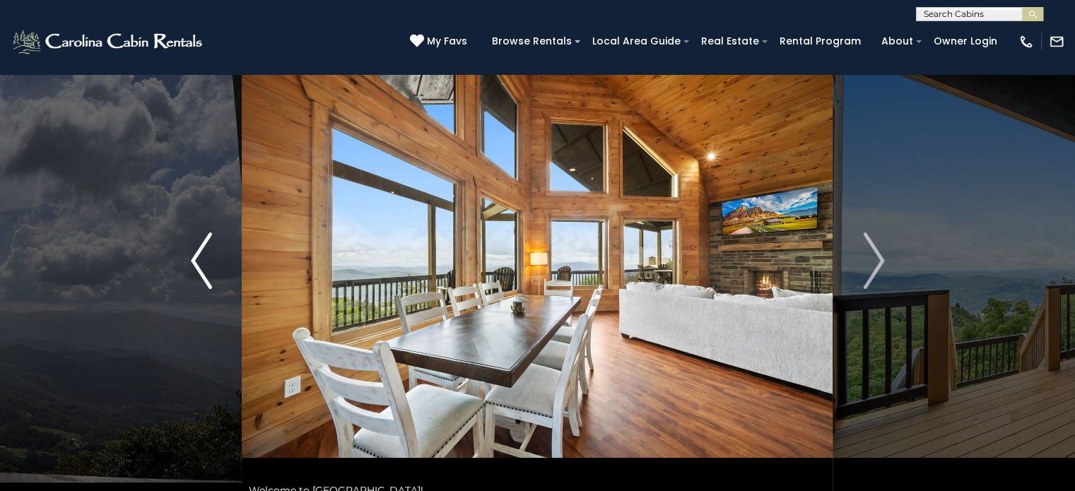
click at [213, 273] on button "Previous" at bounding box center [201, 261] width 81 height 488
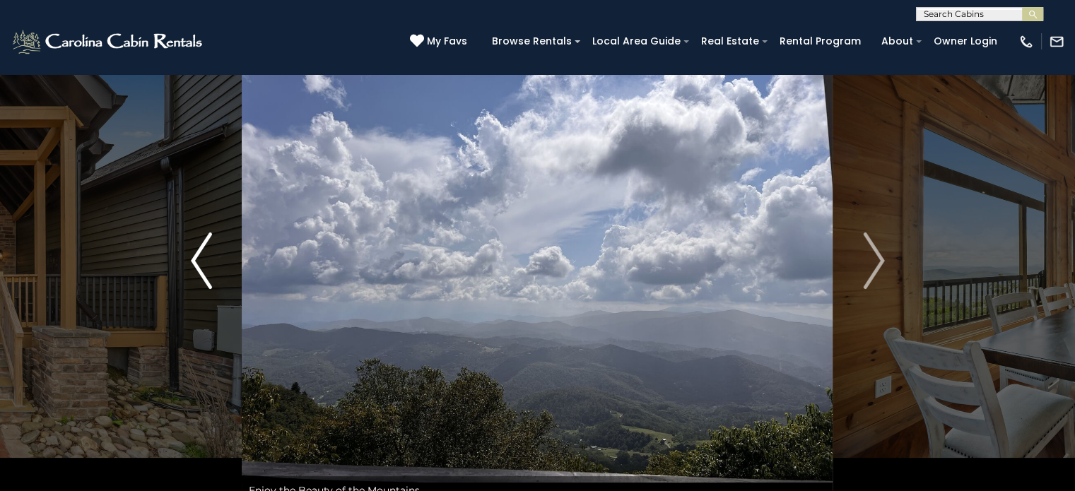
click at [213, 273] on button "Previous" at bounding box center [201, 261] width 81 height 488
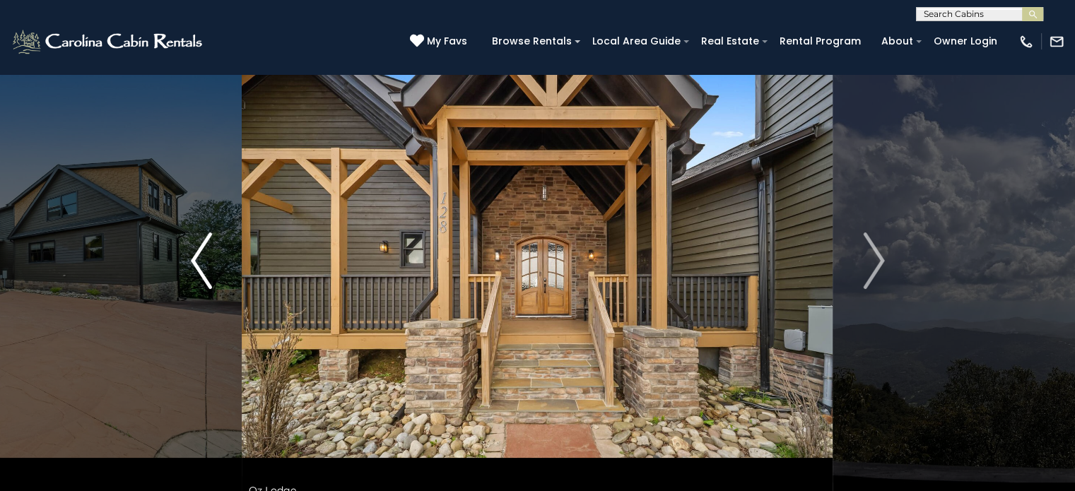
click at [213, 273] on button "Previous" at bounding box center [201, 261] width 81 height 488
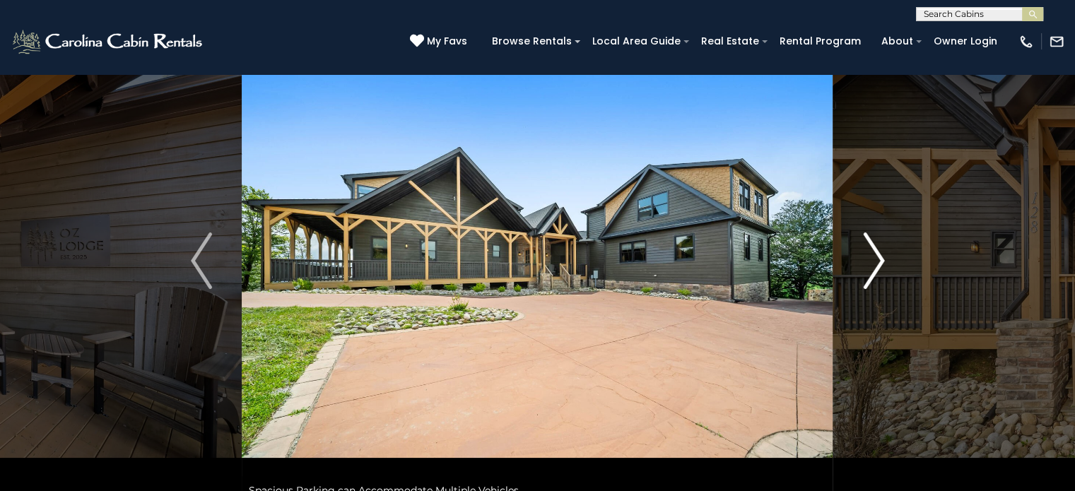
click at [873, 276] on img "Next" at bounding box center [873, 260] width 21 height 57
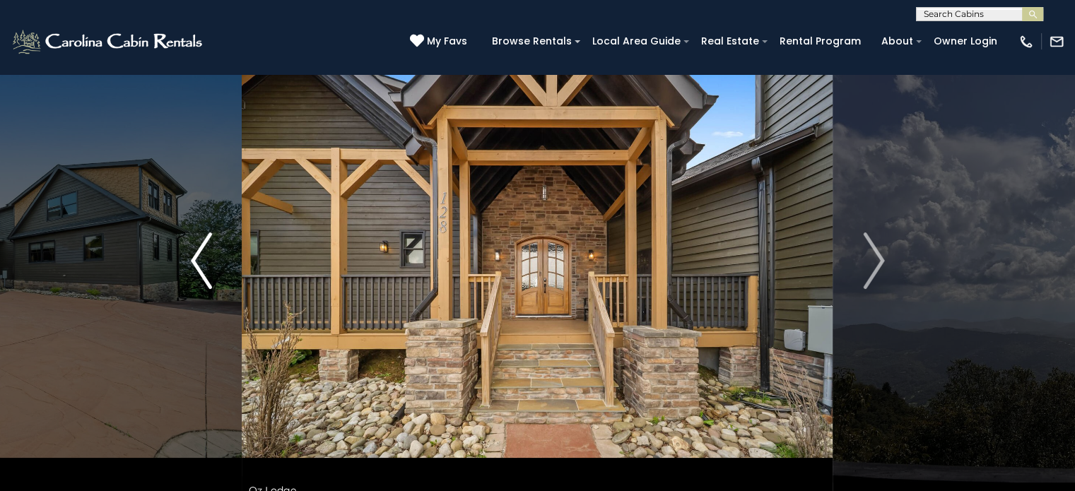
click at [206, 261] on img "Previous" at bounding box center [201, 260] width 21 height 57
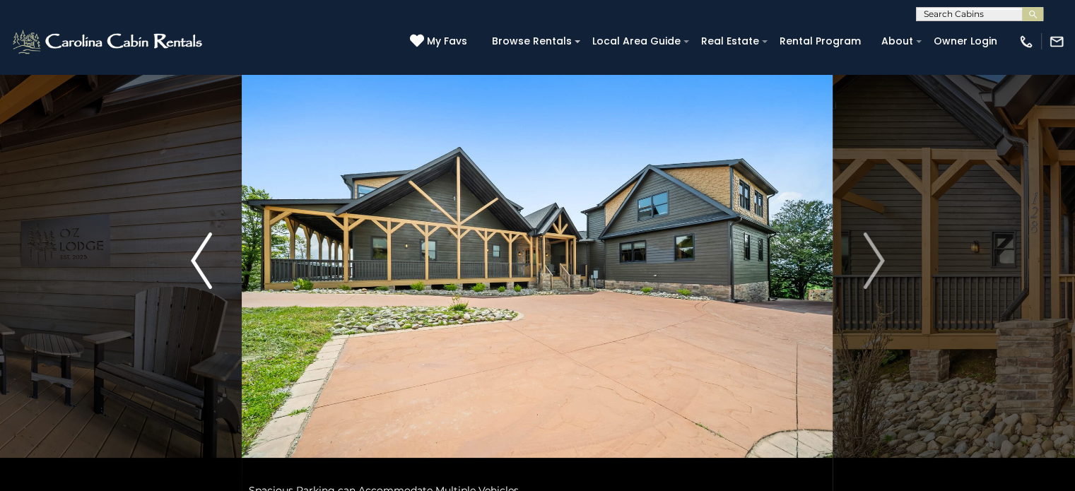
click at [206, 261] on img "Previous" at bounding box center [201, 260] width 21 height 57
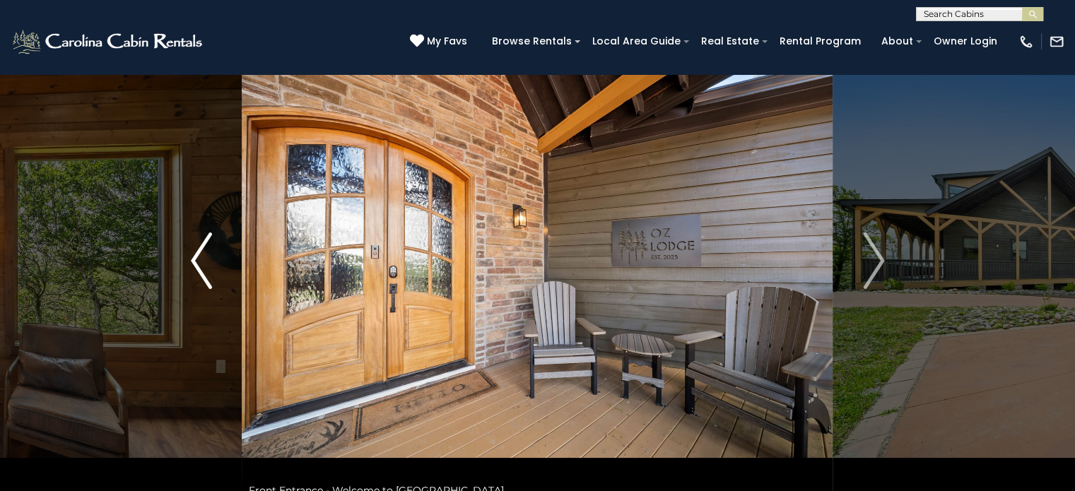
click at [206, 261] on img "Previous" at bounding box center [201, 260] width 21 height 57
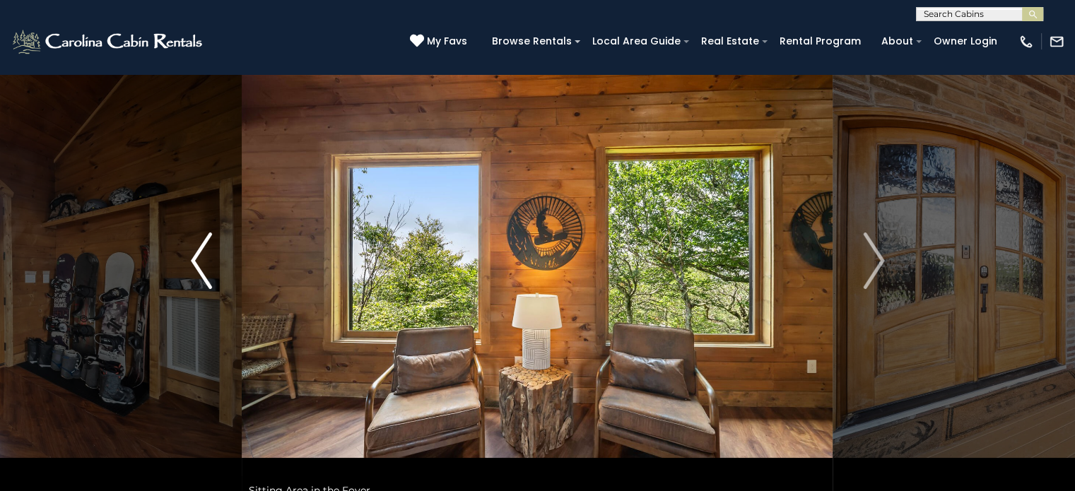
click at [206, 261] on img "Previous" at bounding box center [201, 260] width 21 height 57
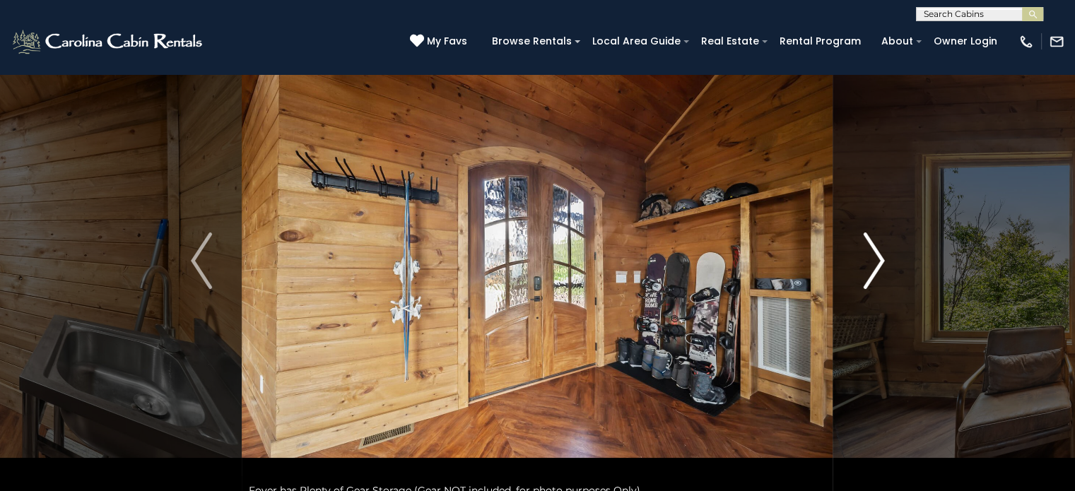
click at [866, 281] on img "Next" at bounding box center [873, 260] width 21 height 57
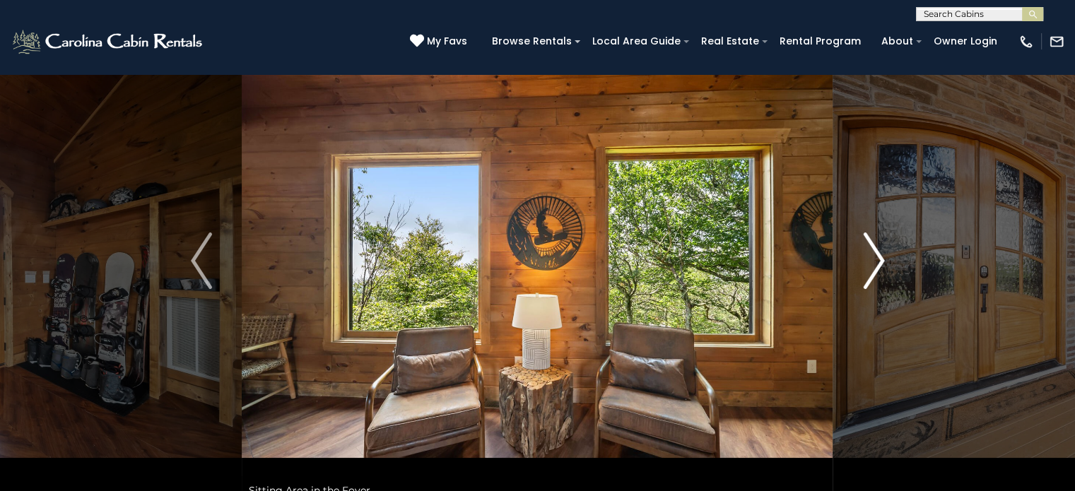
click at [866, 281] on img "Next" at bounding box center [873, 260] width 21 height 57
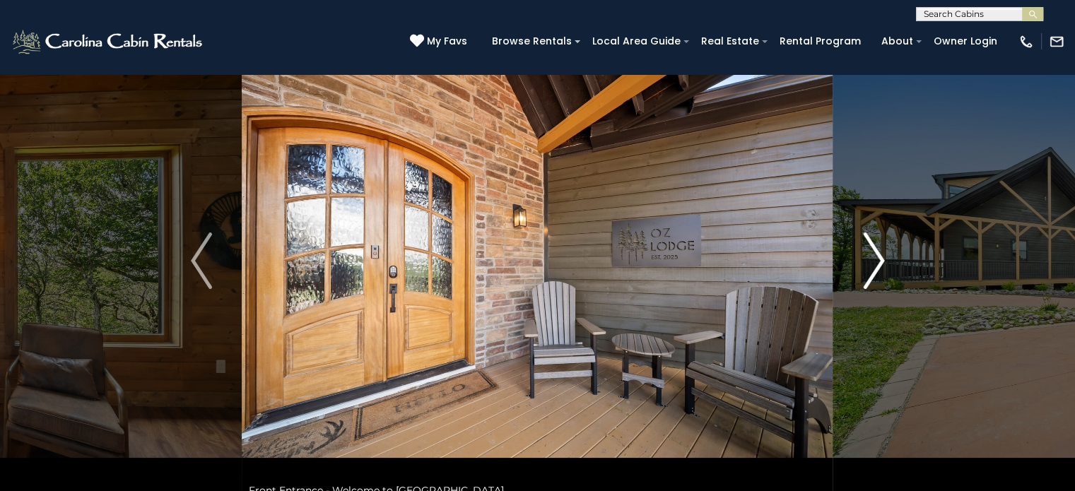
click at [866, 281] on img "Next" at bounding box center [873, 260] width 21 height 57
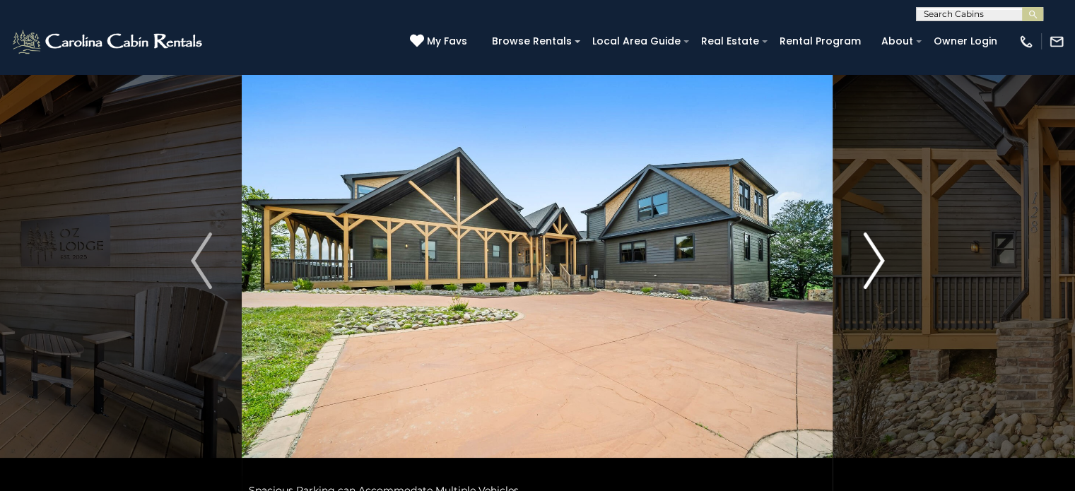
click at [866, 281] on img "Next" at bounding box center [873, 260] width 21 height 57
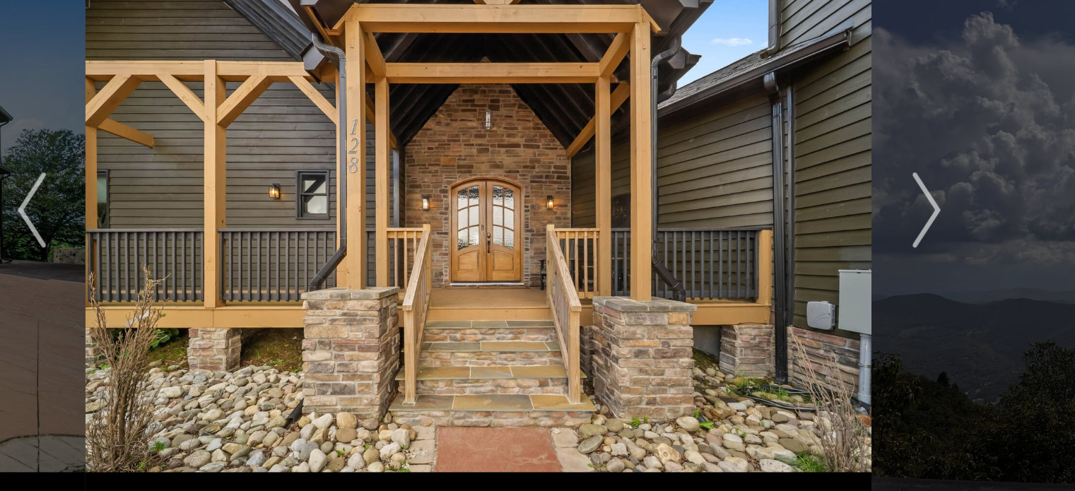
scroll to position [61, 0]
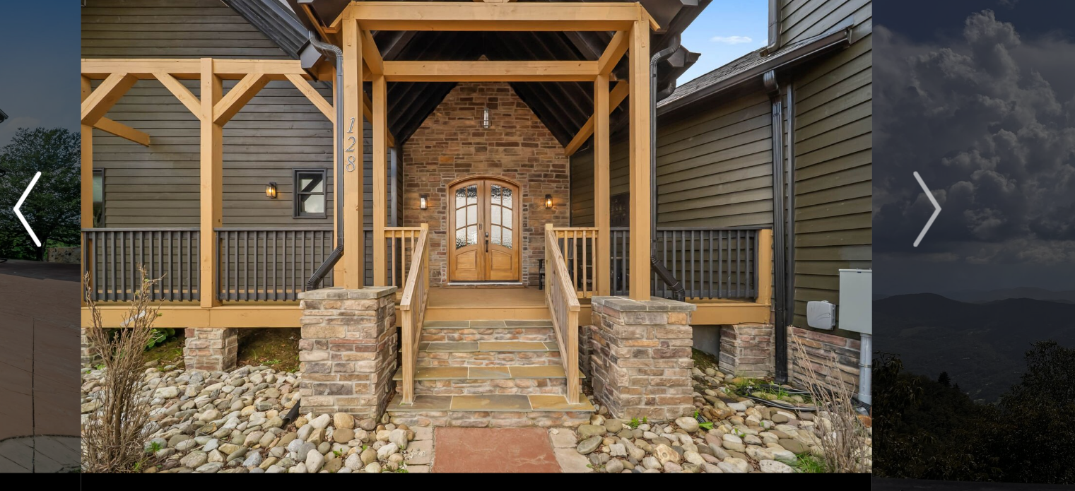
click at [201, 268] on img "Previous" at bounding box center [201, 256] width 21 height 57
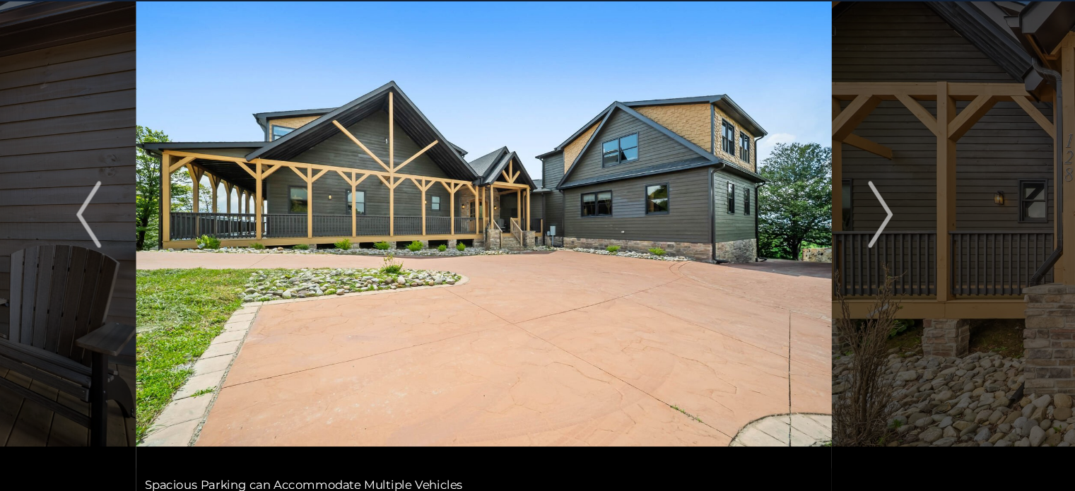
scroll to position [60, 0]
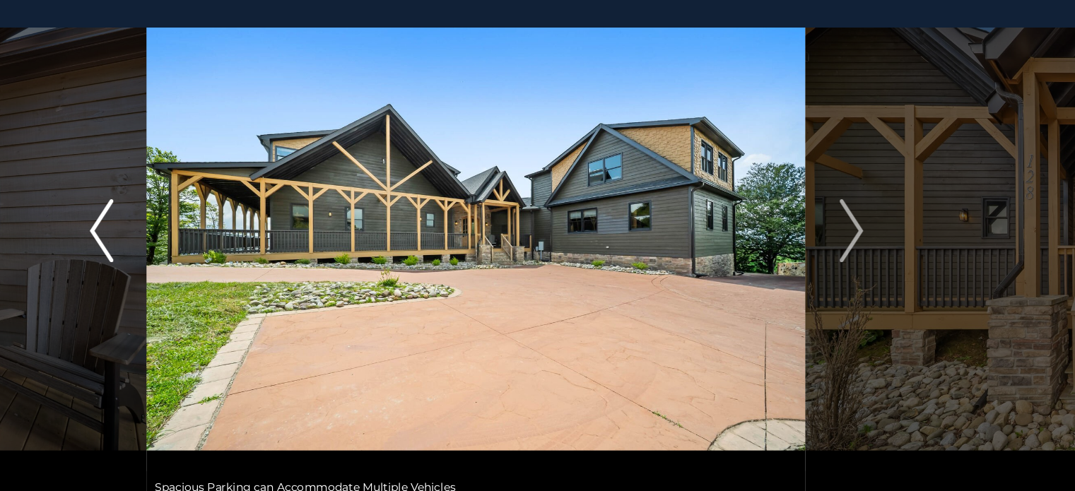
click at [218, 256] on button "Previous" at bounding box center [201, 257] width 81 height 488
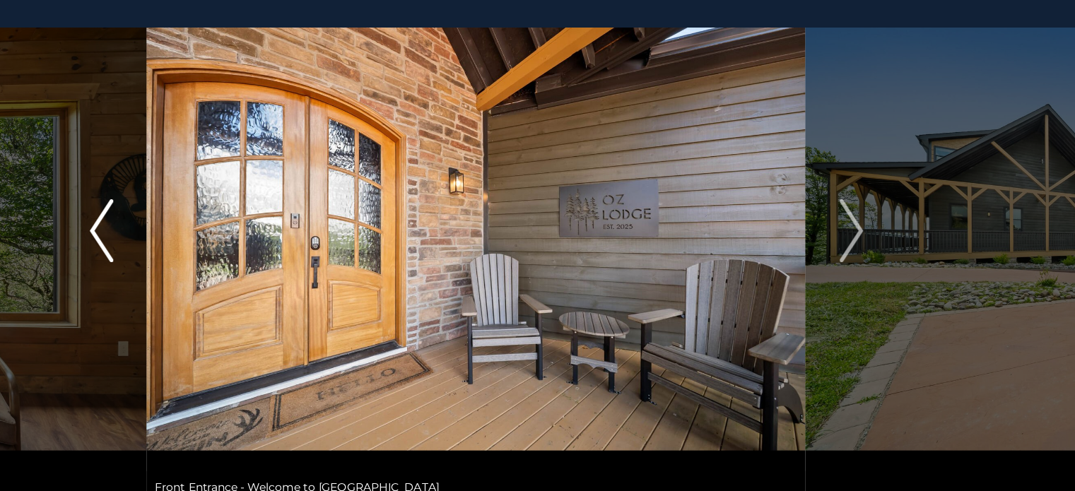
click at [218, 256] on button "Previous" at bounding box center [201, 257] width 81 height 488
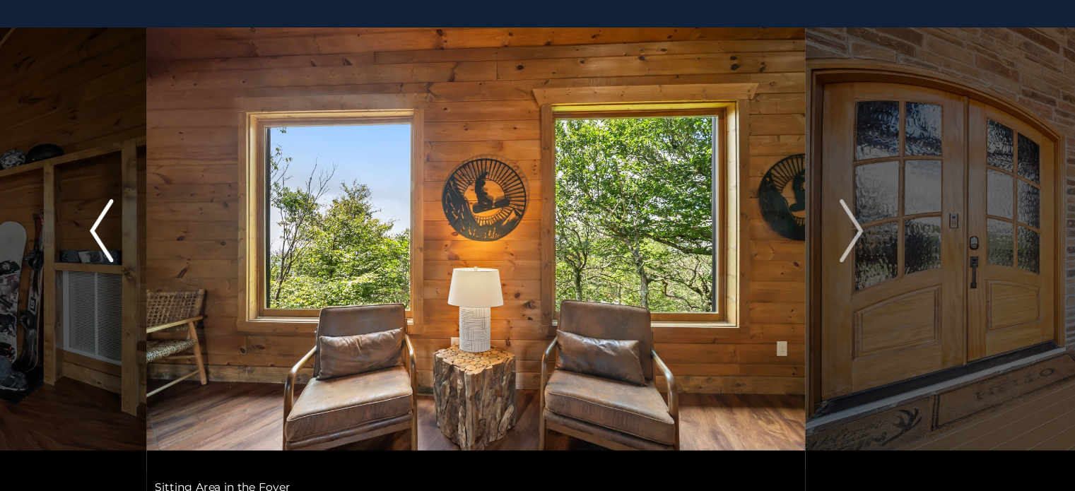
click at [218, 256] on button "Previous" at bounding box center [201, 257] width 81 height 488
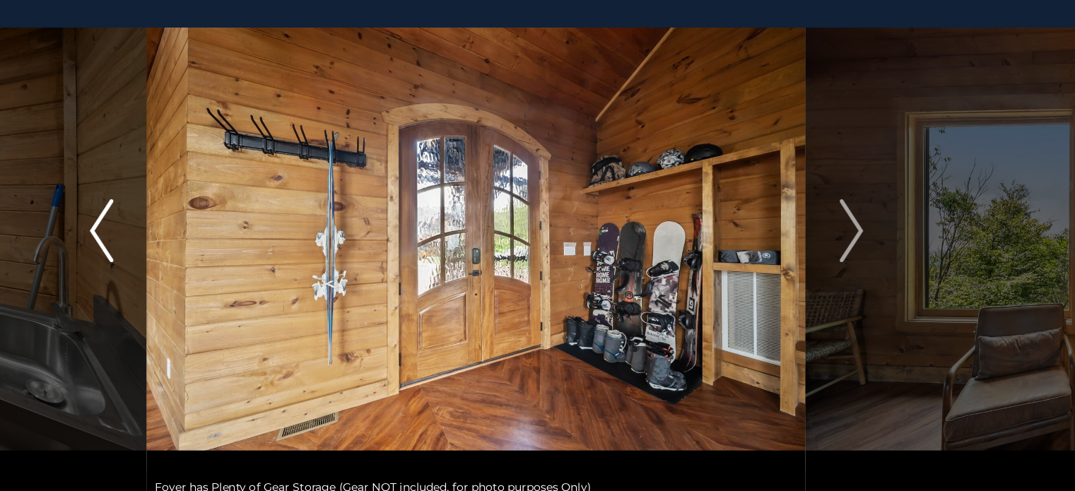
click at [218, 256] on button "Previous" at bounding box center [201, 257] width 81 height 488
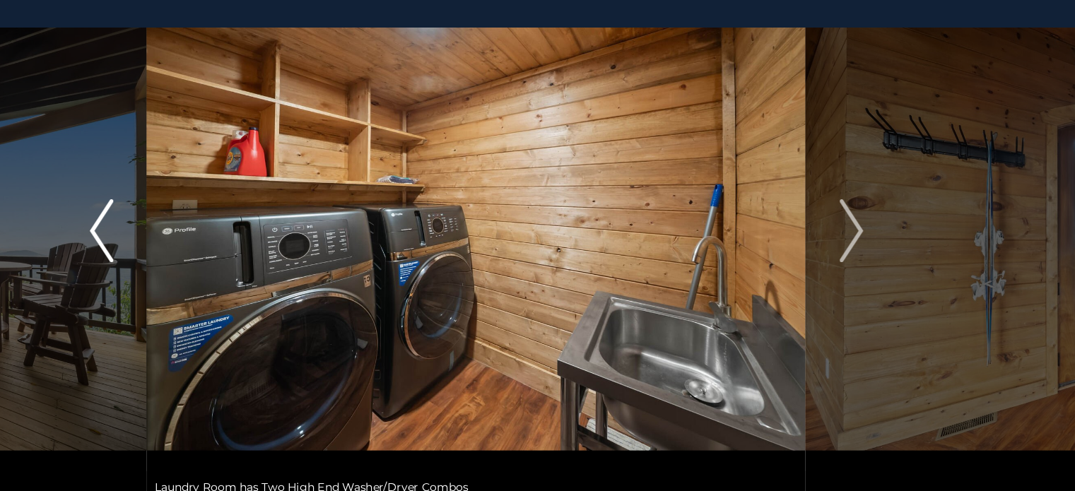
click at [218, 256] on button "Previous" at bounding box center [201, 257] width 81 height 488
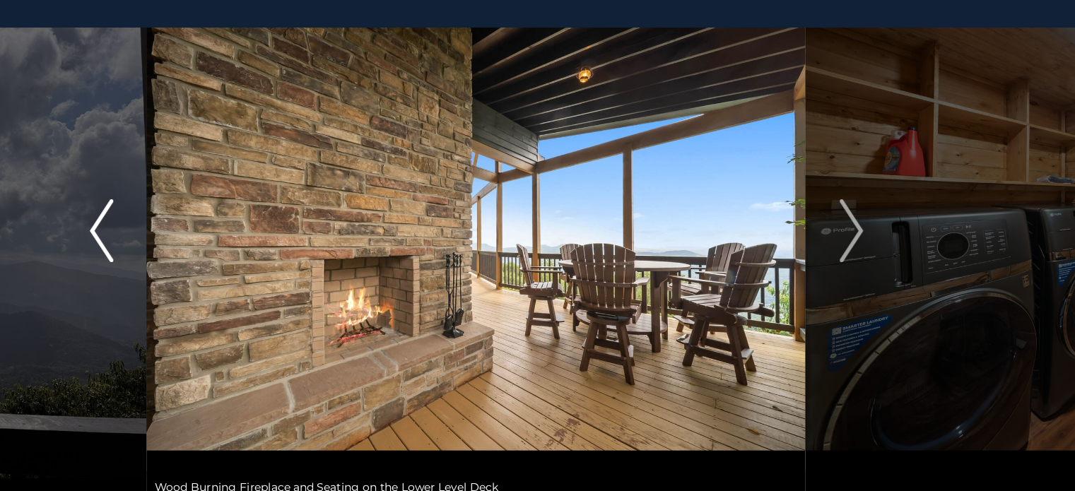
click at [218, 256] on button "Previous" at bounding box center [201, 257] width 81 height 488
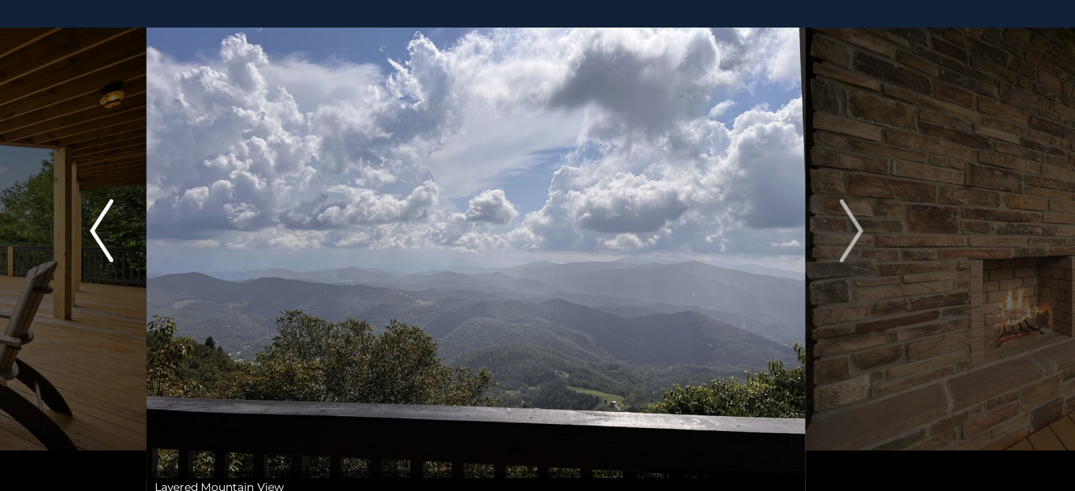
click at [218, 256] on button "Previous" at bounding box center [201, 257] width 81 height 488
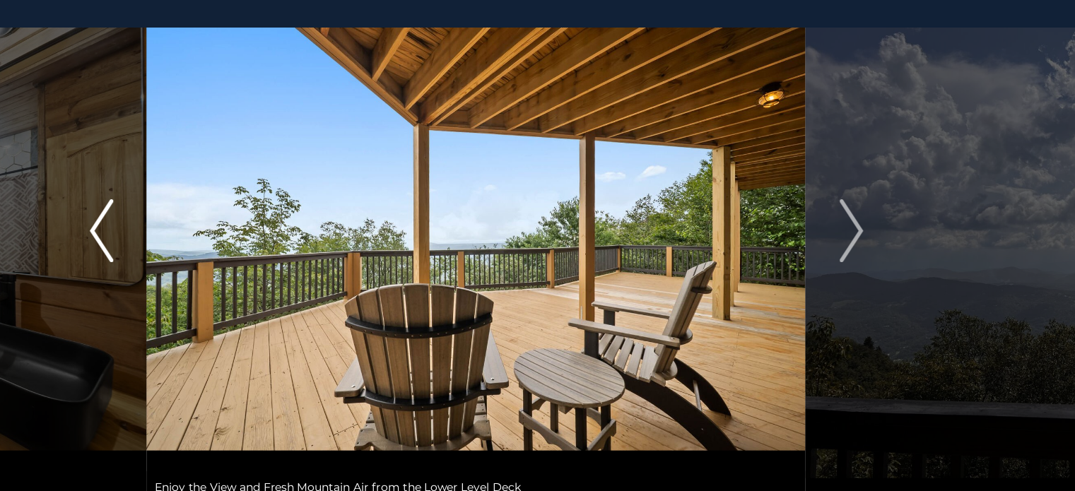
click at [218, 256] on button "Previous" at bounding box center [201, 257] width 81 height 488
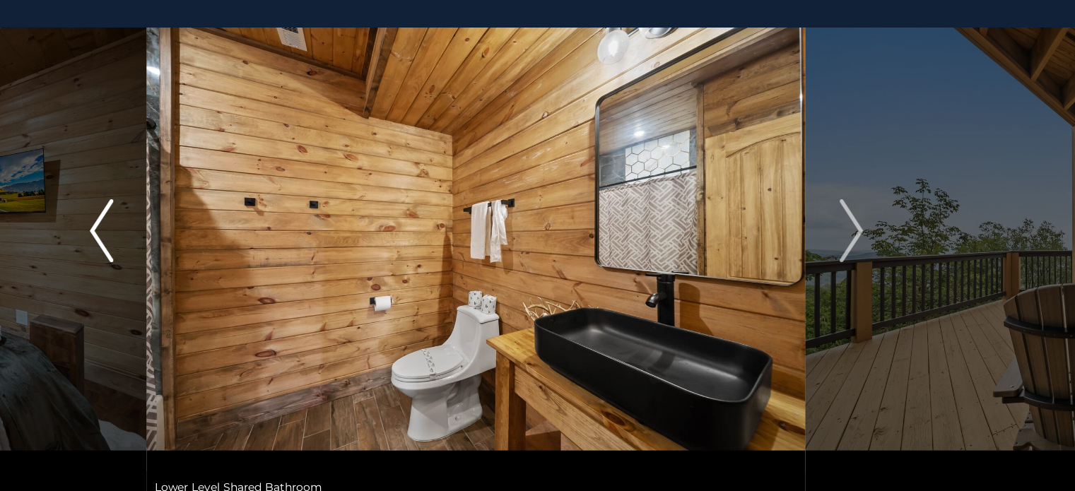
click at [218, 256] on button "Previous" at bounding box center [201, 257] width 81 height 488
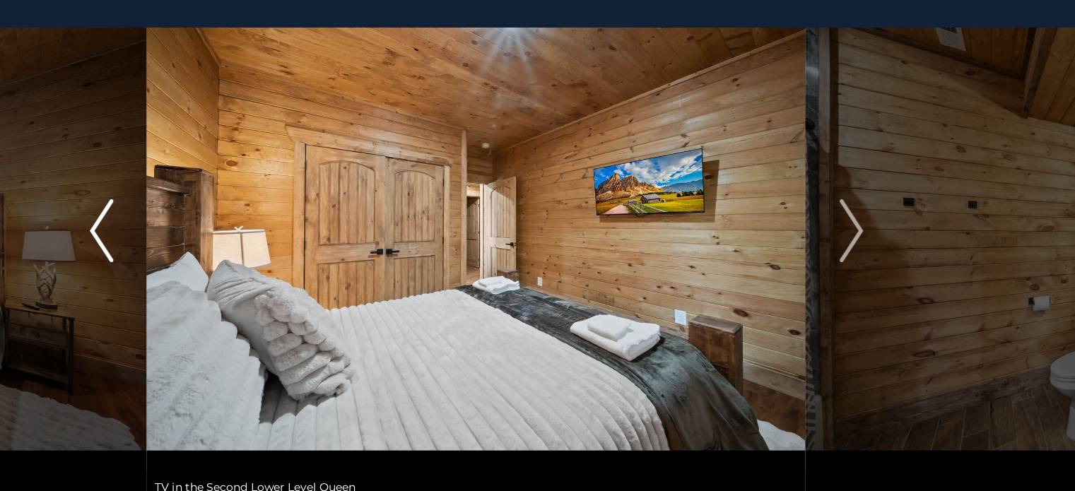
click at [218, 256] on button "Previous" at bounding box center [201, 257] width 81 height 488
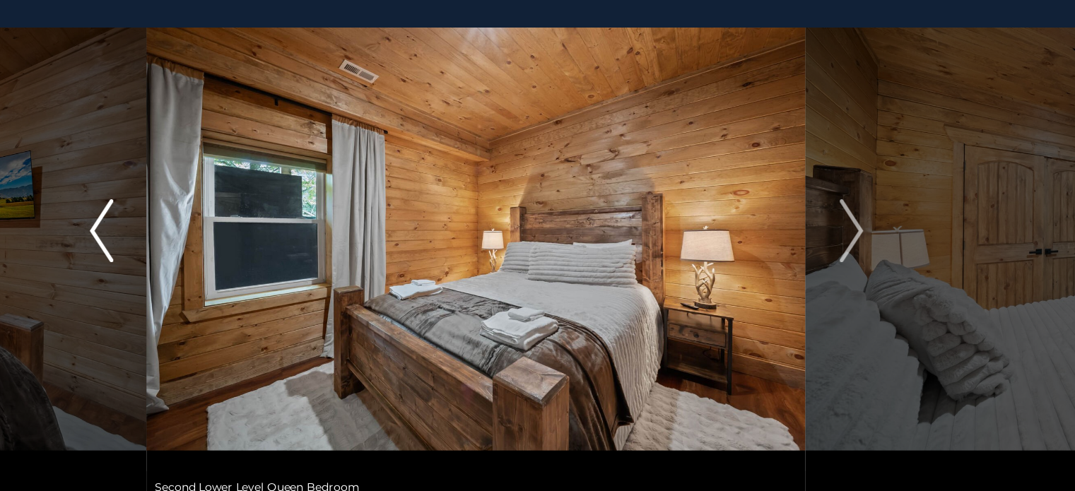
click at [218, 256] on button "Previous" at bounding box center [201, 257] width 81 height 488
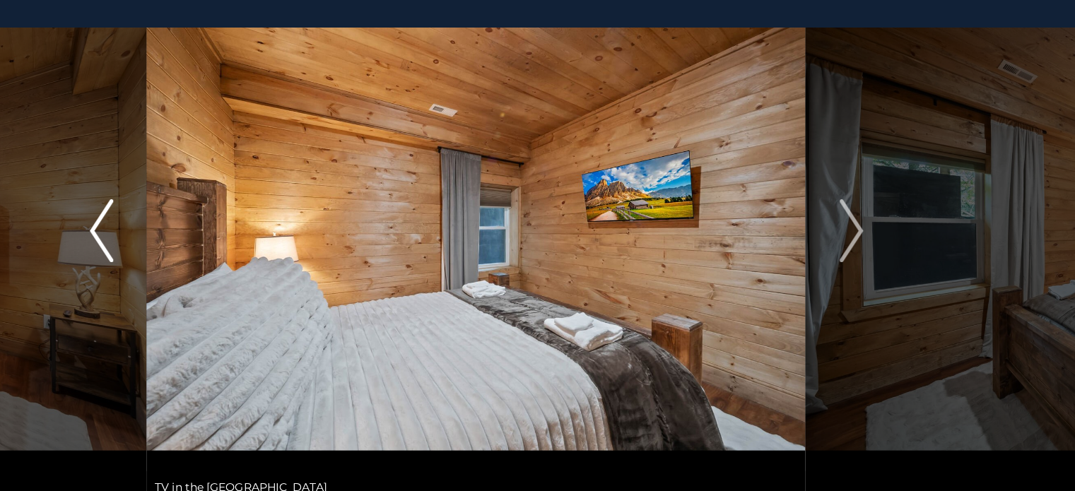
click at [218, 256] on button "Previous" at bounding box center [201, 257] width 81 height 488
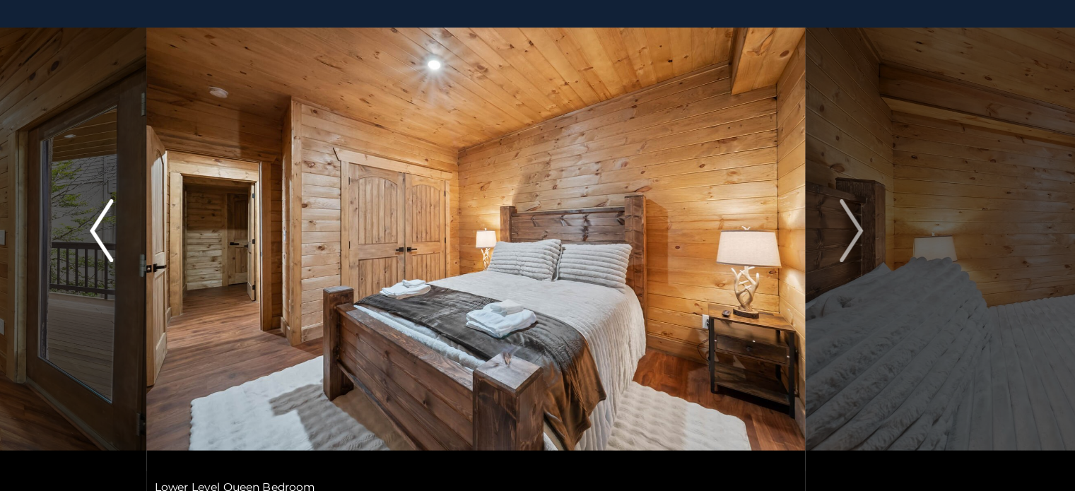
click at [218, 256] on button "Previous" at bounding box center [201, 257] width 81 height 488
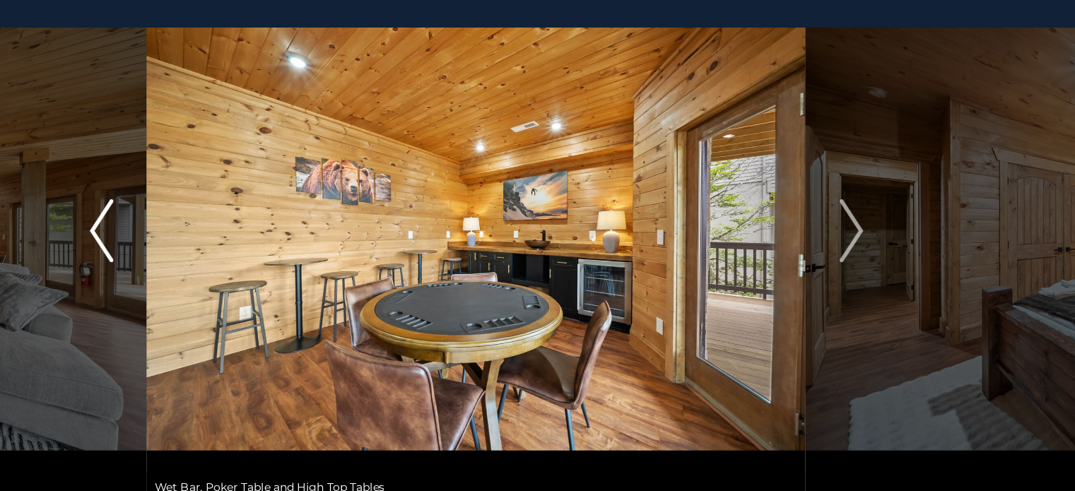
click at [218, 256] on button "Previous" at bounding box center [201, 257] width 81 height 488
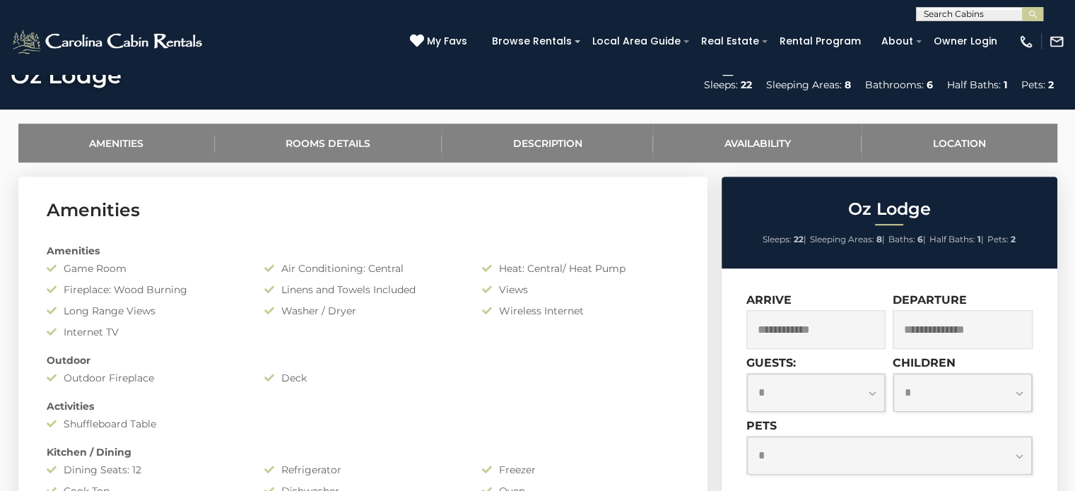
scroll to position [625, 0]
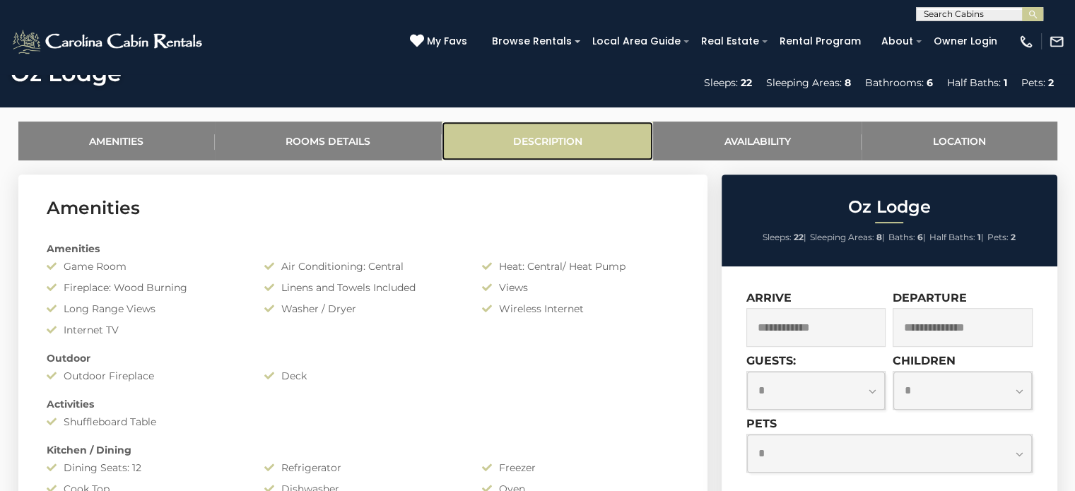
click at [559, 138] on link "Description" at bounding box center [547, 141] width 211 height 39
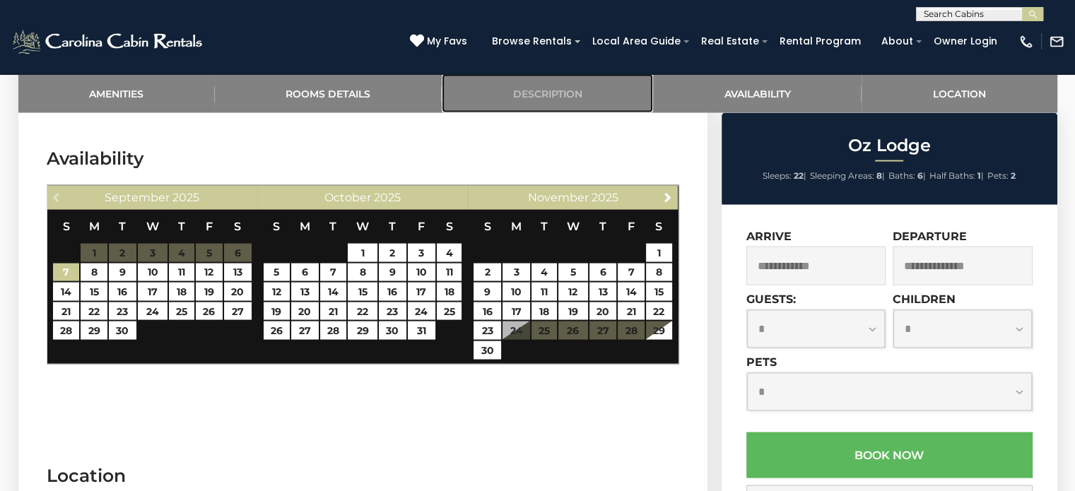
scroll to position [2799, 0]
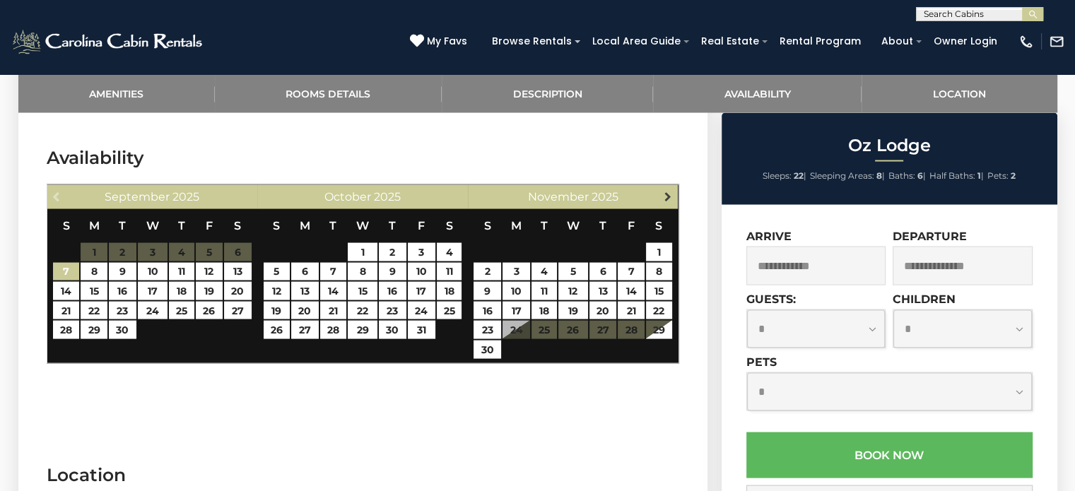
click at [666, 191] on span "Next" at bounding box center [667, 196] width 11 height 11
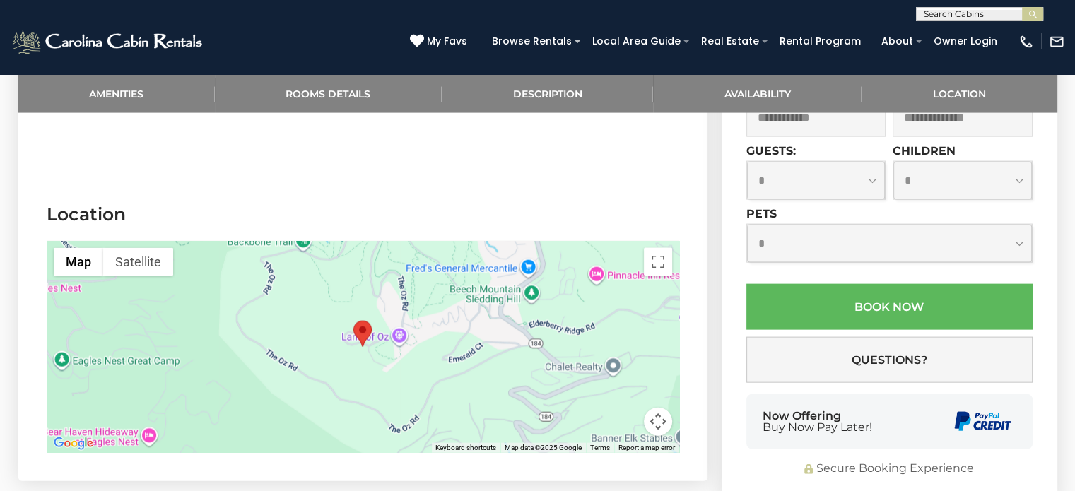
scroll to position [3061, 0]
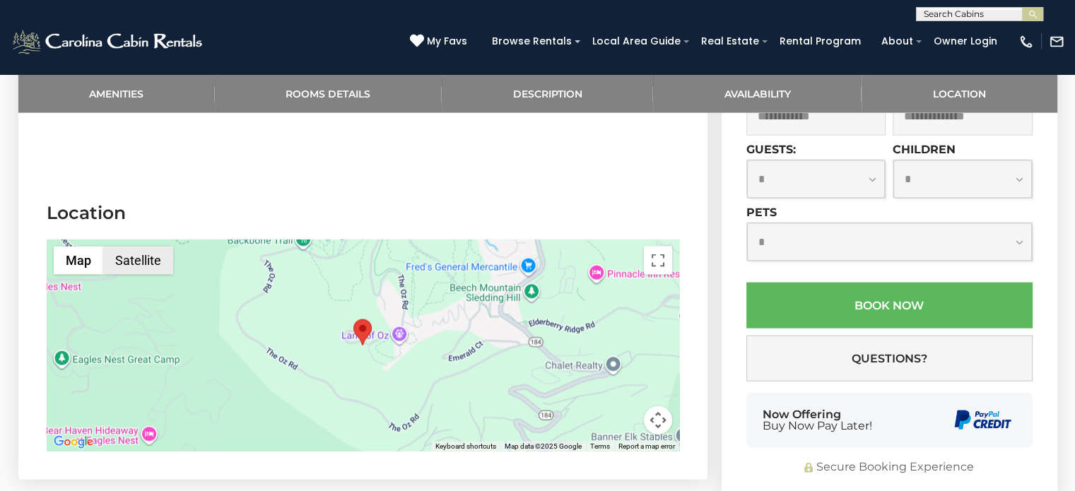
click at [152, 247] on button "Satellite" at bounding box center [138, 261] width 70 height 28
click at [157, 247] on button "Satellite" at bounding box center [139, 261] width 72 height 28
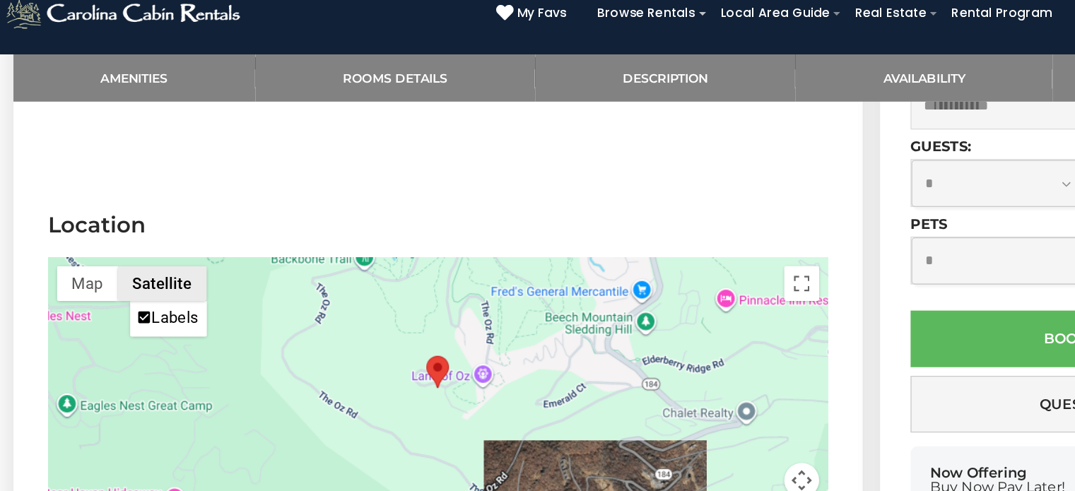
click at [153, 247] on button "Satellite" at bounding box center [139, 261] width 72 height 28
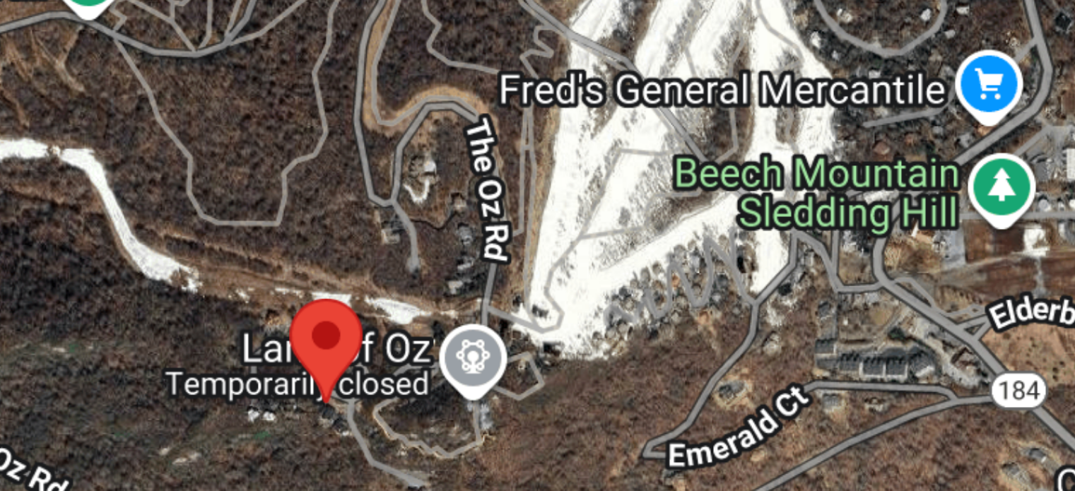
click at [400, 305] on div at bounding box center [363, 346] width 632 height 212
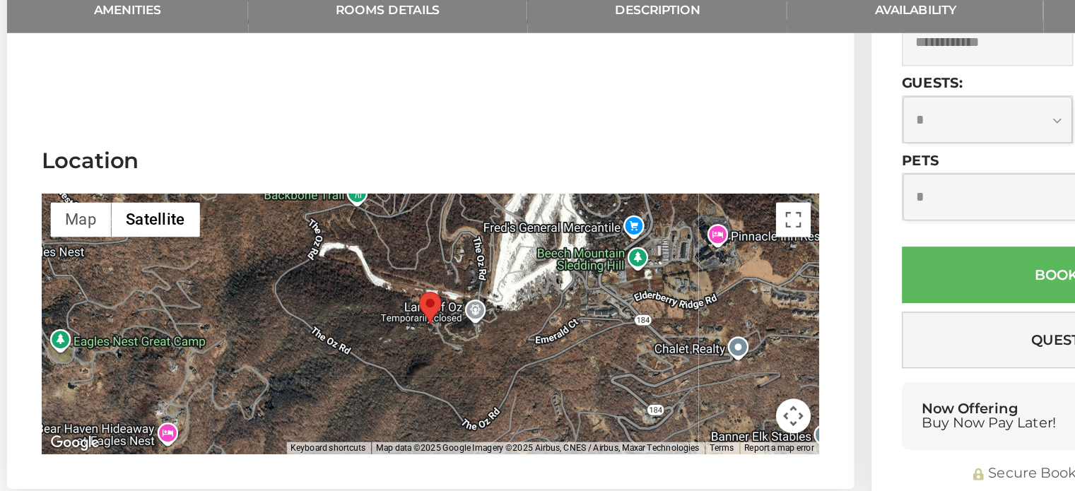
scroll to position [3055, 0]
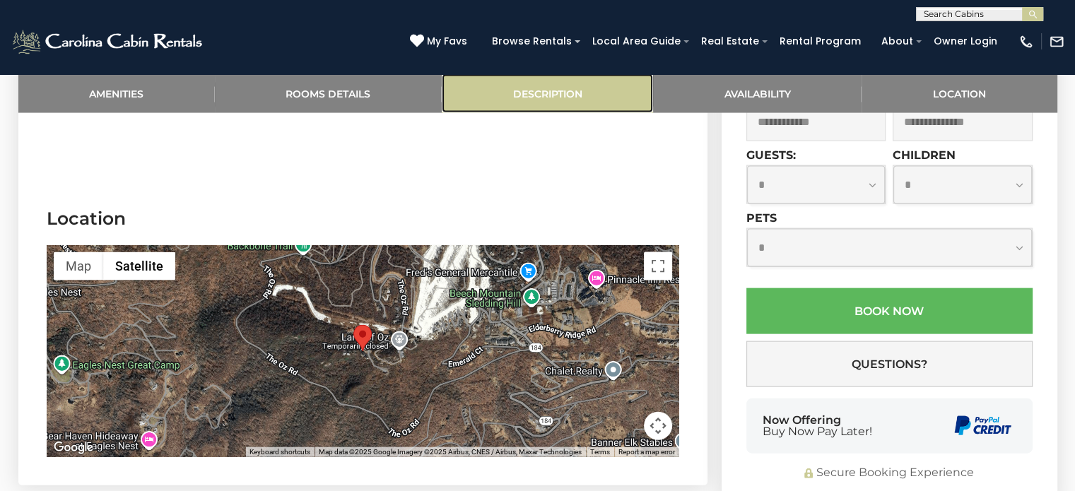
click at [525, 102] on link "Description" at bounding box center [547, 93] width 211 height 39
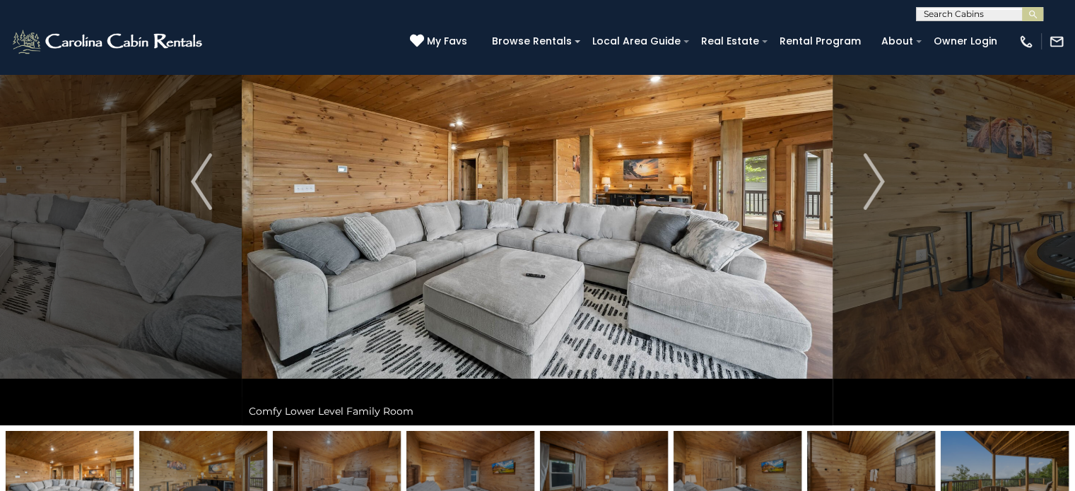
scroll to position [134, 0]
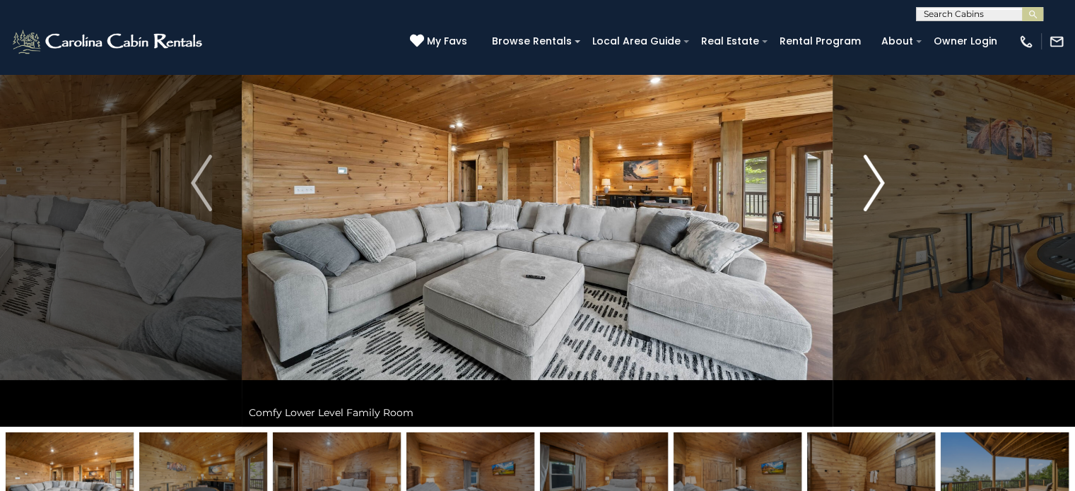
click at [867, 180] on img "Next" at bounding box center [873, 183] width 21 height 57
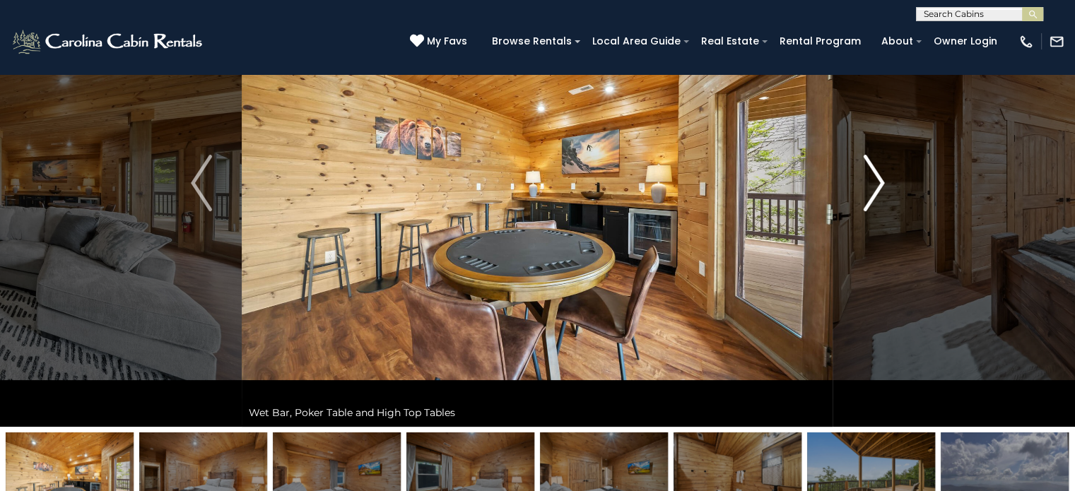
click at [867, 180] on img "Next" at bounding box center [873, 183] width 21 height 57
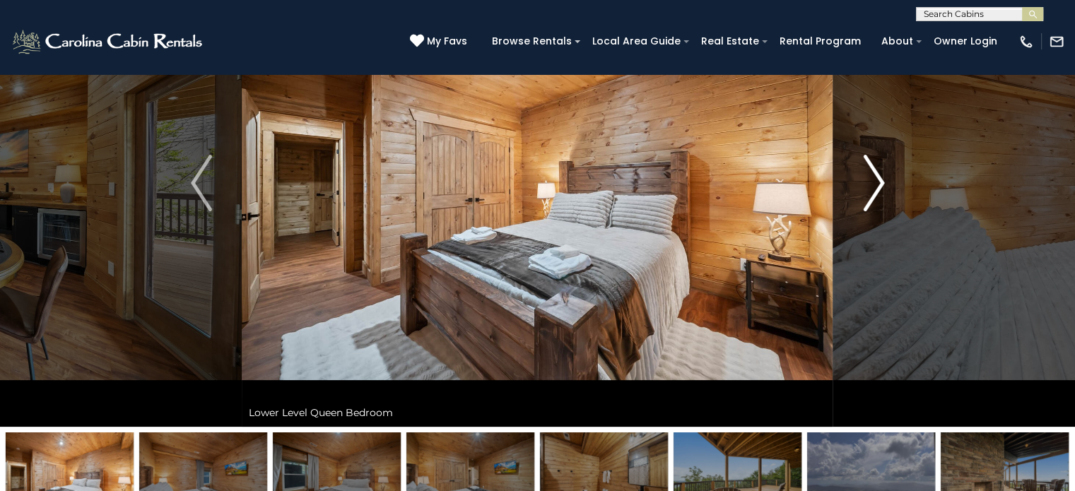
click at [867, 180] on img "Next" at bounding box center [873, 183] width 21 height 57
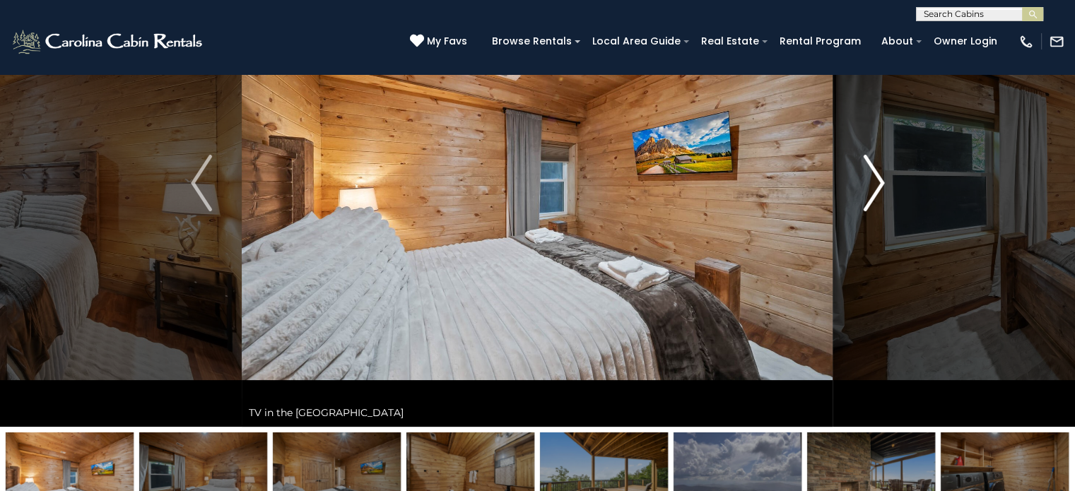
click at [867, 180] on img "Next" at bounding box center [873, 183] width 21 height 57
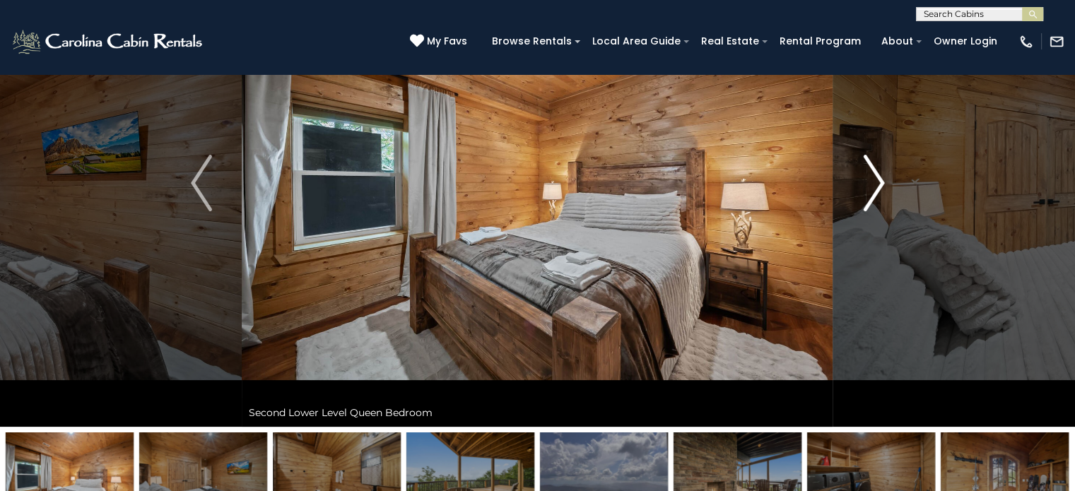
click at [867, 180] on img "Next" at bounding box center [873, 183] width 21 height 57
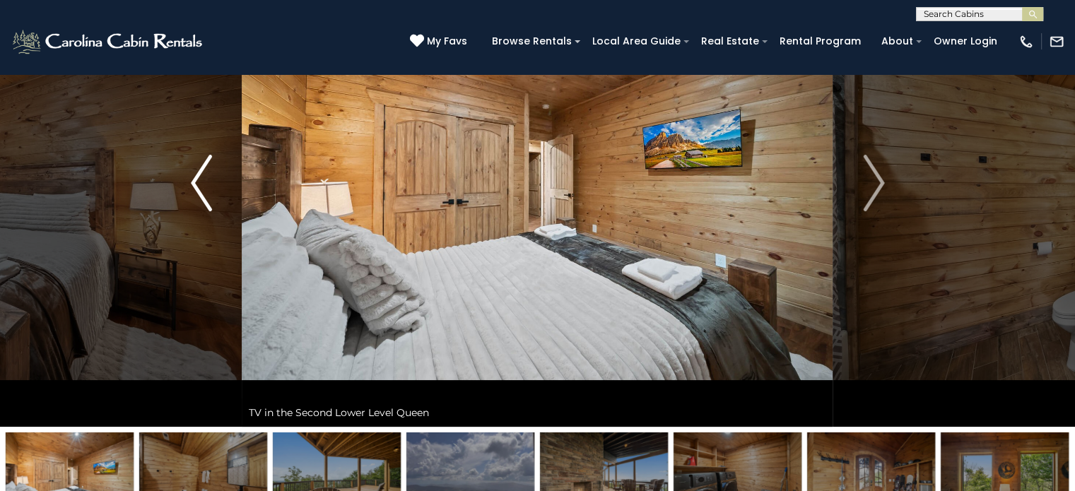
click at [203, 160] on img "Previous" at bounding box center [201, 183] width 21 height 57
